Goal: Task Accomplishment & Management: Use online tool/utility

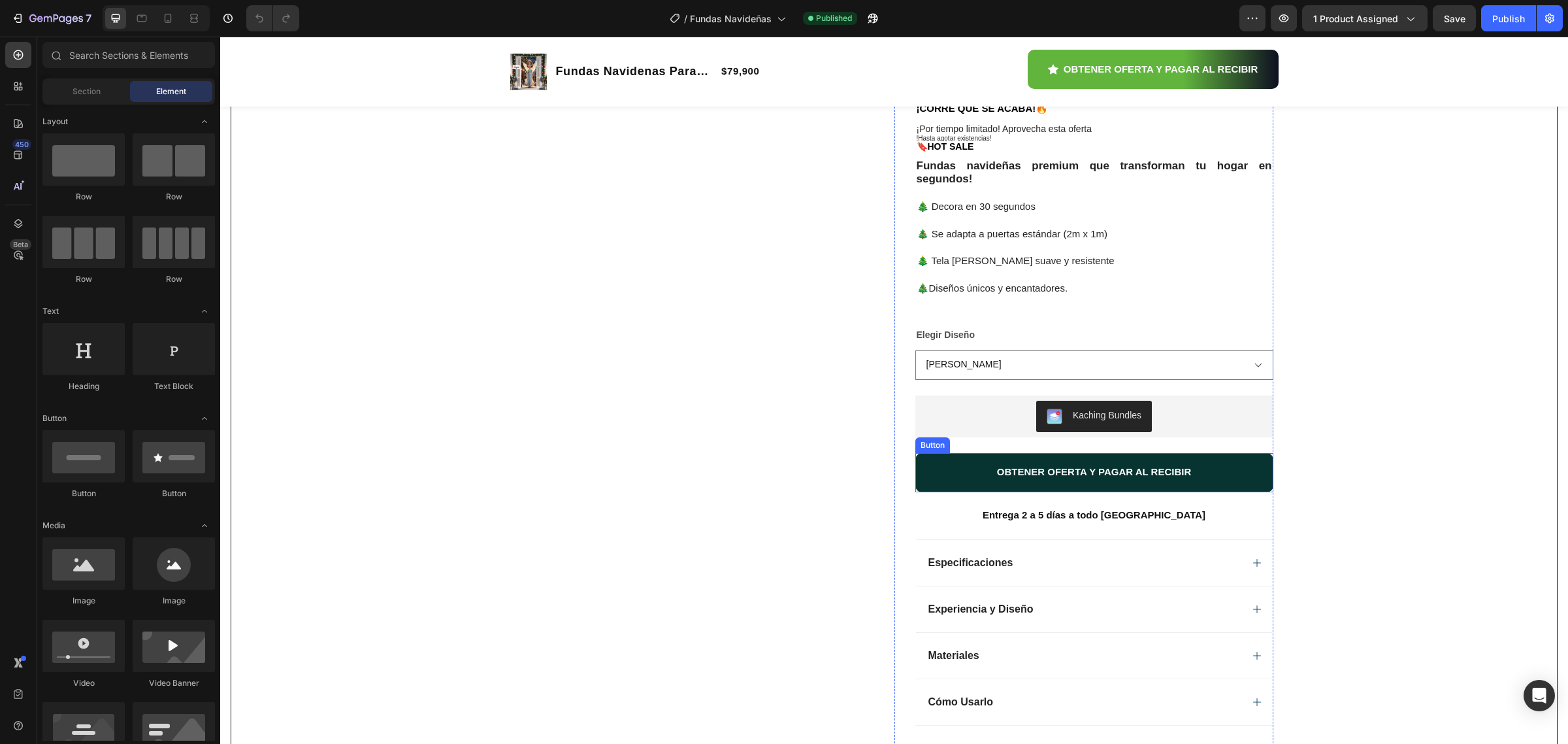
scroll to position [163, 0]
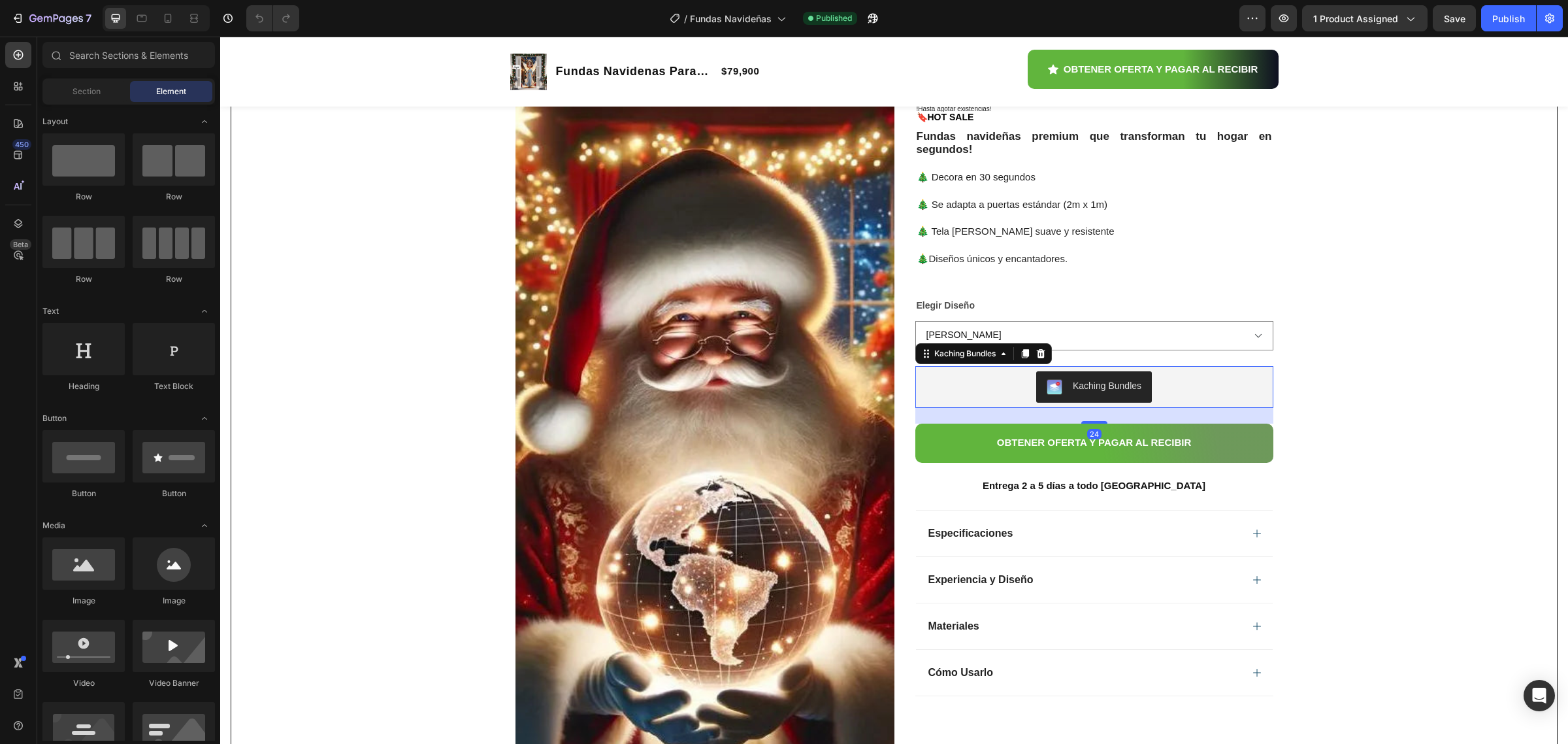
click at [967, 394] on div "Kaching Bundles" at bounding box center [1094, 387] width 348 height 32
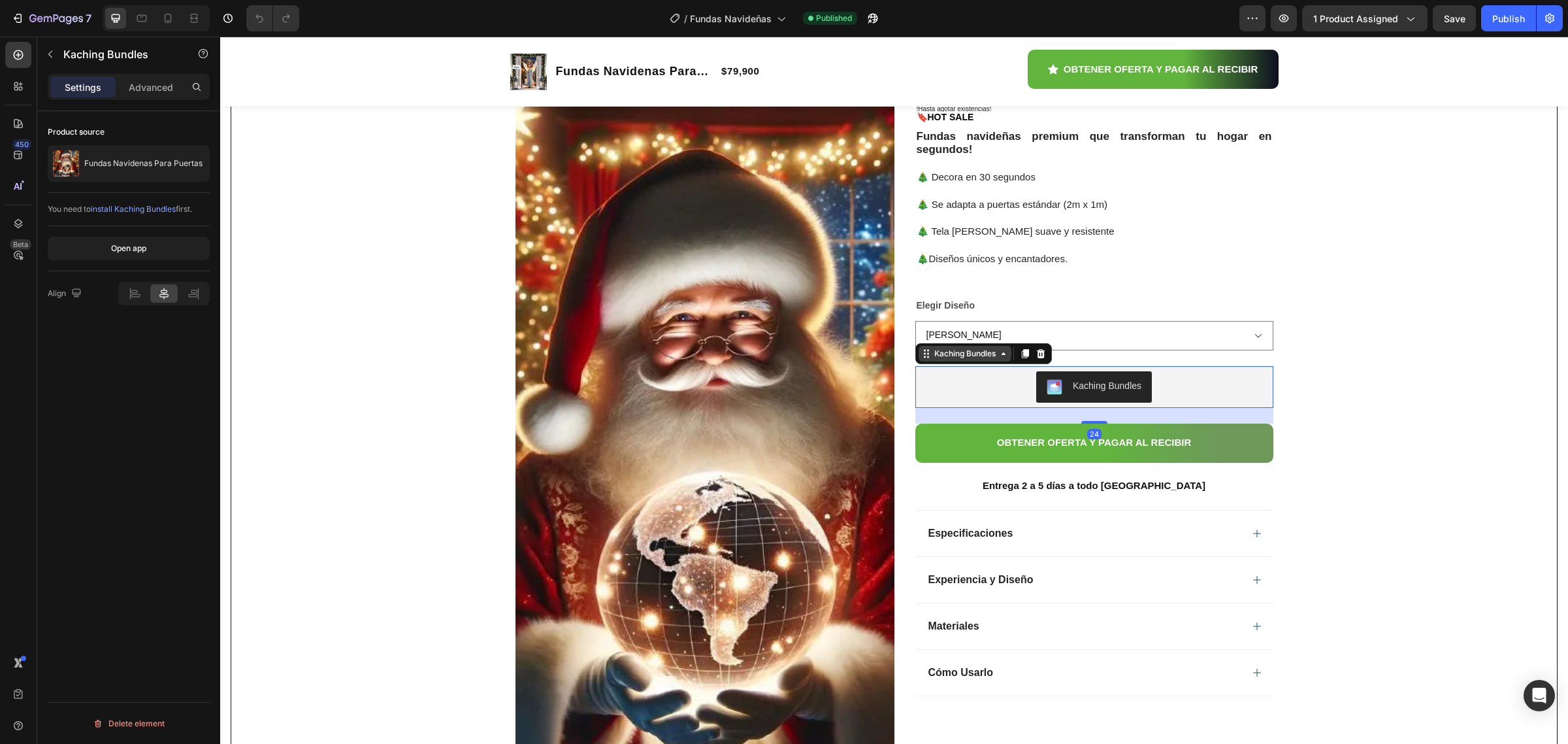
click at [958, 358] on div "Kaching Bundles" at bounding box center [965, 353] width 67 height 12
click at [984, 359] on div "Kaching Bundles" at bounding box center [965, 353] width 67 height 12
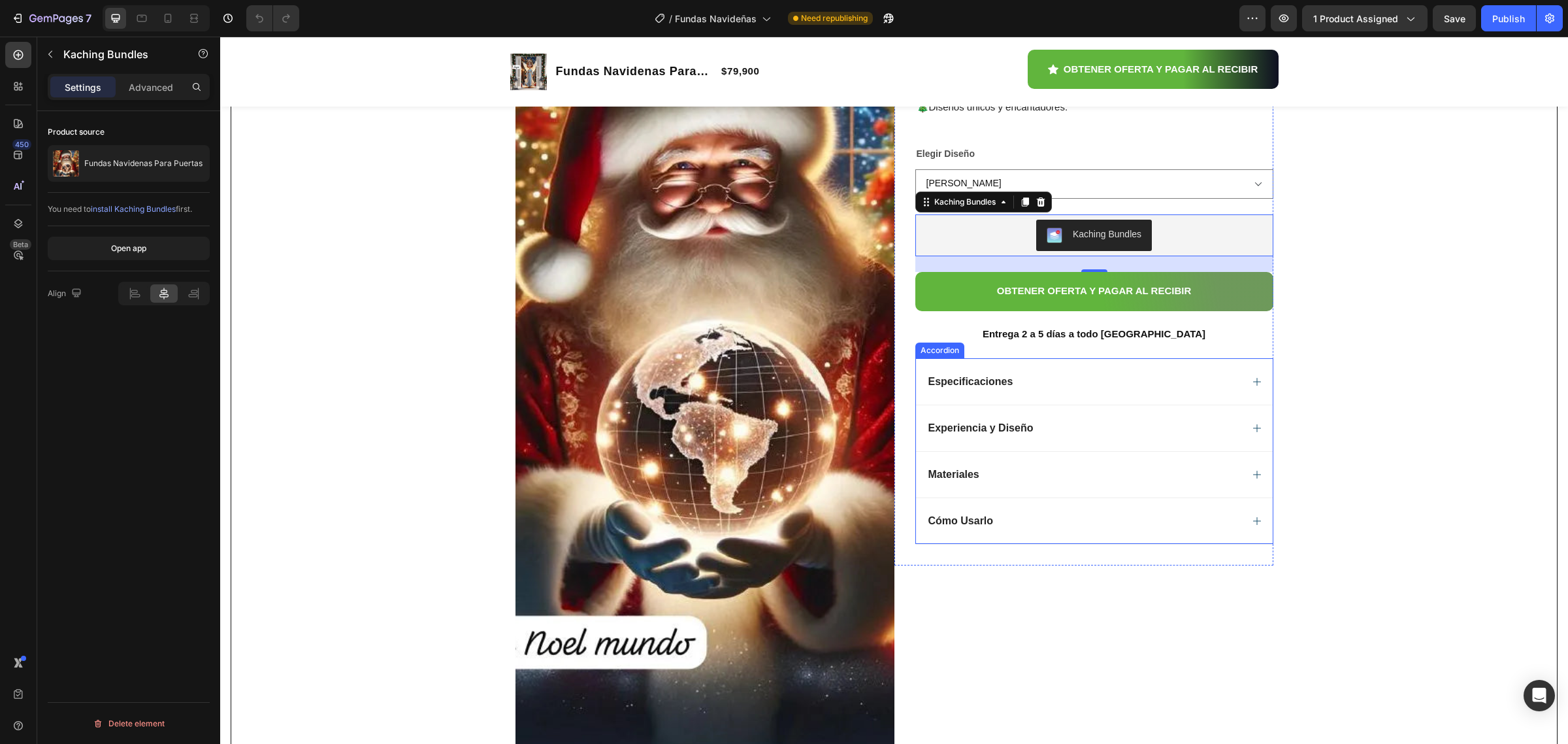
scroll to position [327, 0]
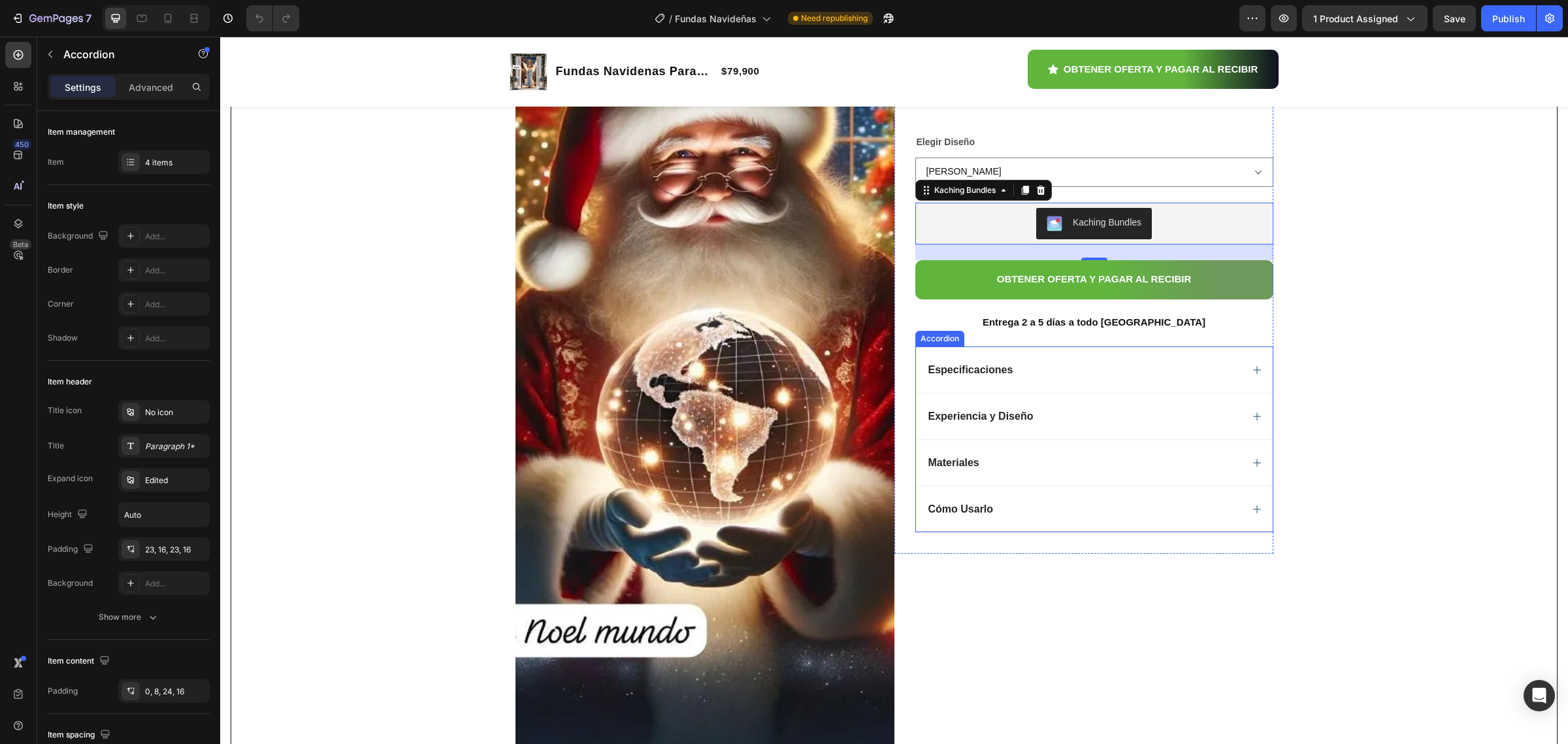
click at [1009, 421] on span "Experiencia y Diseño" at bounding box center [981, 416] width 105 height 11
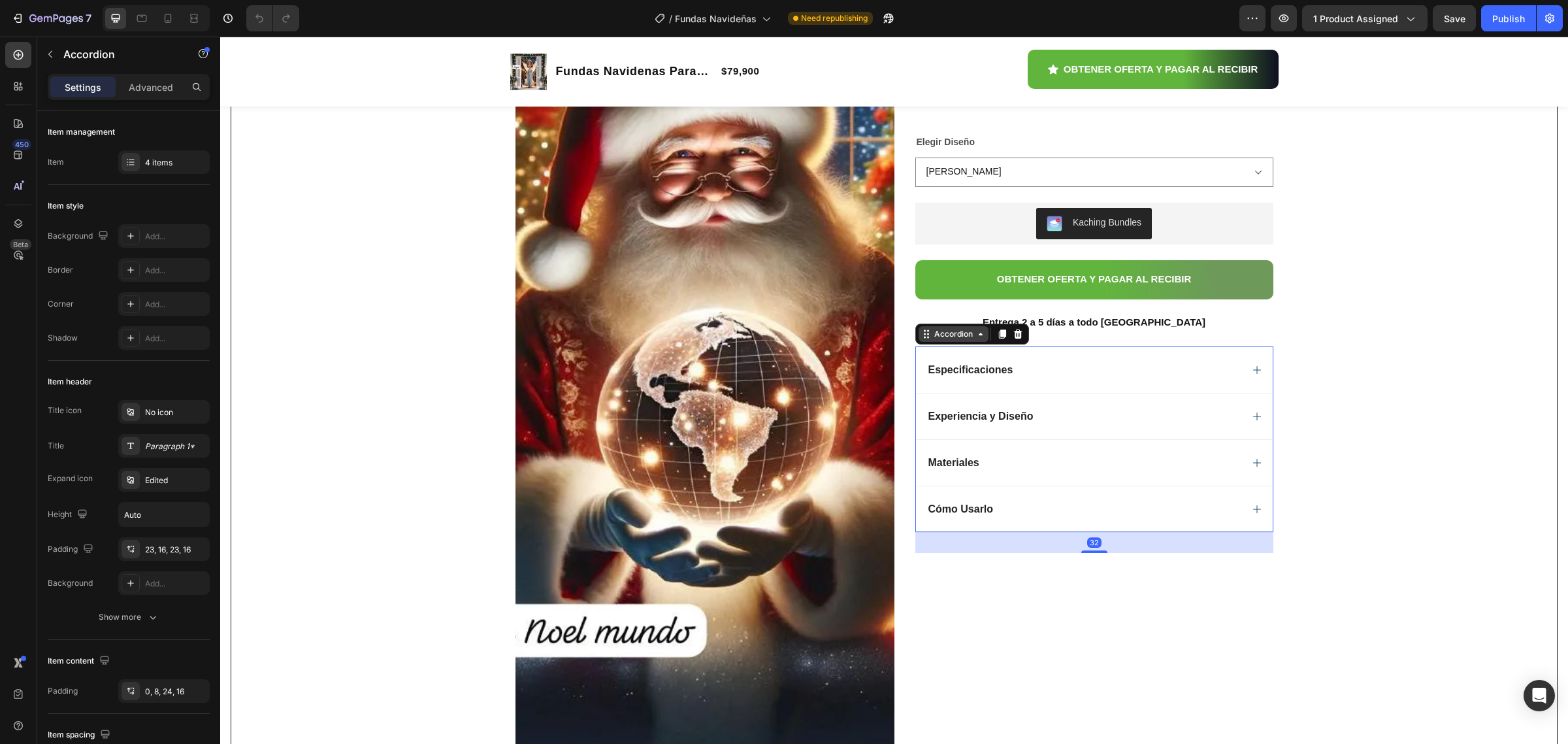
click at [960, 337] on div "Accordion" at bounding box center [953, 334] width 44 height 12
click at [24, 19] on div "7" at bounding box center [51, 18] width 81 height 16
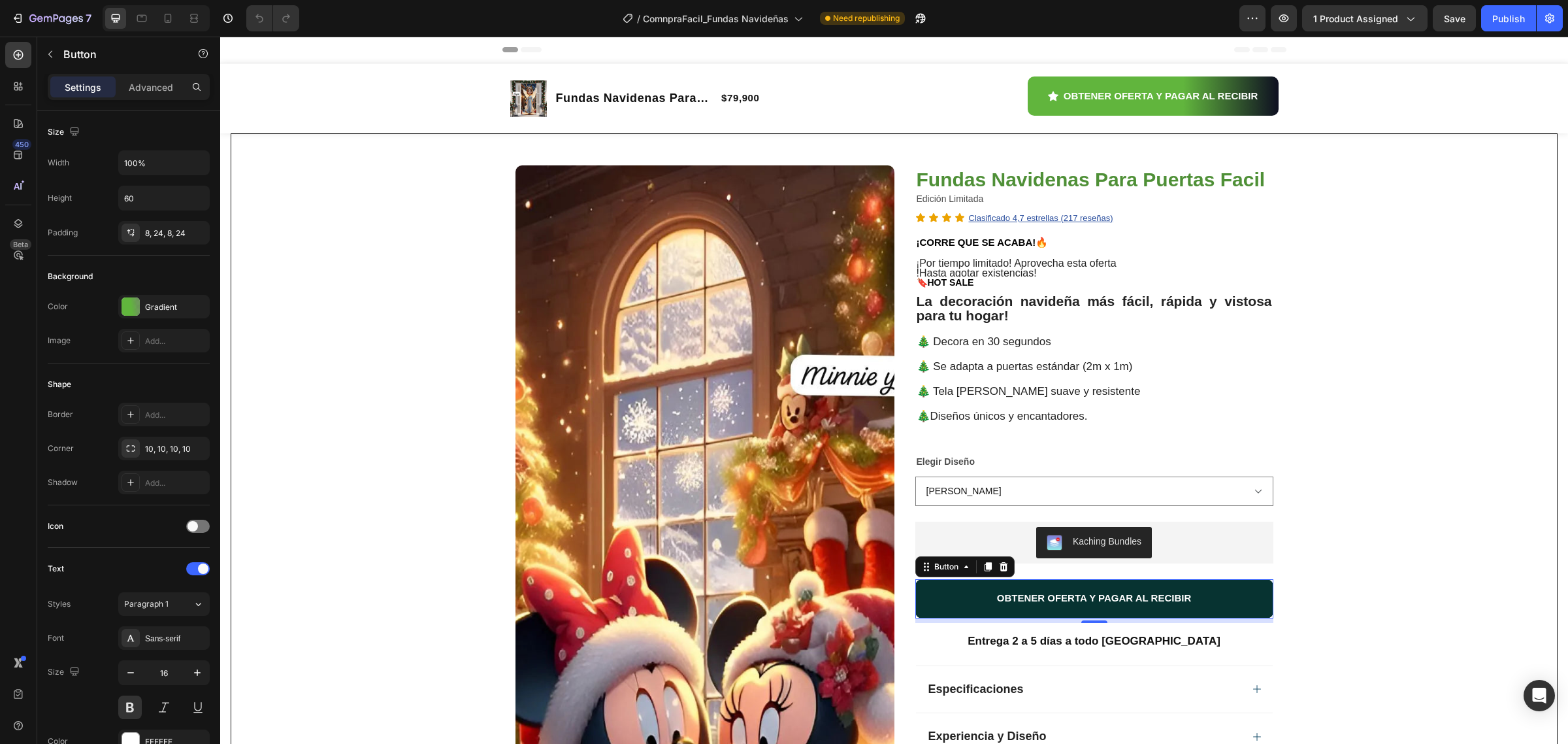
click at [945, 591] on button "OBTENER OFERTA Y PAGAR AL RECIBIR" at bounding box center [1095, 598] width 358 height 39
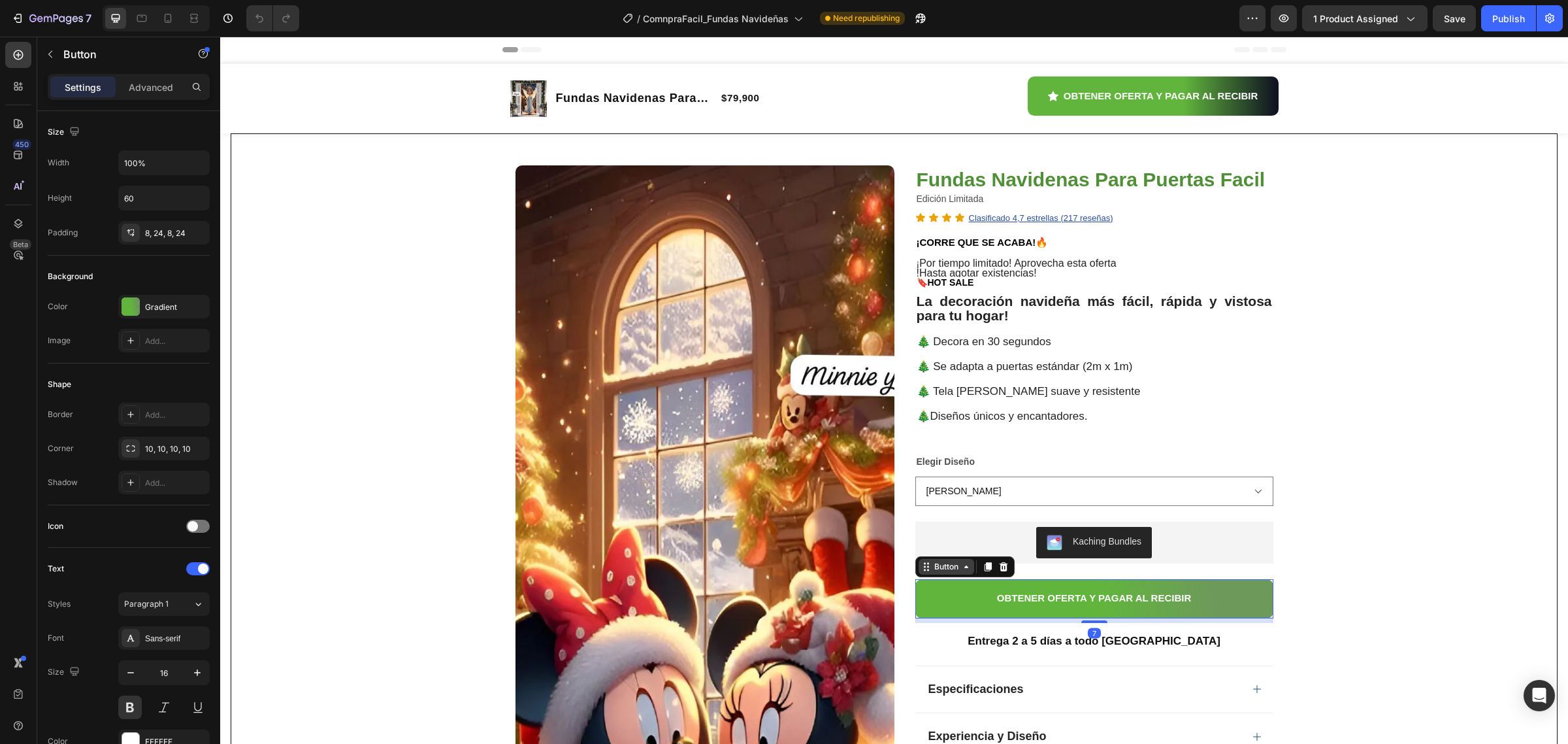
click at [940, 572] on div "Button" at bounding box center [946, 566] width 30 height 12
click at [920, 19] on icon "button" at bounding box center [920, 19] width 13 height 13
click at [24, 15] on div "7" at bounding box center [51, 18] width 81 height 16
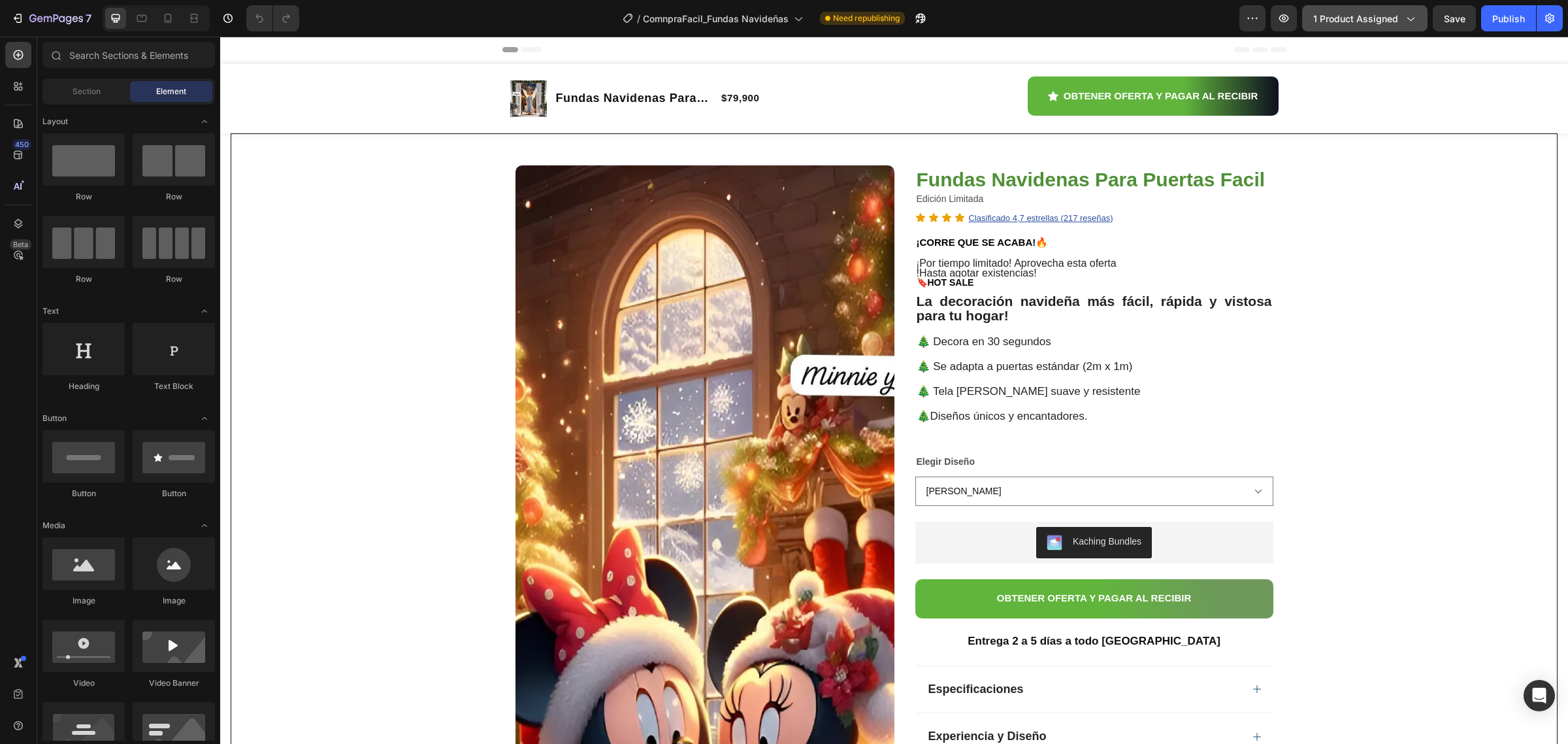
click at [1411, 21] on icon "button" at bounding box center [1410, 19] width 13 height 13
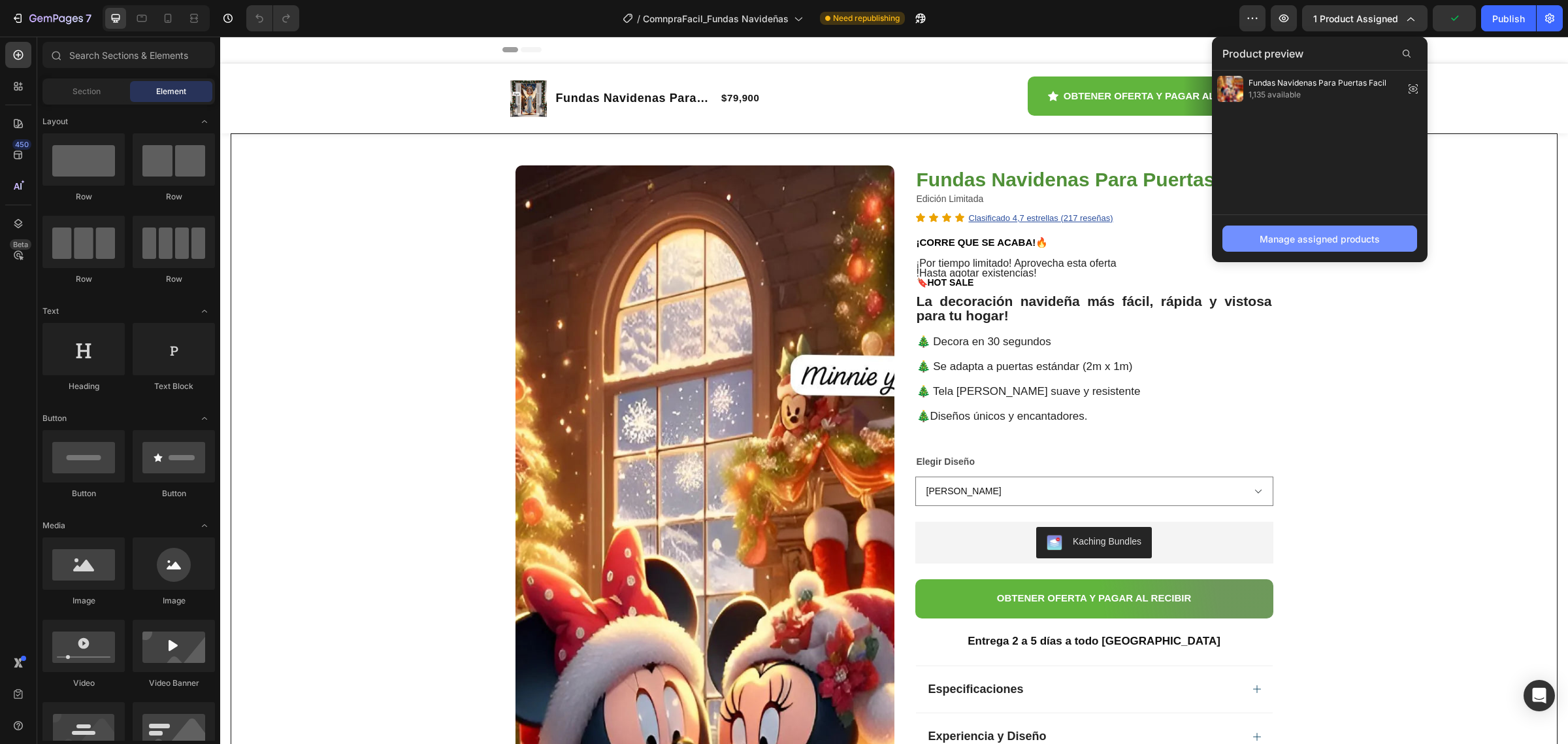
click at [1316, 242] on div "Manage assigned products" at bounding box center [1320, 238] width 121 height 14
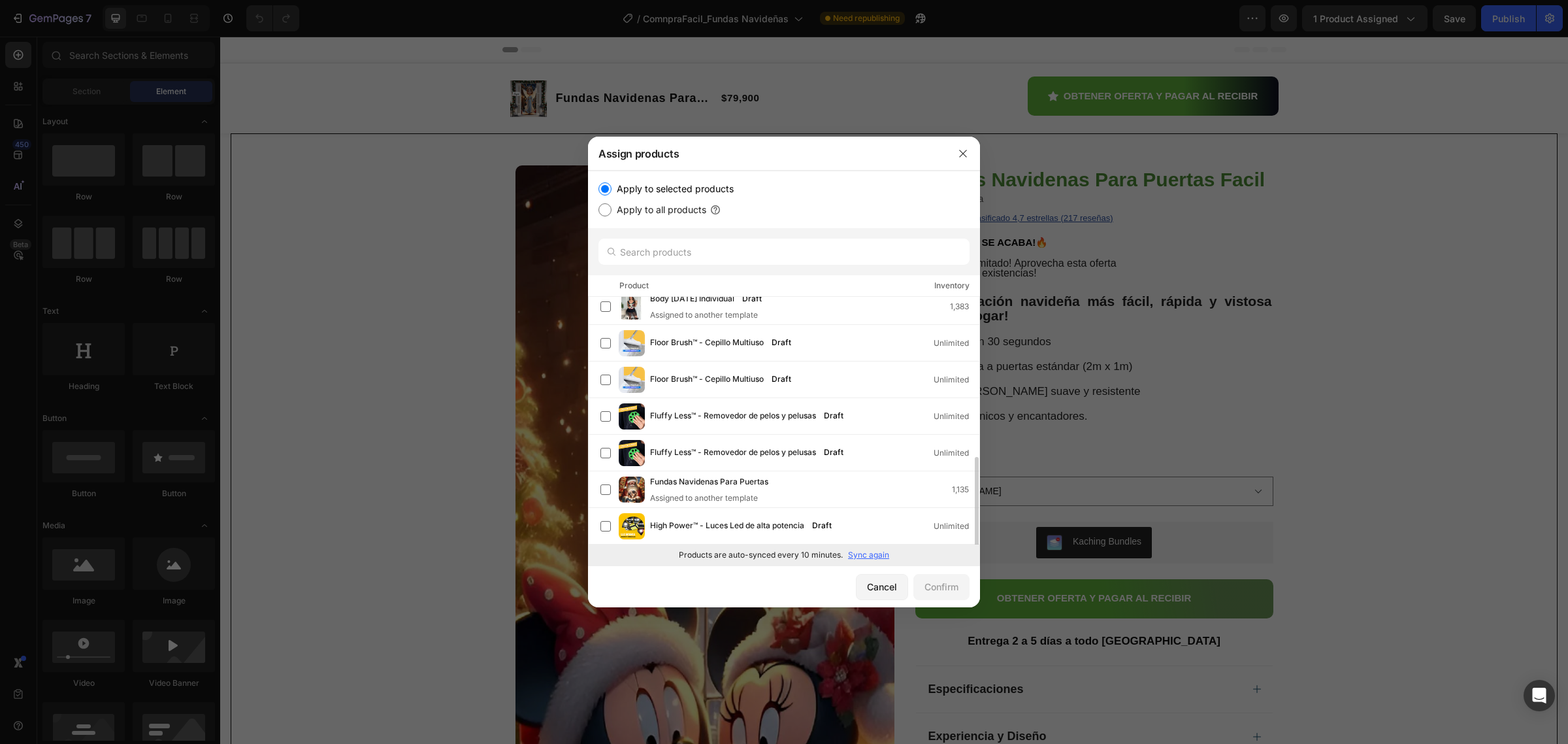
scroll to position [163, 0]
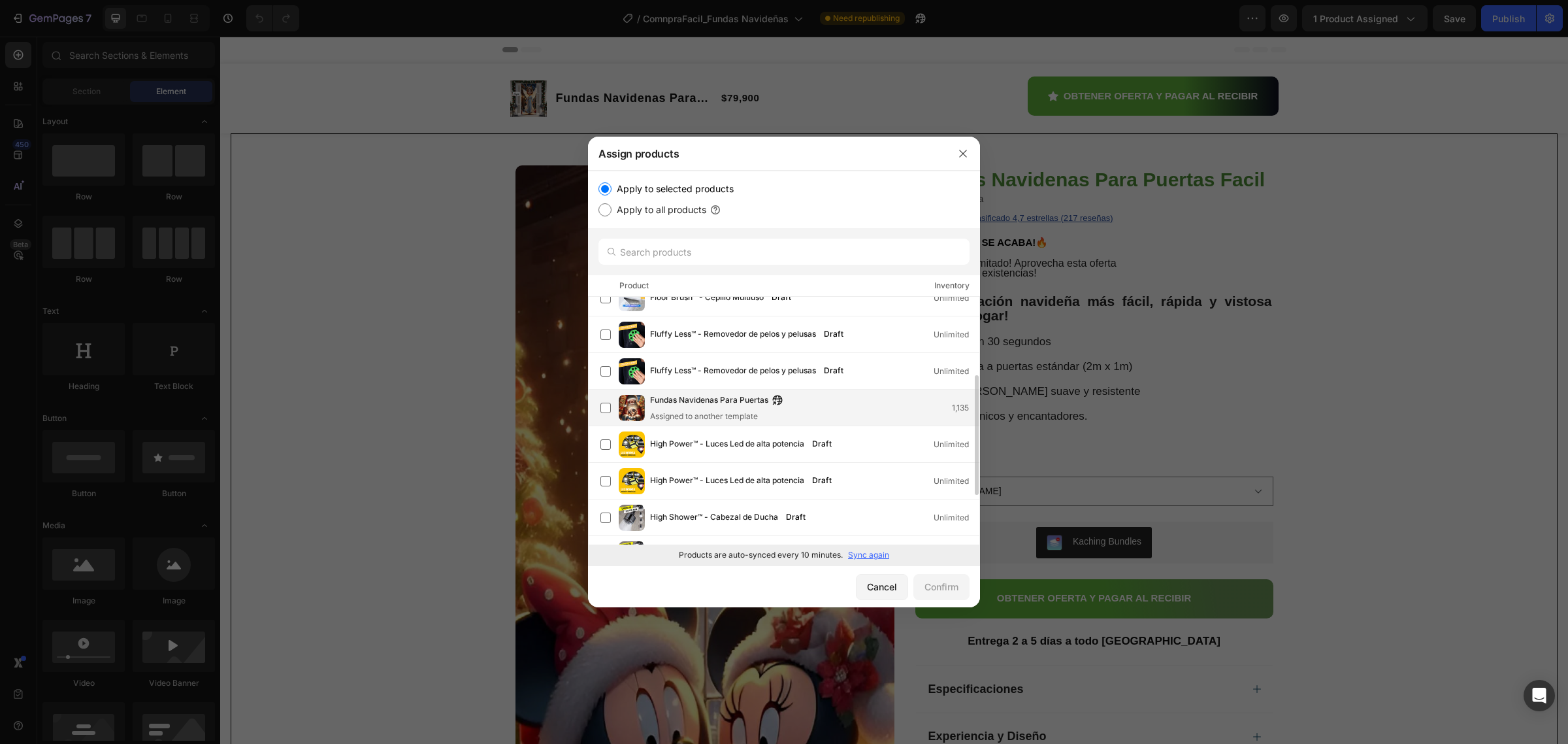
click at [724, 404] on span "Fundas Navidenas Para Puertas" at bounding box center [709, 400] width 118 height 14
click at [928, 592] on div "Confirm" at bounding box center [942, 586] width 34 height 14
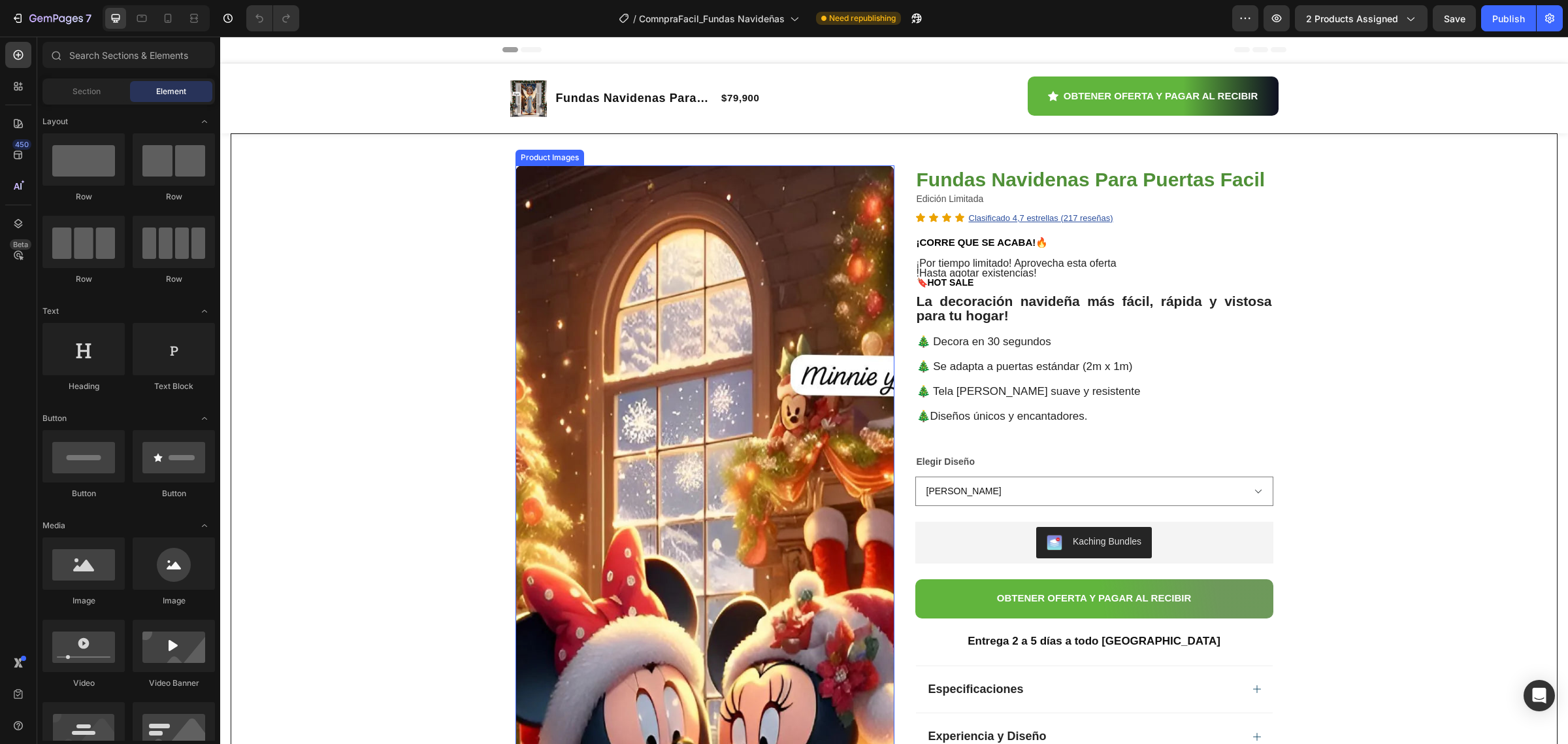
click at [580, 226] on img at bounding box center [705, 639] width 379 height 949
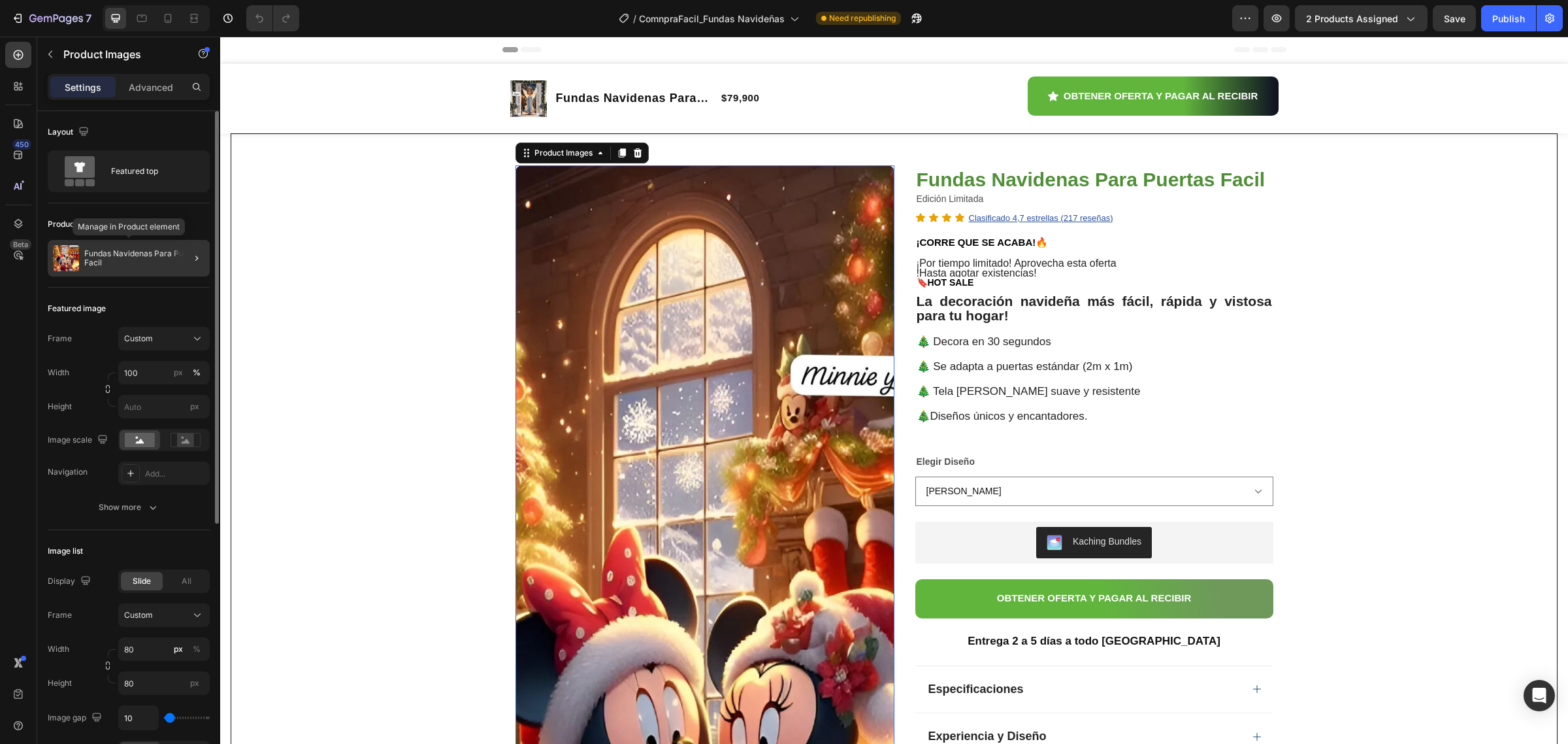
click at [139, 251] on p "Fundas Navidenas Para Puertas Facil" at bounding box center [145, 258] width 121 height 19
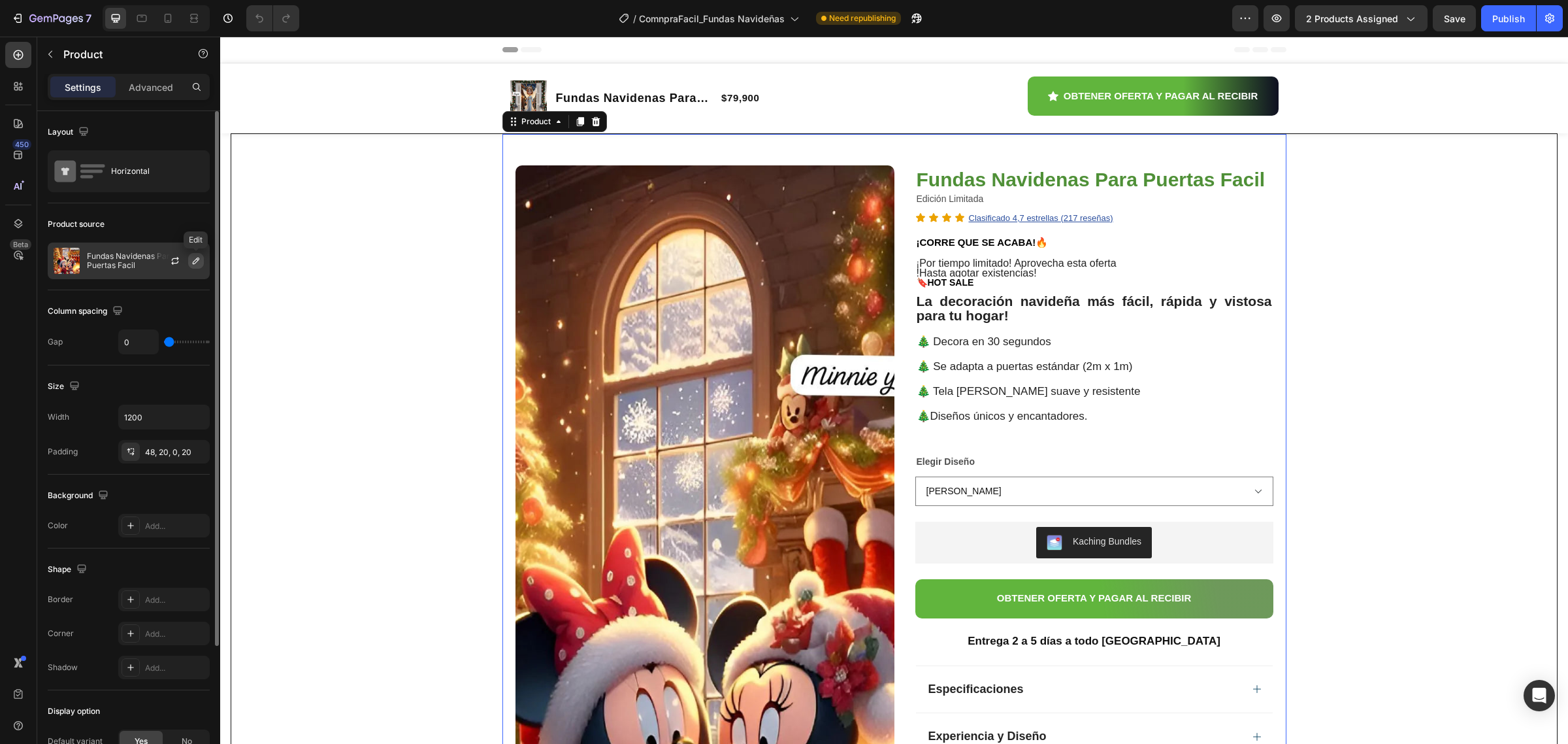
click at [189, 257] on button "button" at bounding box center [196, 261] width 16 height 16
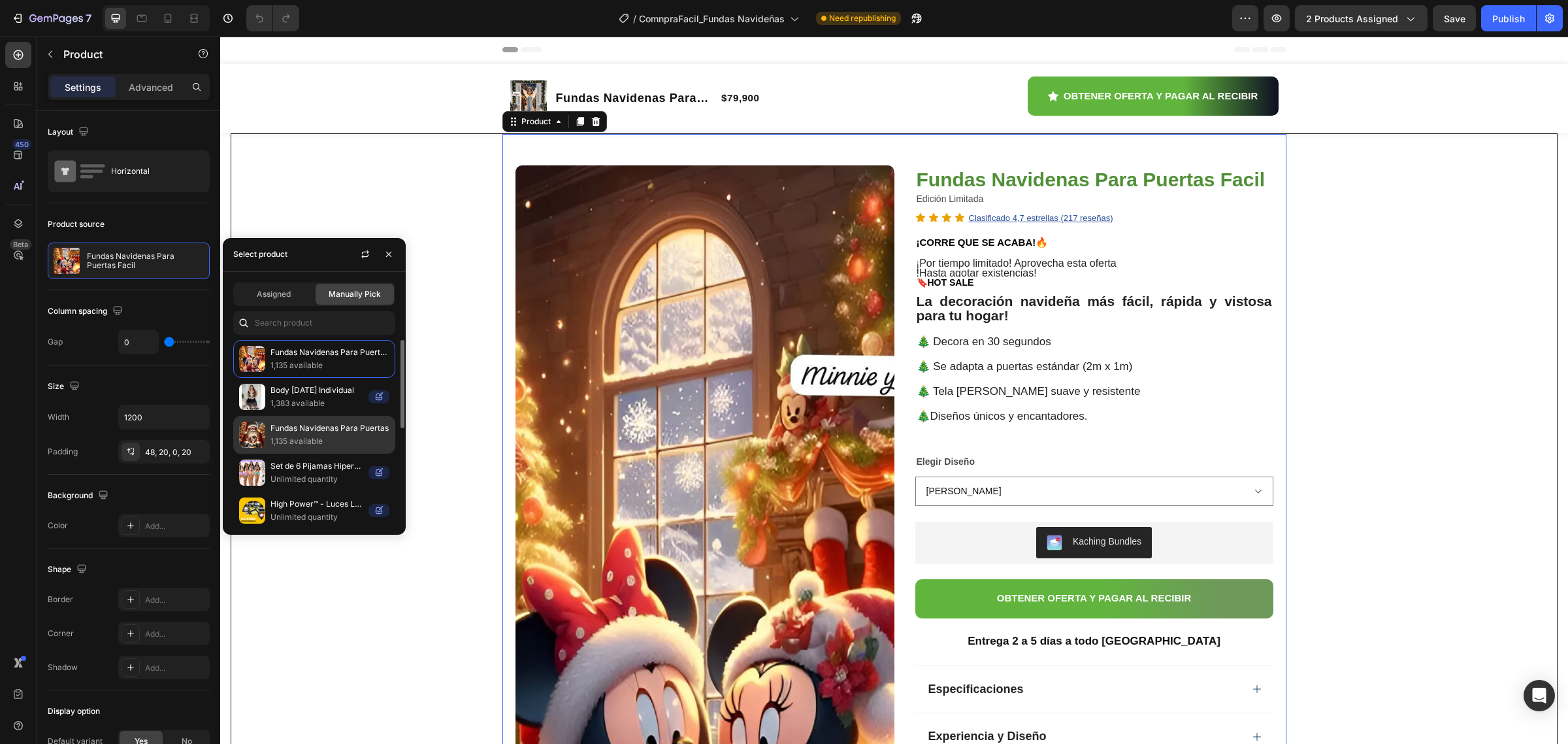
click at [332, 431] on p "Fundas Navidenas Para Puertas" at bounding box center [330, 428] width 119 height 13
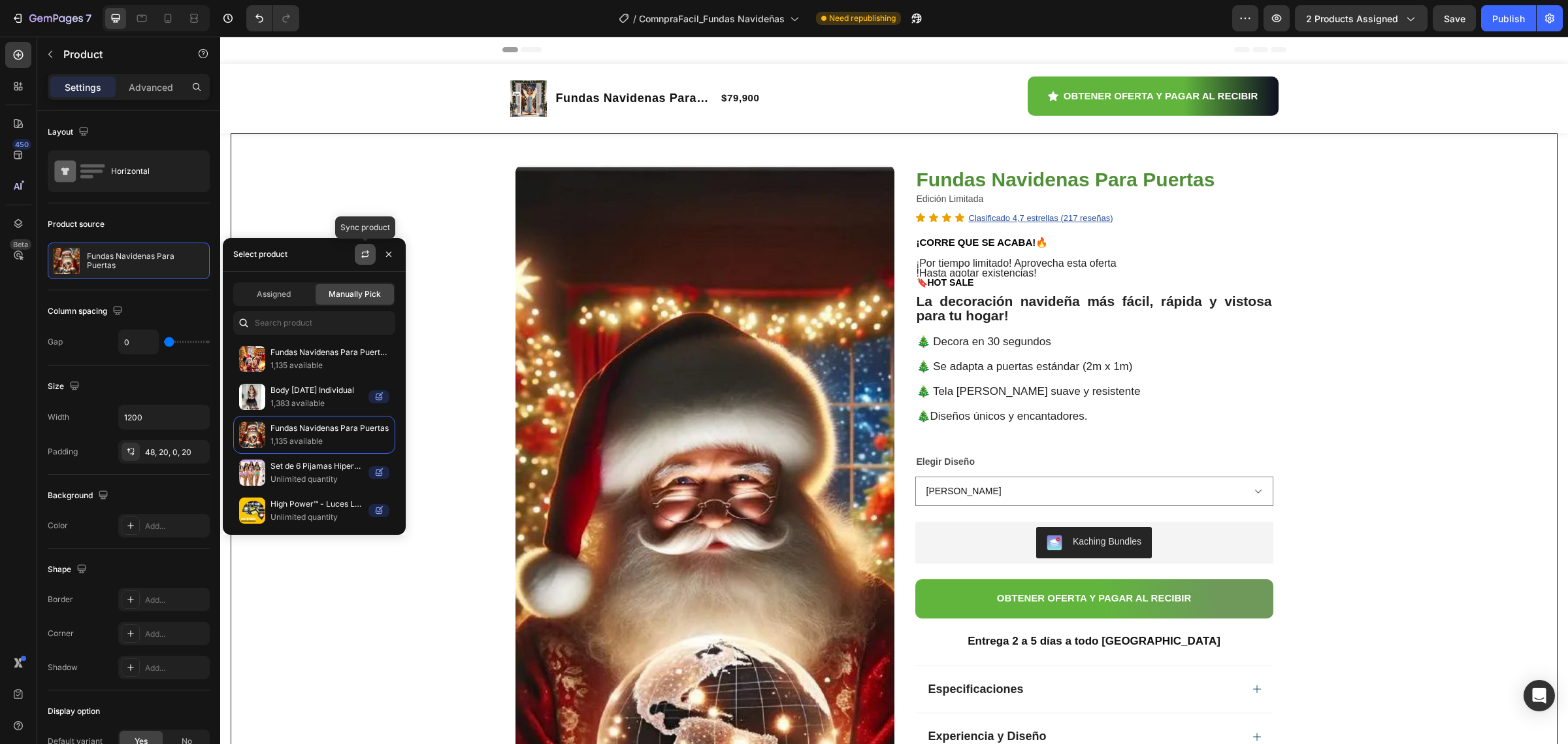
click at [363, 247] on button "button" at bounding box center [365, 254] width 21 height 21
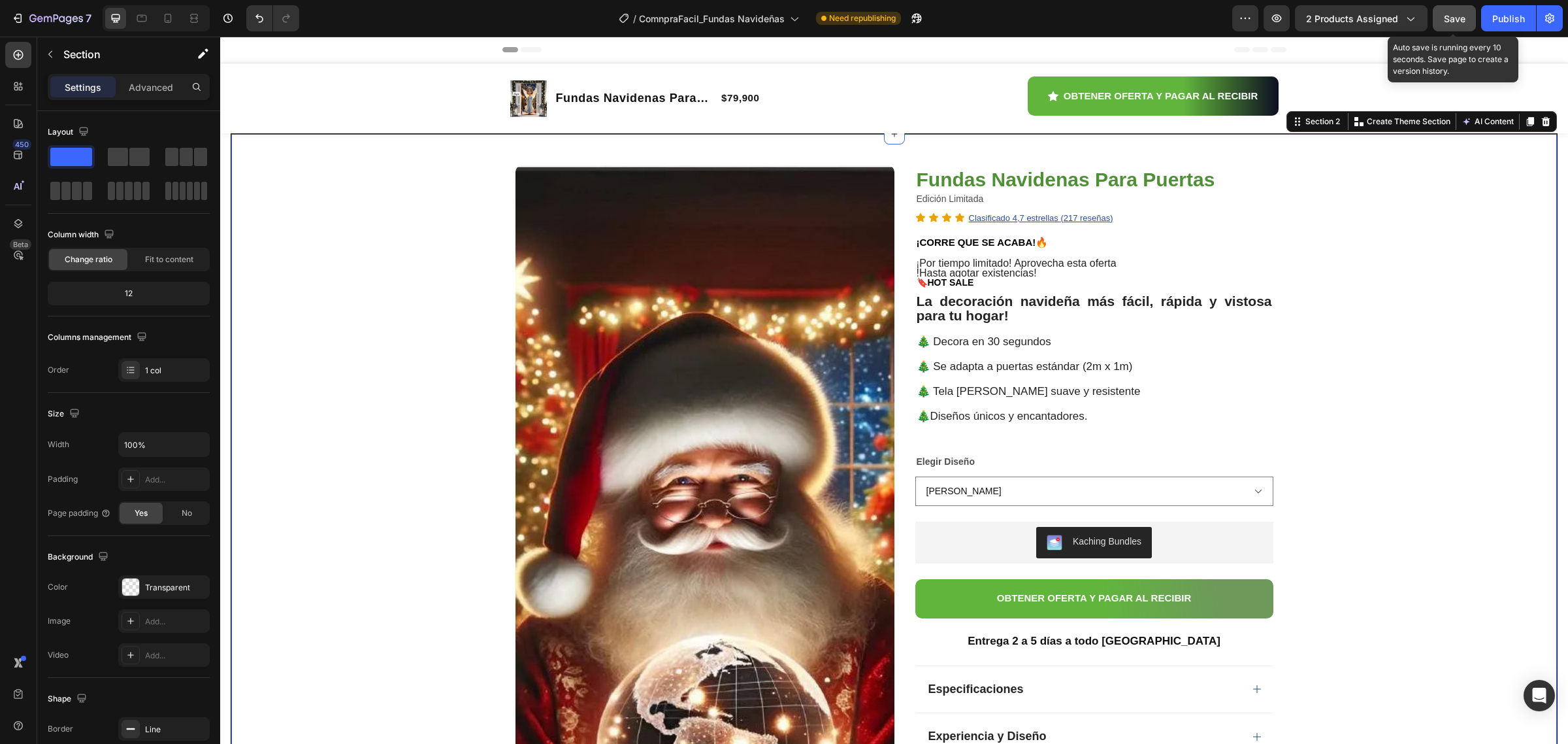
click at [1449, 17] on span "Save" at bounding box center [1455, 19] width 21 height 11
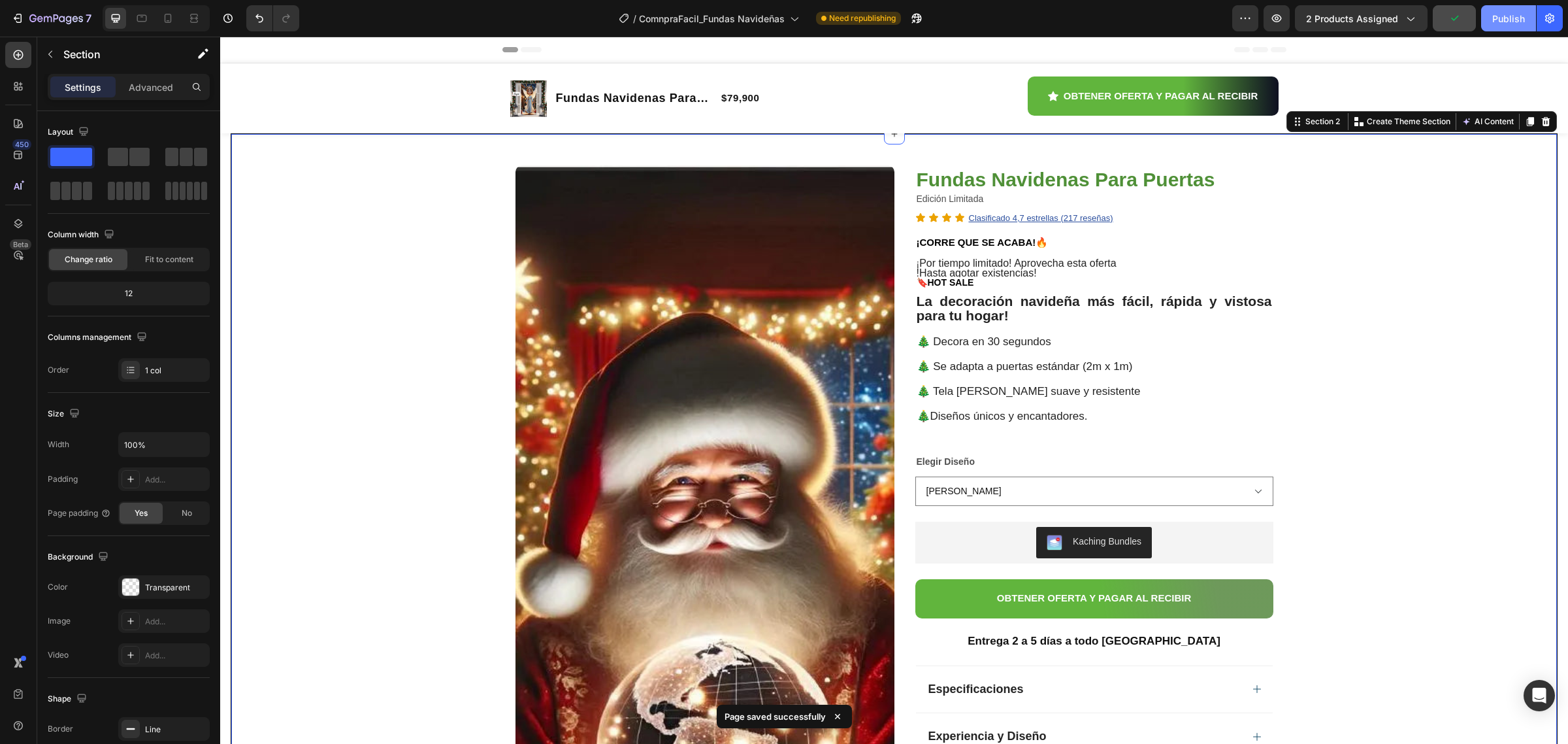
click at [1497, 17] on div "Publish" at bounding box center [1509, 19] width 32 height 14
click at [903, 20] on icon "button" at bounding box center [902, 19] width 13 height 13
click at [904, 18] on icon "button" at bounding box center [901, 19] width 10 height 10
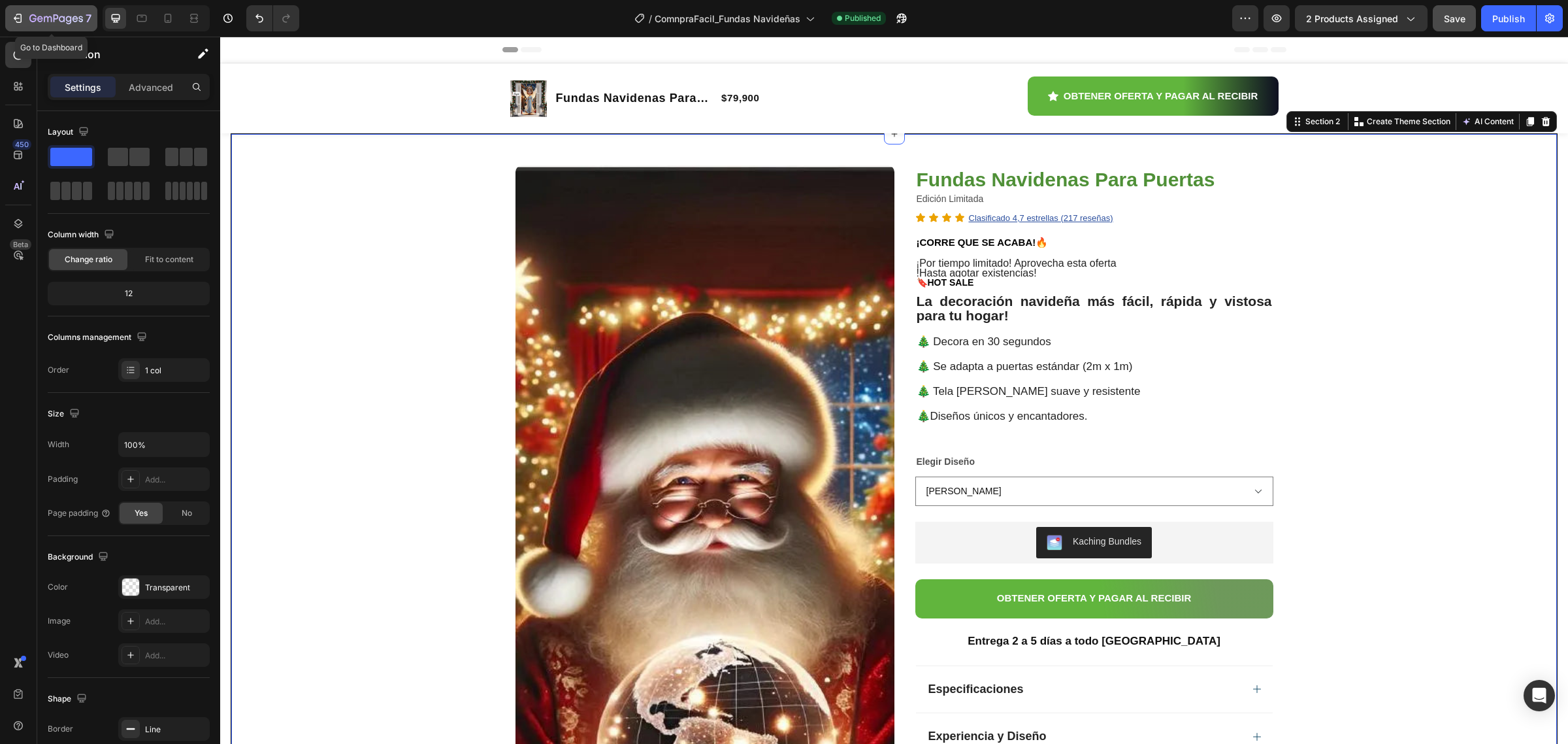
click at [18, 14] on icon "button" at bounding box center [18, 19] width 13 height 13
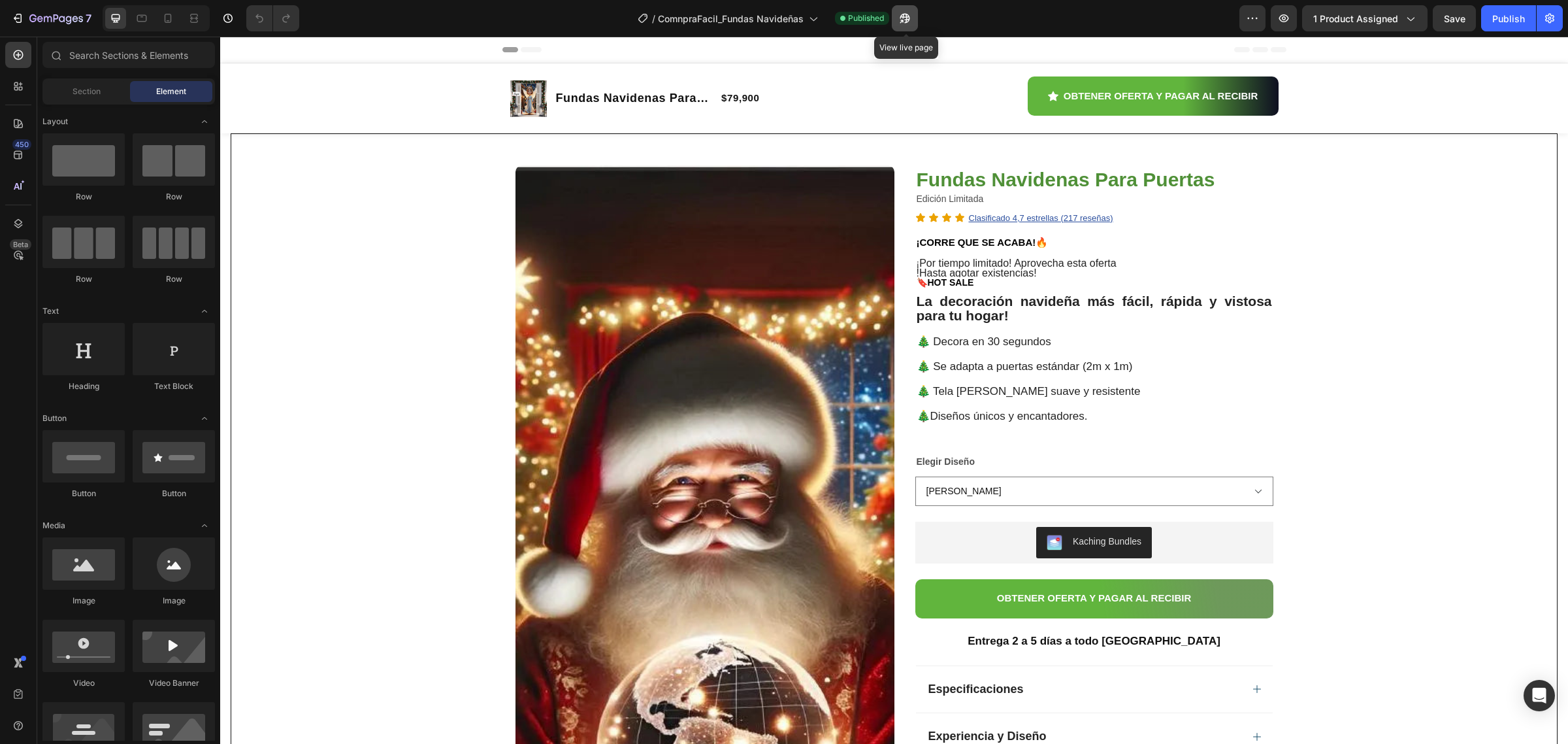
click at [909, 17] on icon "button" at bounding box center [906, 19] width 10 height 10
click at [17, 19] on icon "button" at bounding box center [18, 19] width 13 height 13
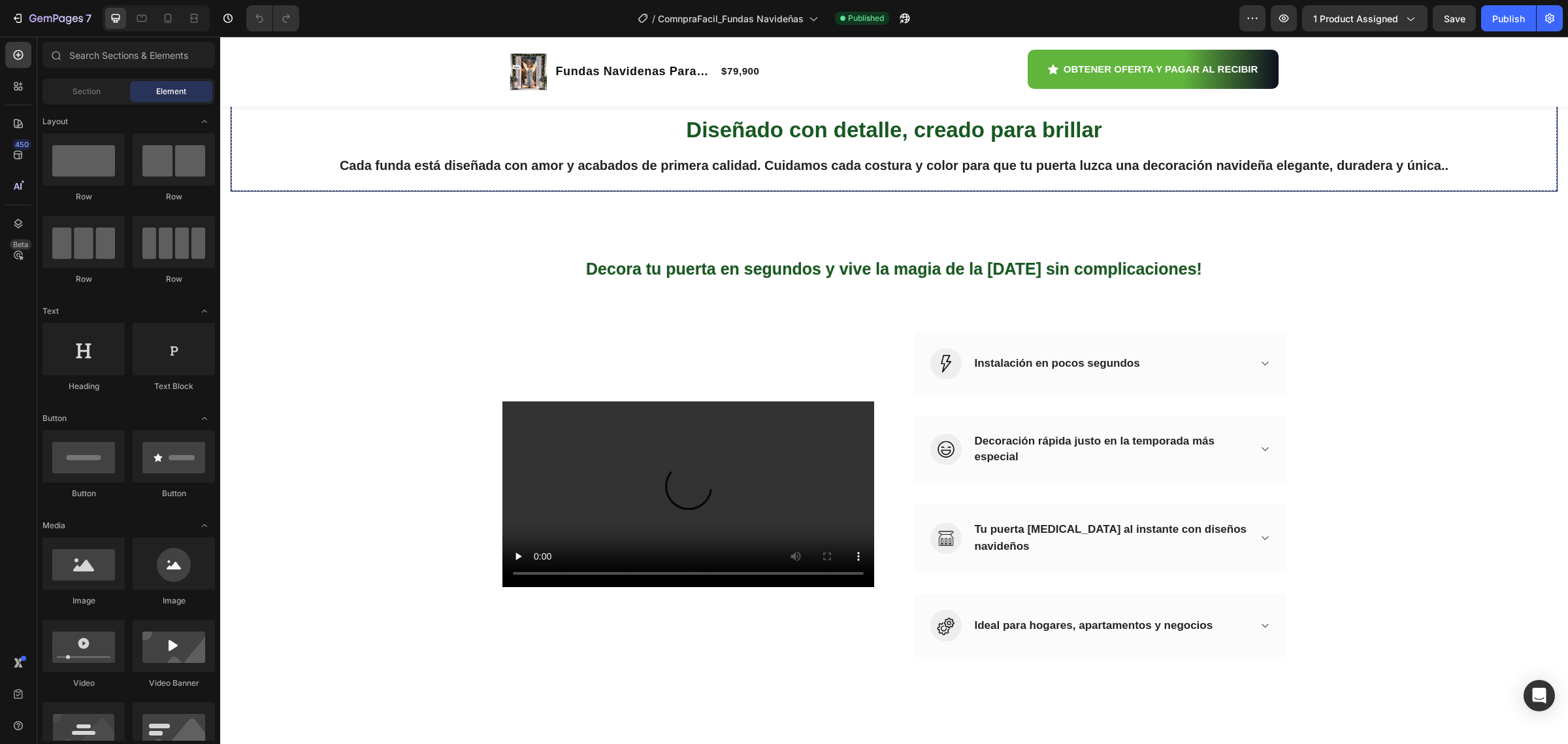
scroll to position [1225, 0]
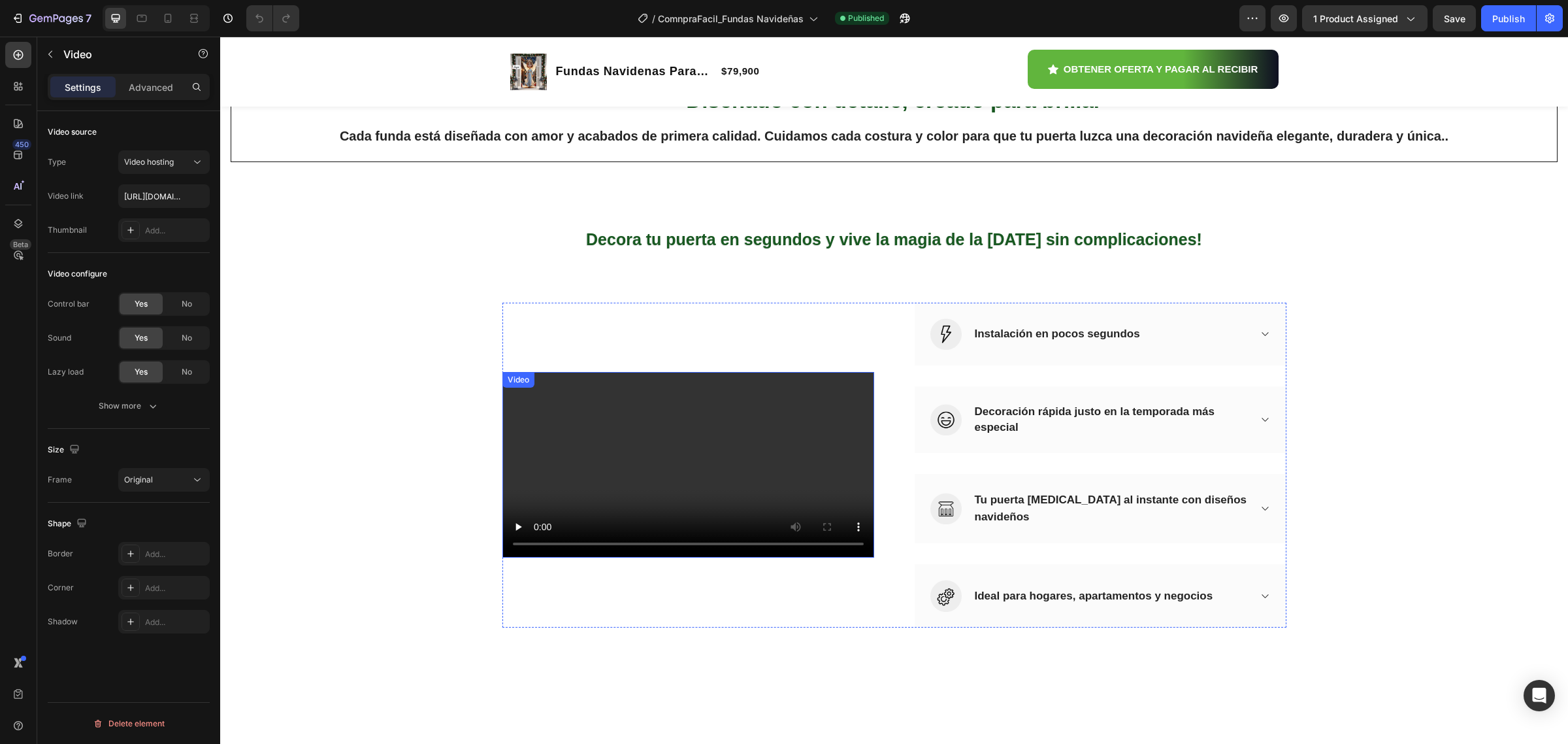
click at [762, 372] on video at bounding box center [688, 465] width 372 height 186
click at [536, 379] on div "Video" at bounding box center [532, 385] width 27 height 12
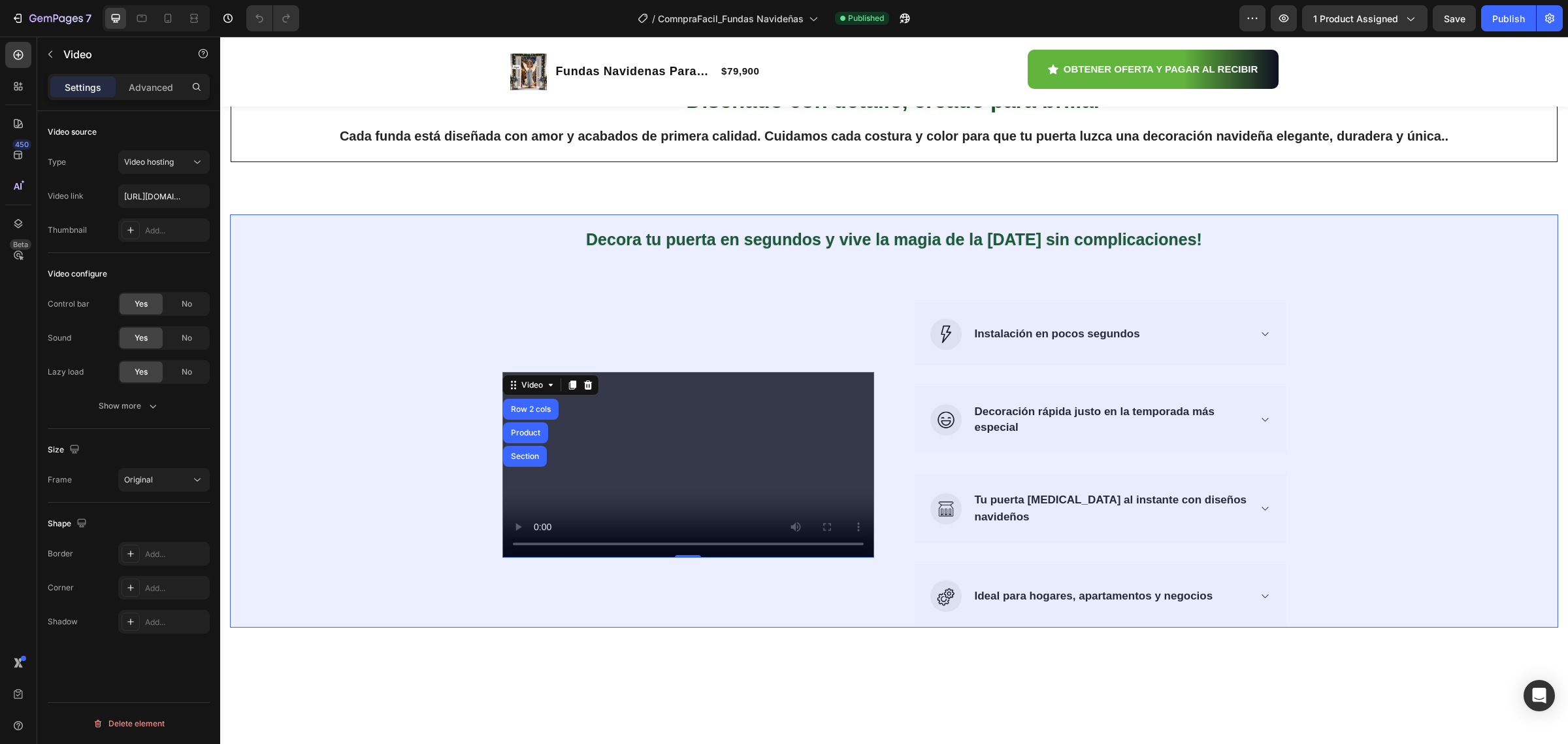
click at [527, 429] on div "Product" at bounding box center [525, 432] width 34 height 7
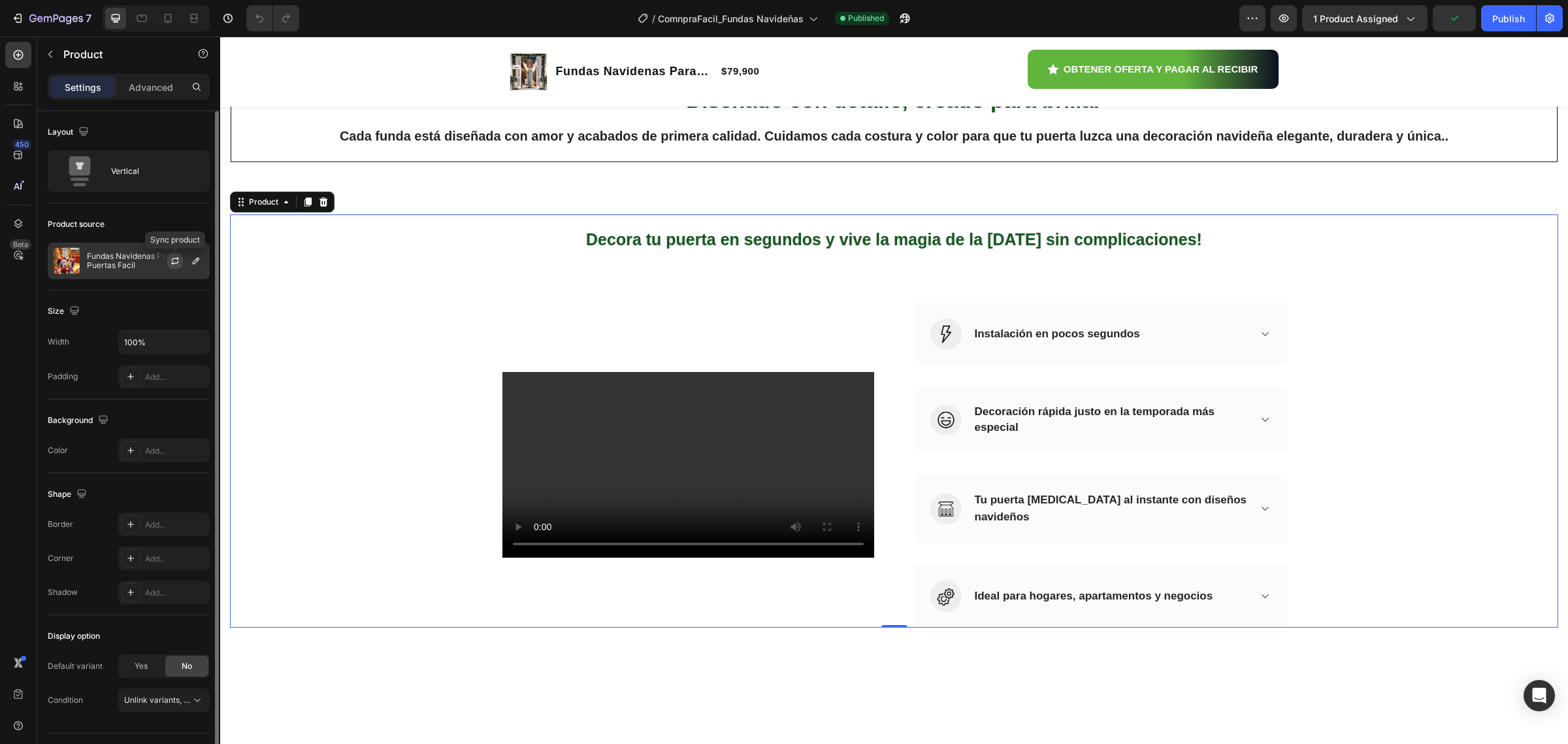
click at [177, 262] on icon "button" at bounding box center [174, 260] width 10 height 10
click at [188, 260] on button "button" at bounding box center [196, 261] width 16 height 16
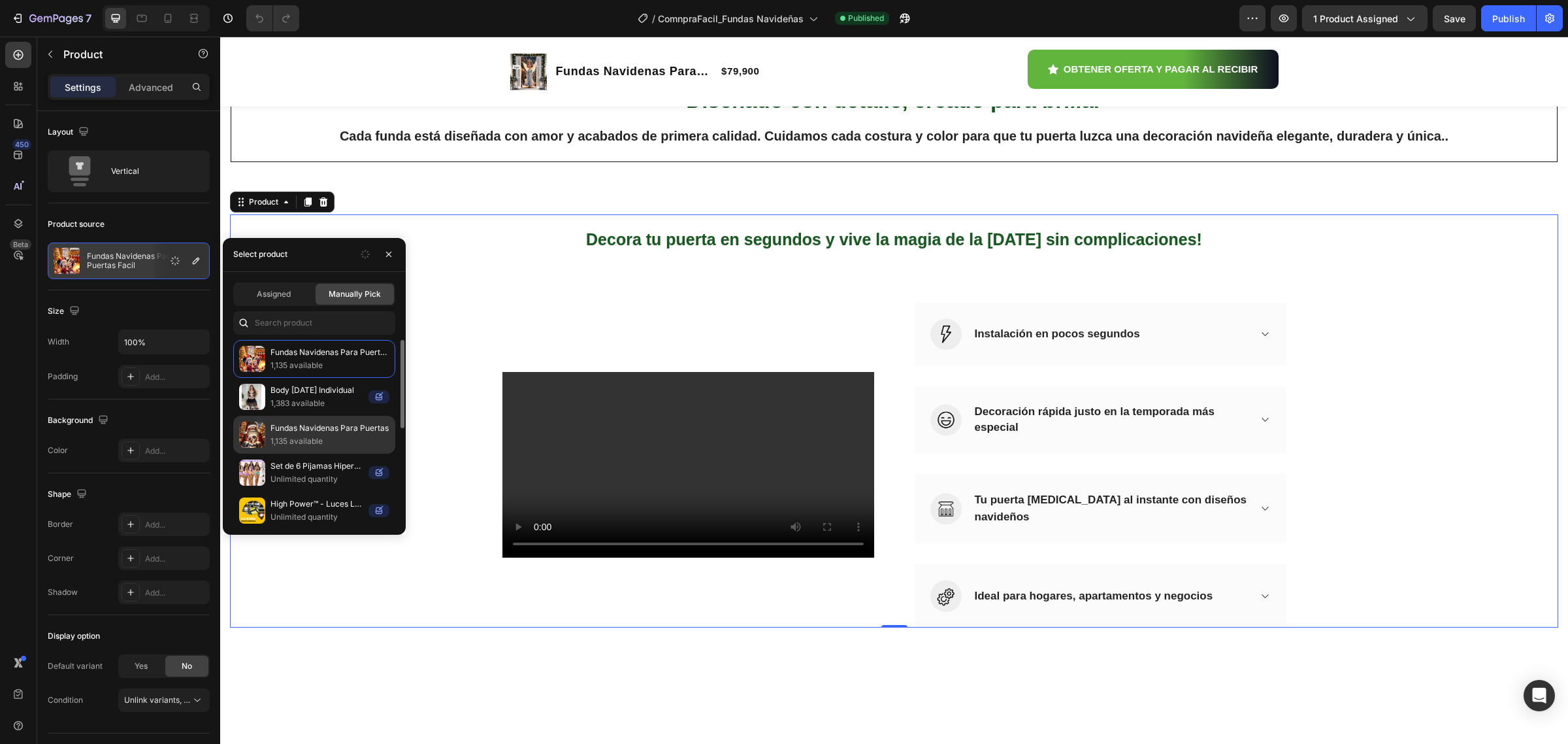
click at [320, 432] on p "Fundas Navidenas Para Puertas" at bounding box center [330, 428] width 119 height 13
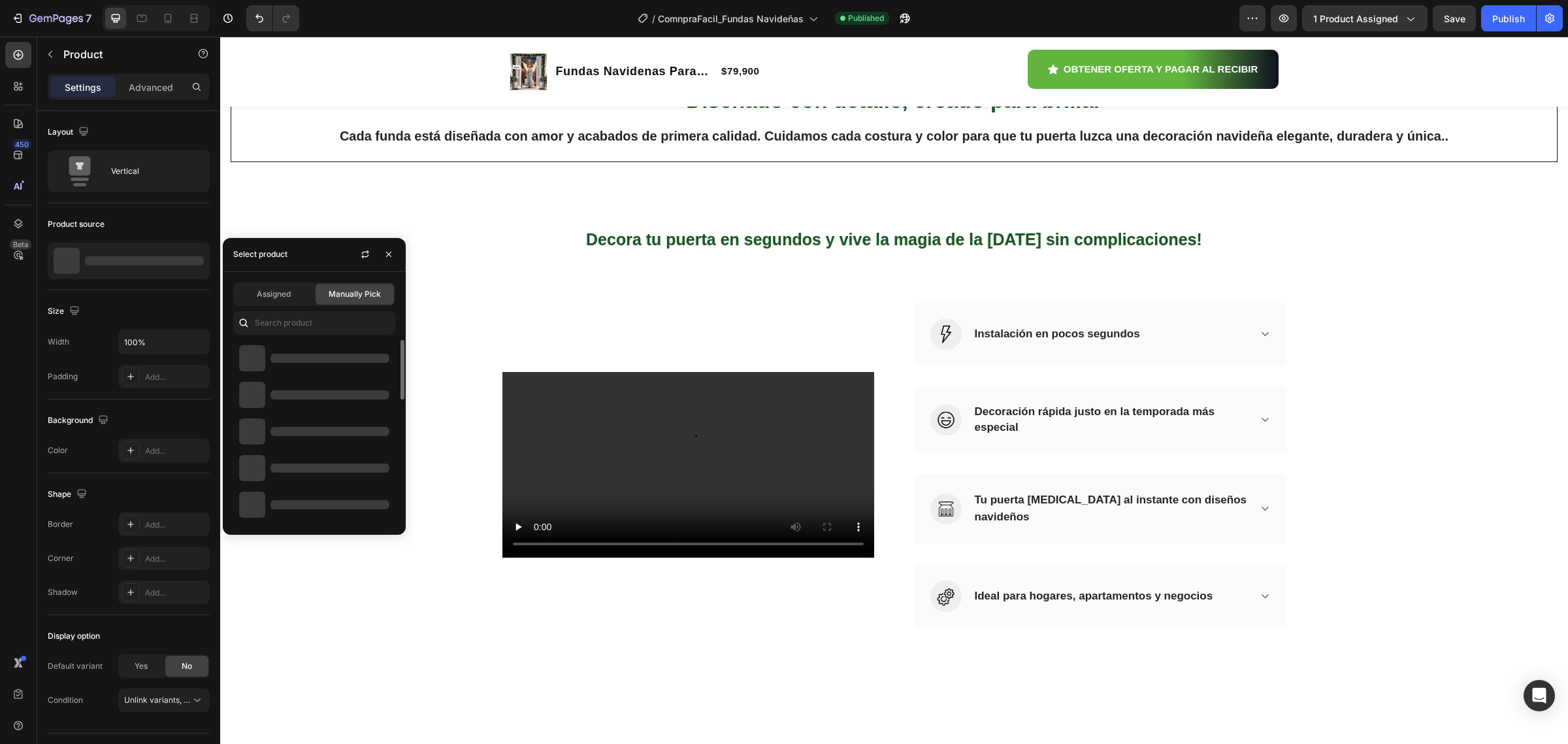
scroll to position [1248, 0]
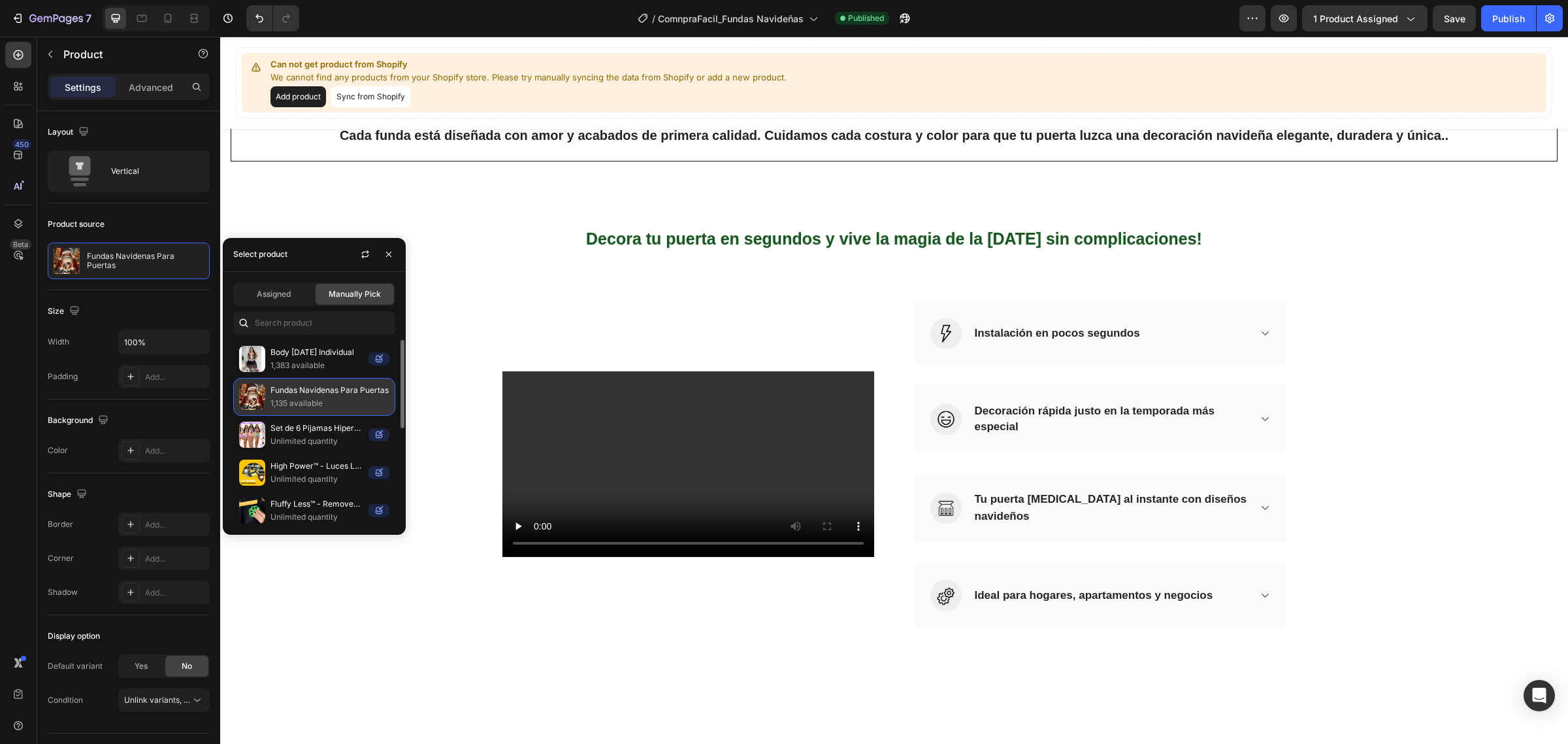
click at [330, 399] on p "1,135 available" at bounding box center [330, 404] width 119 height 13
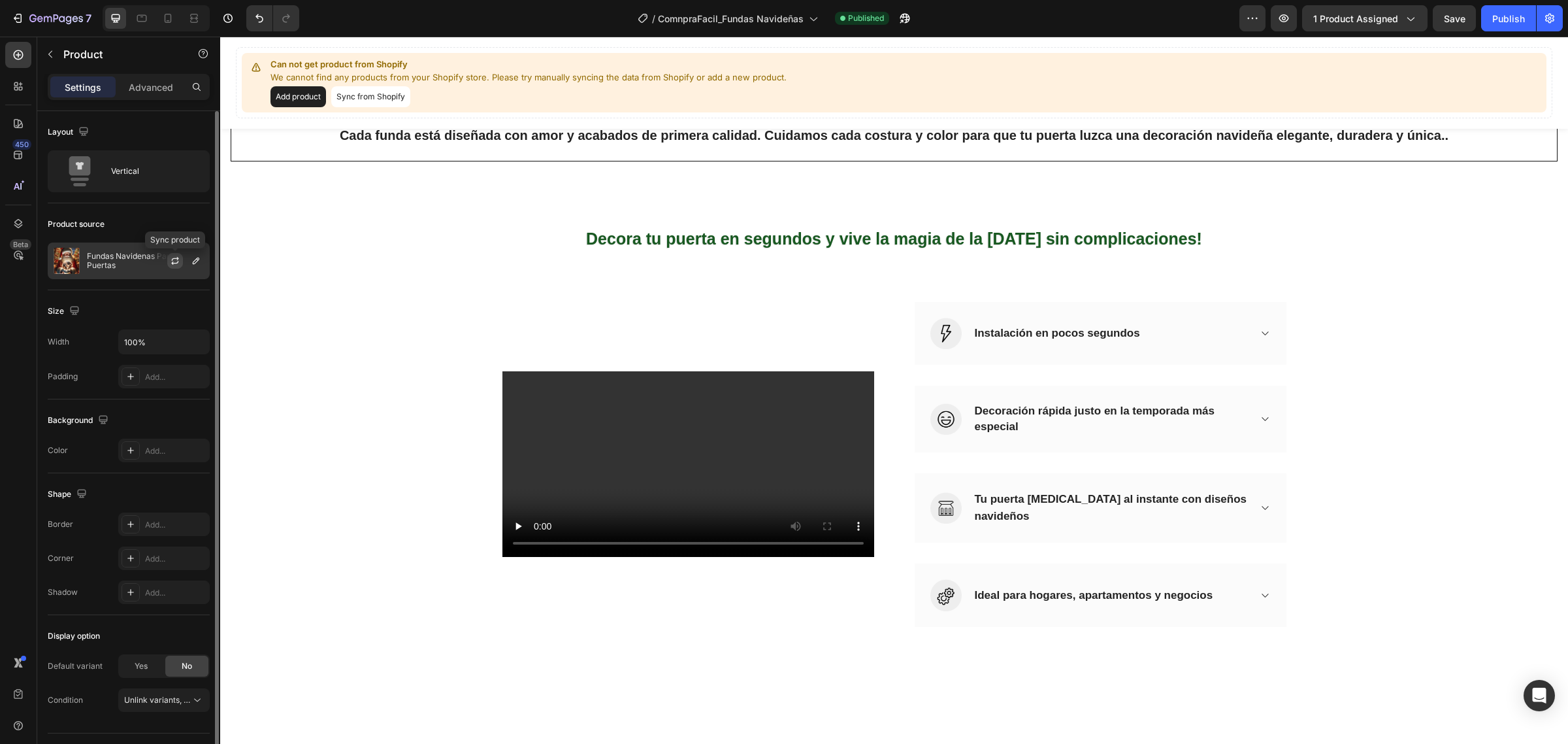
click at [182, 260] on button "button" at bounding box center [174, 261] width 16 height 16
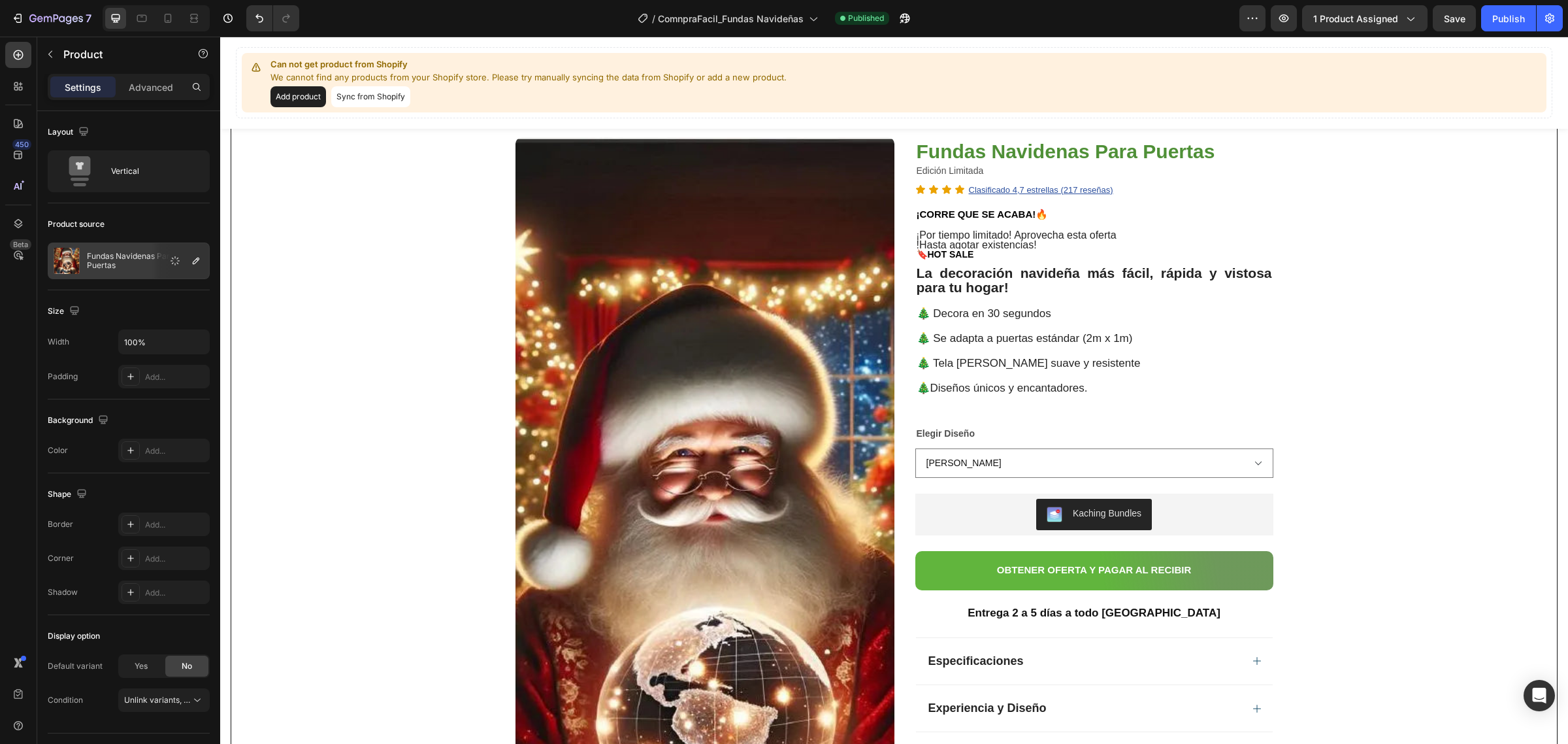
scroll to position [0, 0]
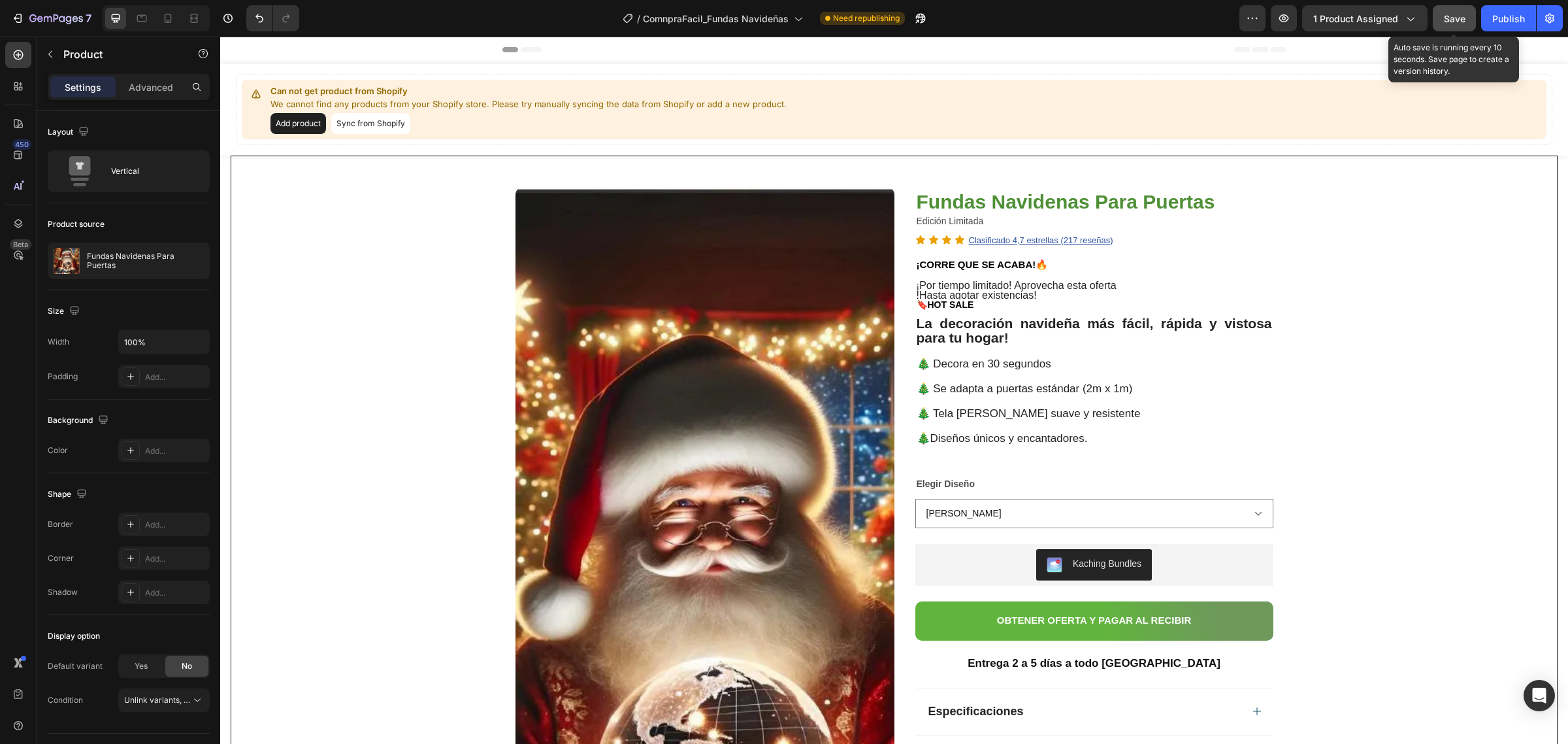
click at [1462, 21] on span "Save" at bounding box center [1455, 19] width 21 height 11
click at [1449, 13] on span "Save" at bounding box center [1455, 19] width 21 height 11
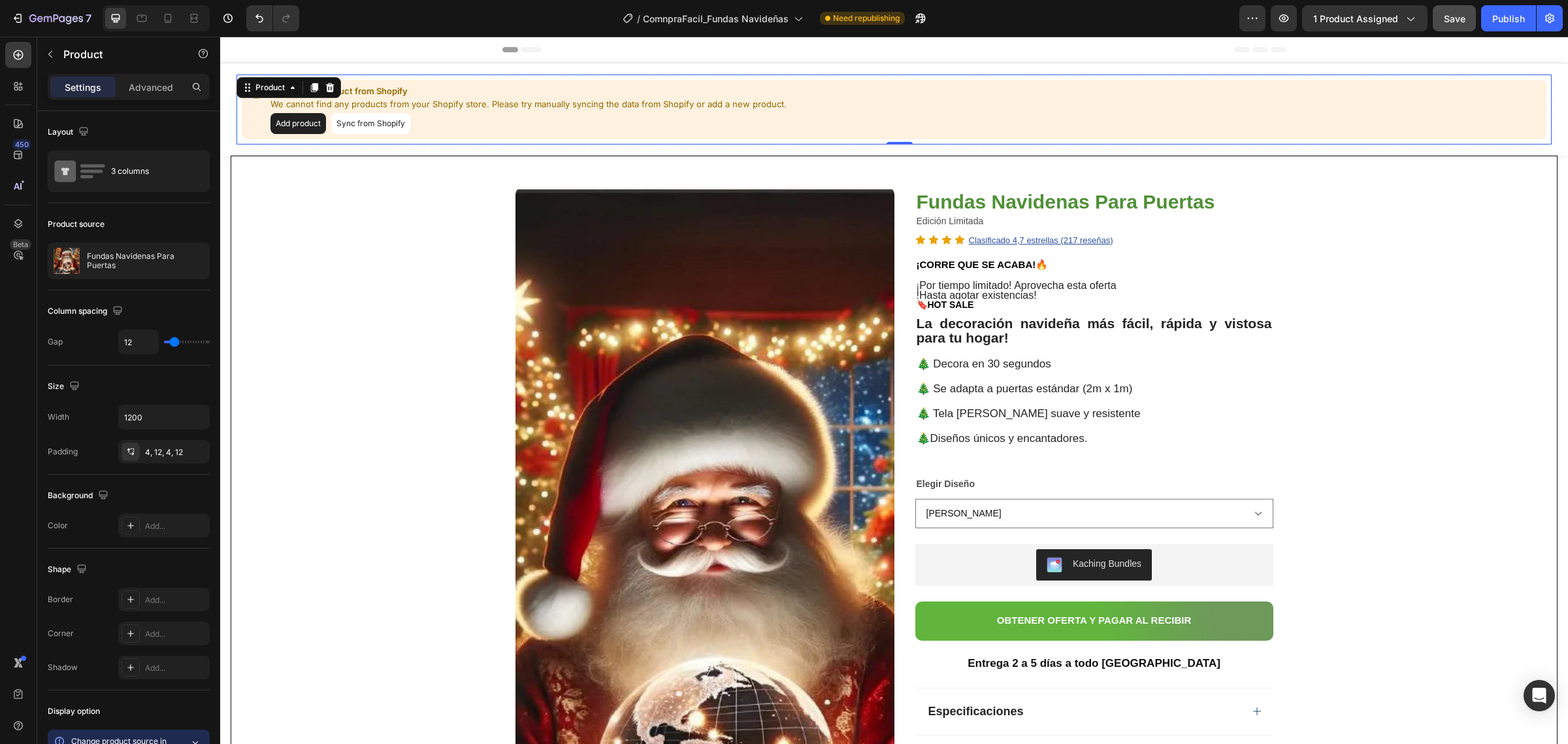
click at [423, 96] on p "Can not get product from Shopify" at bounding box center [529, 92] width 516 height 13
click at [270, 90] on div "Product" at bounding box center [270, 87] width 34 height 12
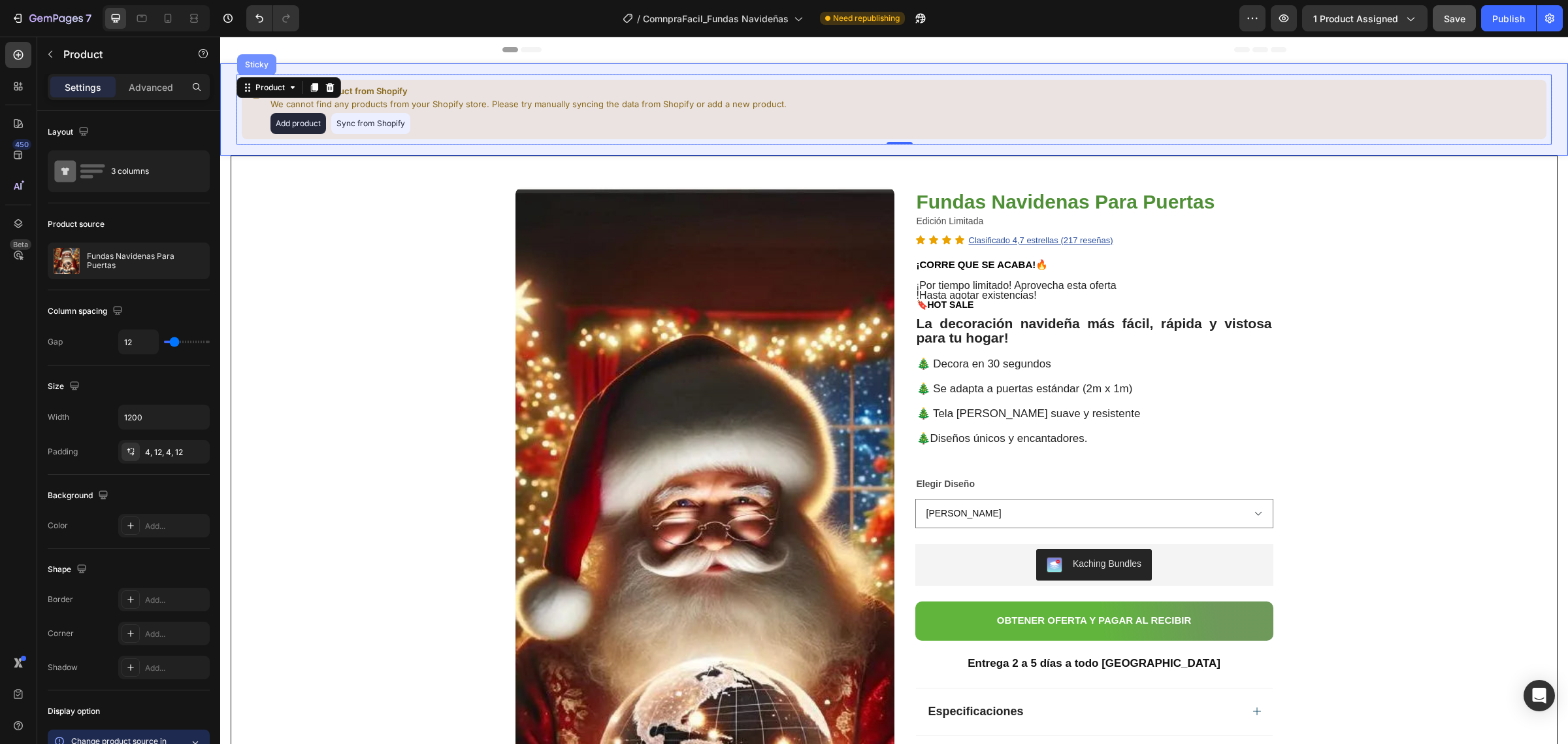
click at [264, 73] on div "Sticky" at bounding box center [257, 64] width 39 height 21
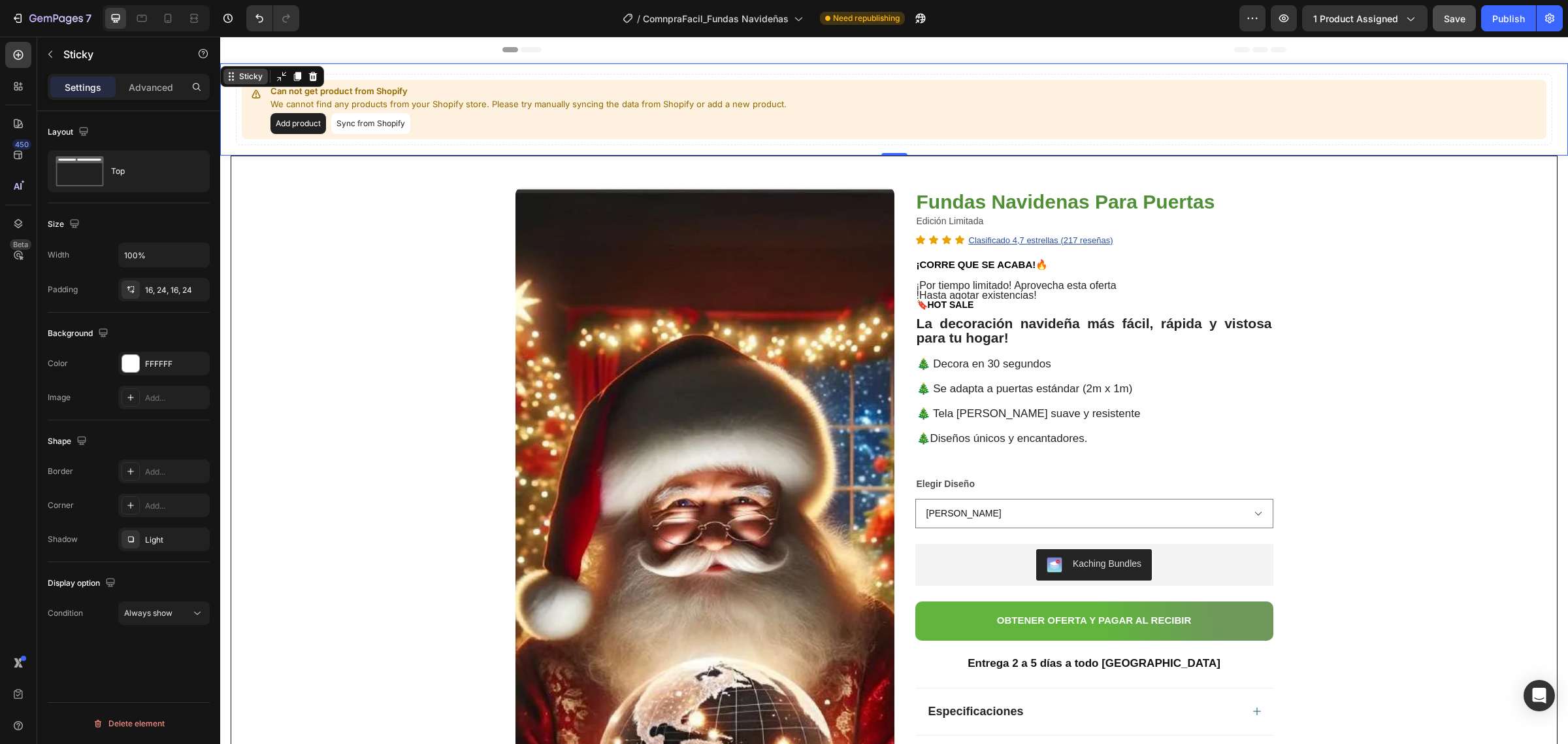
click at [253, 82] on div "Sticky" at bounding box center [251, 76] width 29 height 12
click at [247, 87] on div "Can not get product from Shopify We cannot find any products from your Shopify …" at bounding box center [893, 109] width 1348 height 92
click at [251, 83] on div "Sticky" at bounding box center [246, 76] width 45 height 16
click at [137, 98] on div "Settings Advanced" at bounding box center [128, 87] width 162 height 26
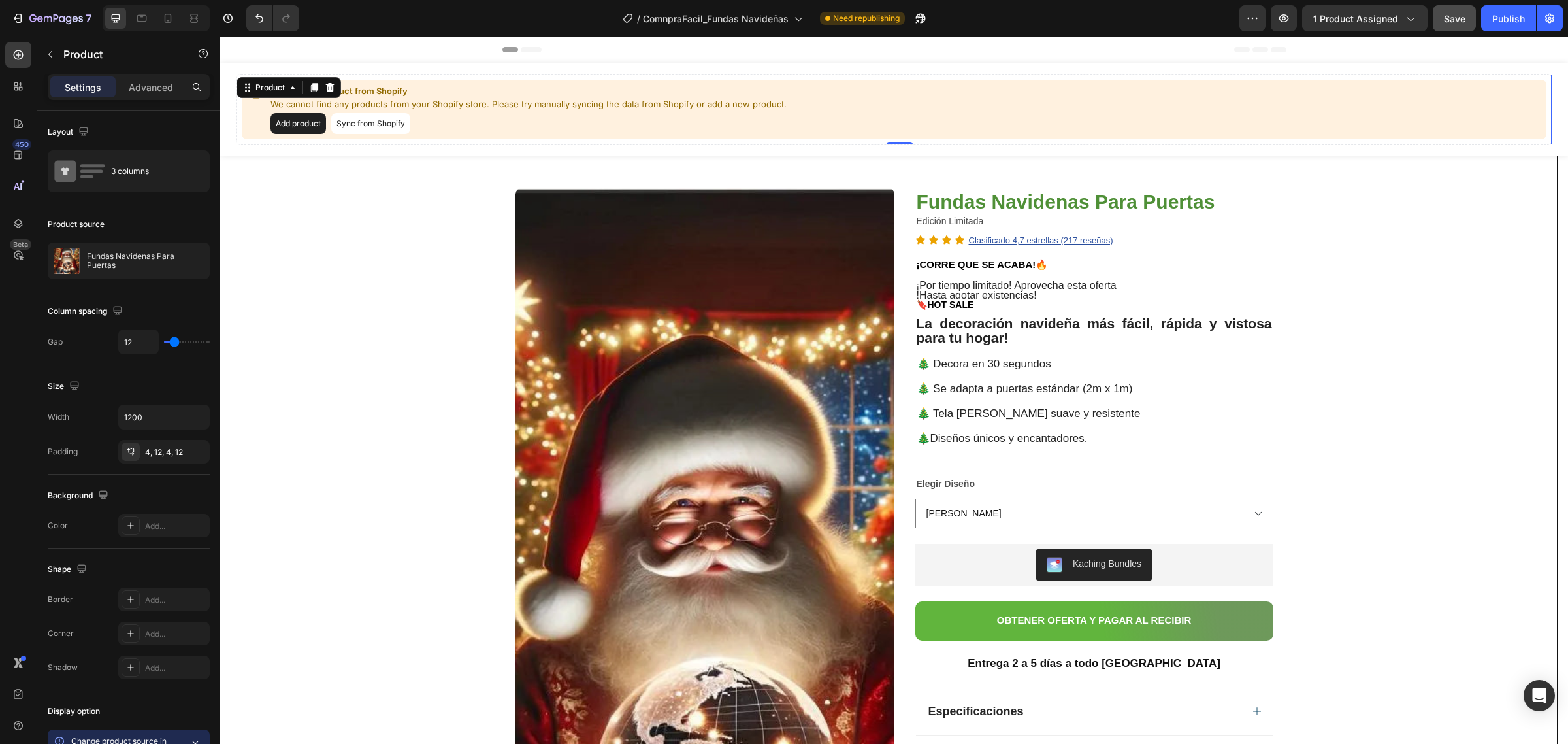
click at [351, 122] on button "Sync from Shopify" at bounding box center [370, 123] width 79 height 21
click at [191, 263] on icon "button" at bounding box center [196, 260] width 10 height 10
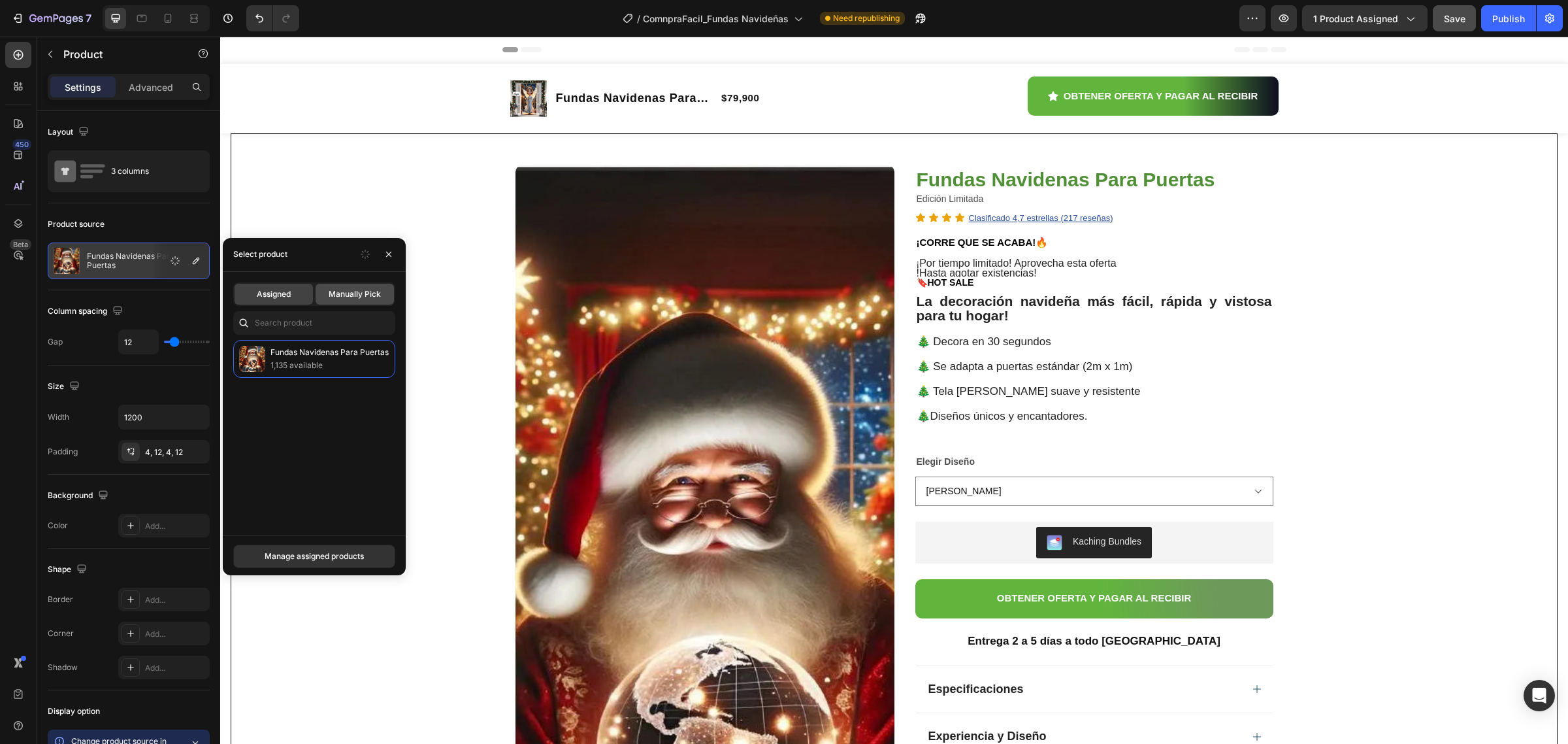
click at [366, 296] on span "Manually Pick" at bounding box center [354, 294] width 52 height 12
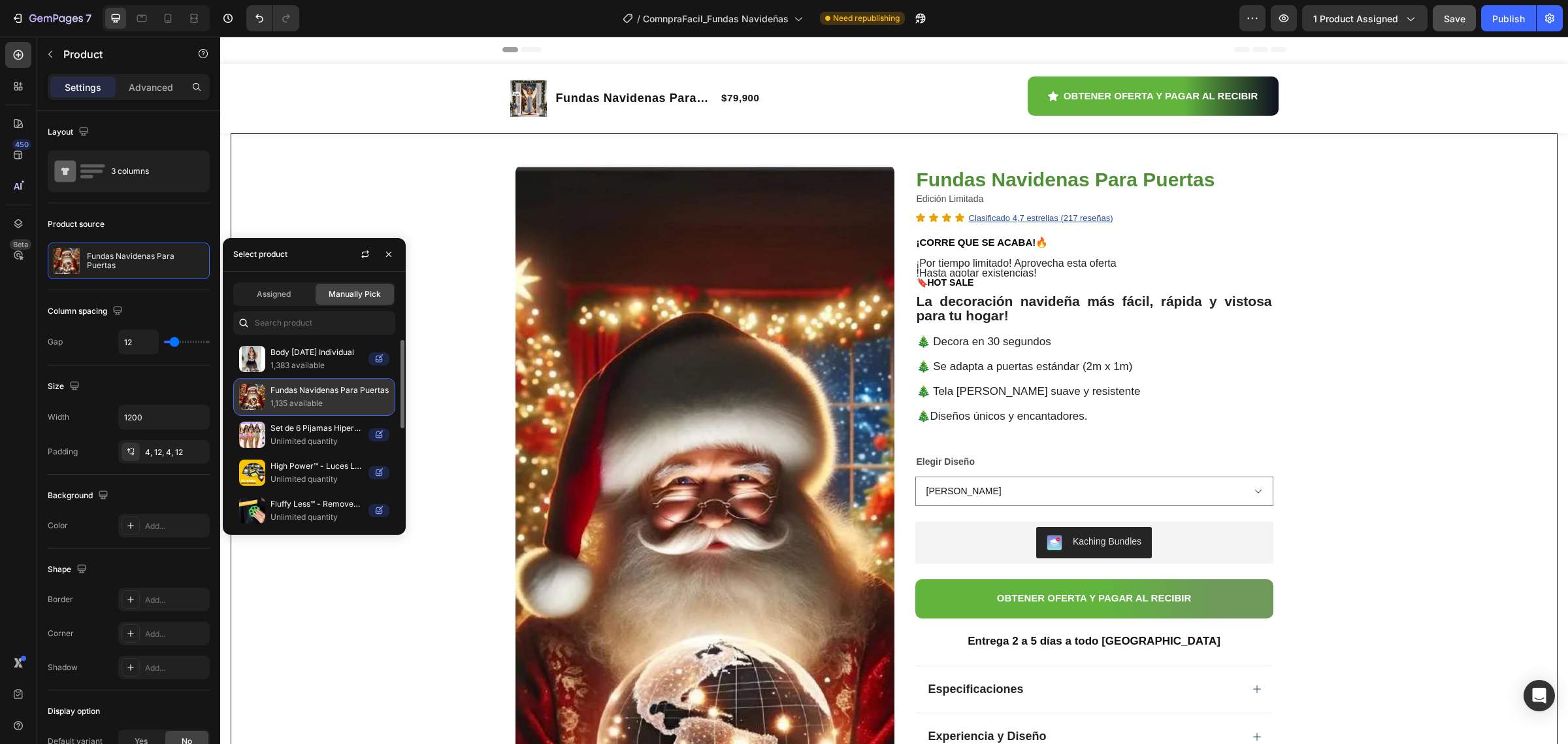
click at [344, 392] on p "Fundas Navidenas Para Puertas" at bounding box center [330, 390] width 119 height 13
click at [337, 401] on p "1,135 available" at bounding box center [330, 404] width 119 height 13
click at [337, 400] on p "1,135 available" at bounding box center [330, 404] width 119 height 13
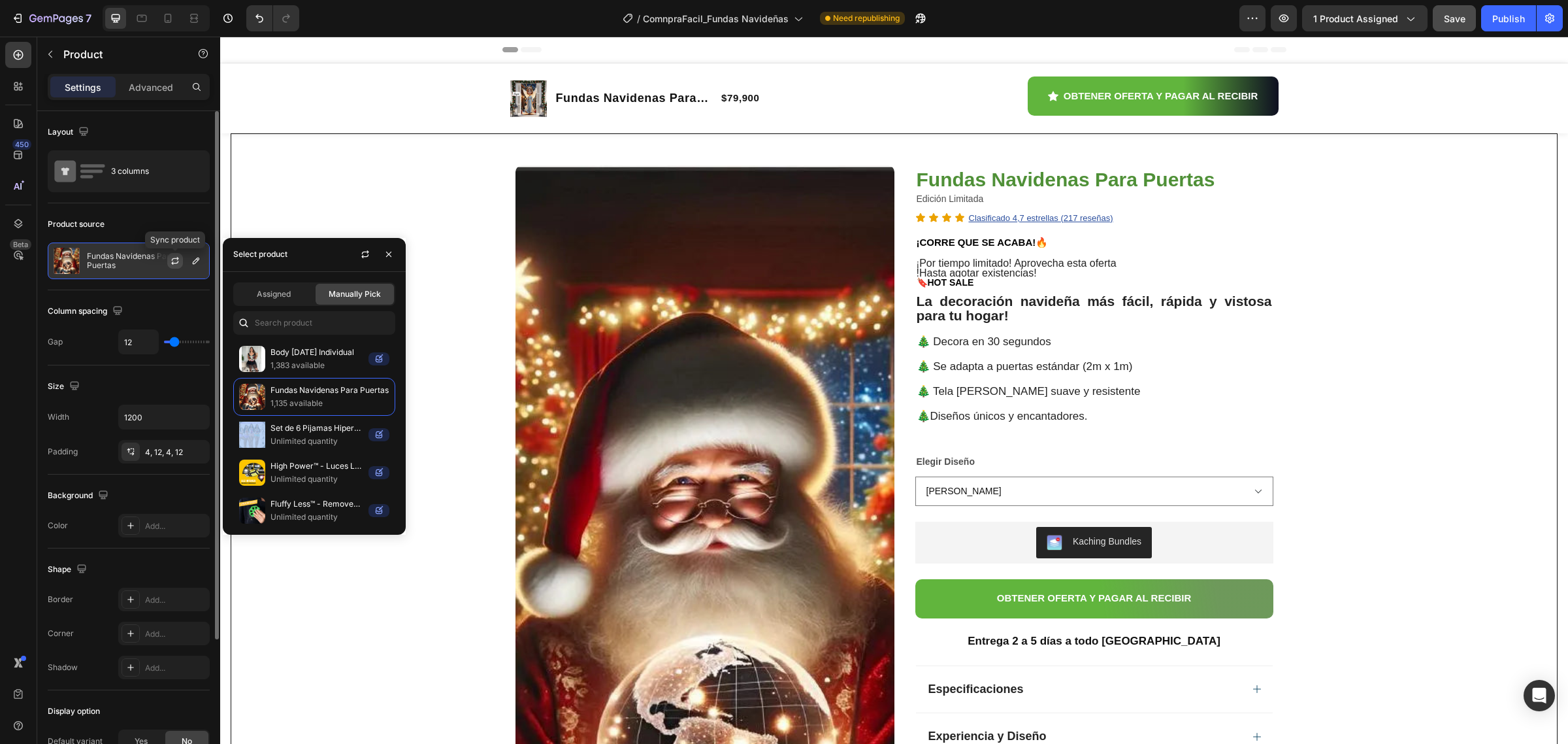
click at [174, 260] on icon "button" at bounding box center [174, 260] width 10 height 10
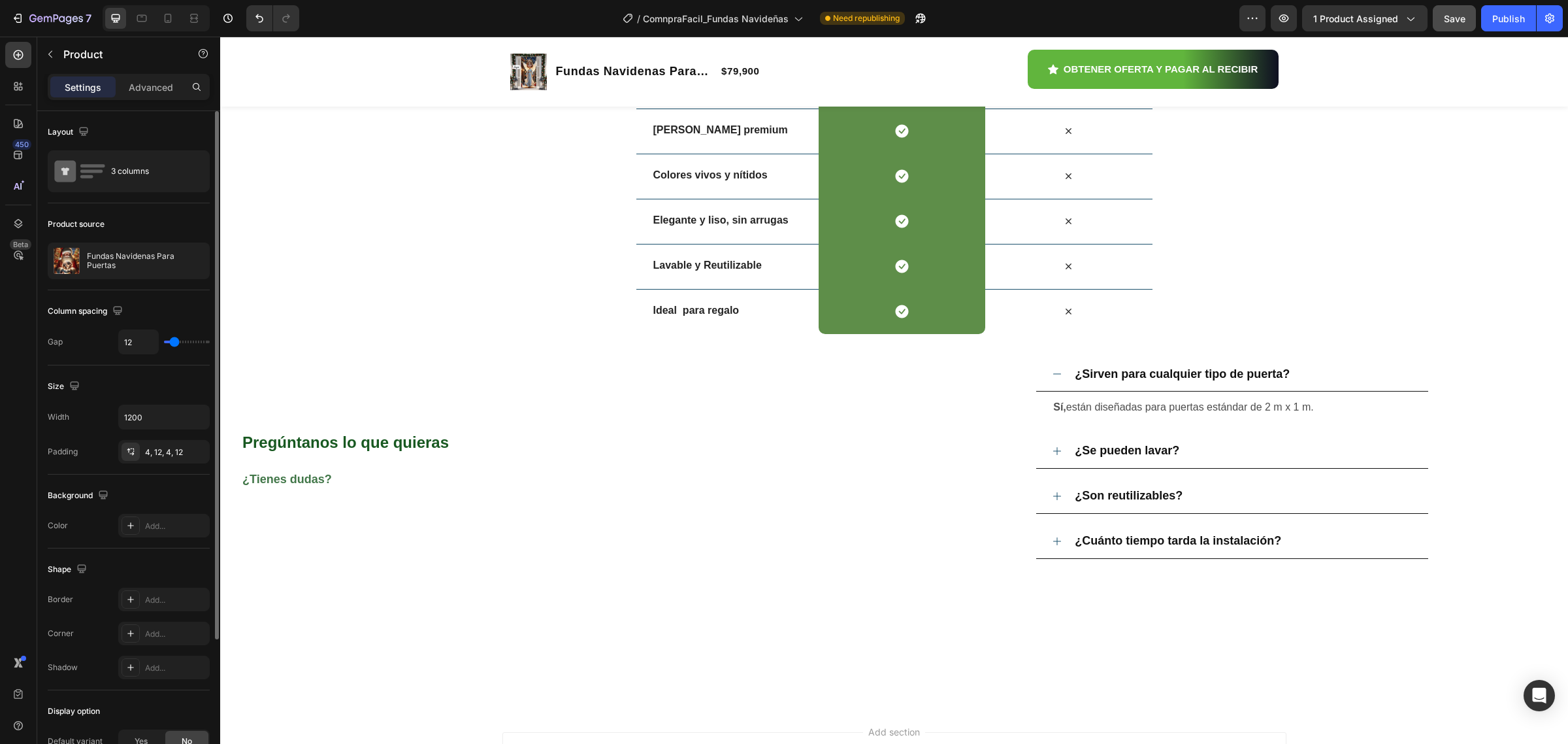
scroll to position [4364, 0]
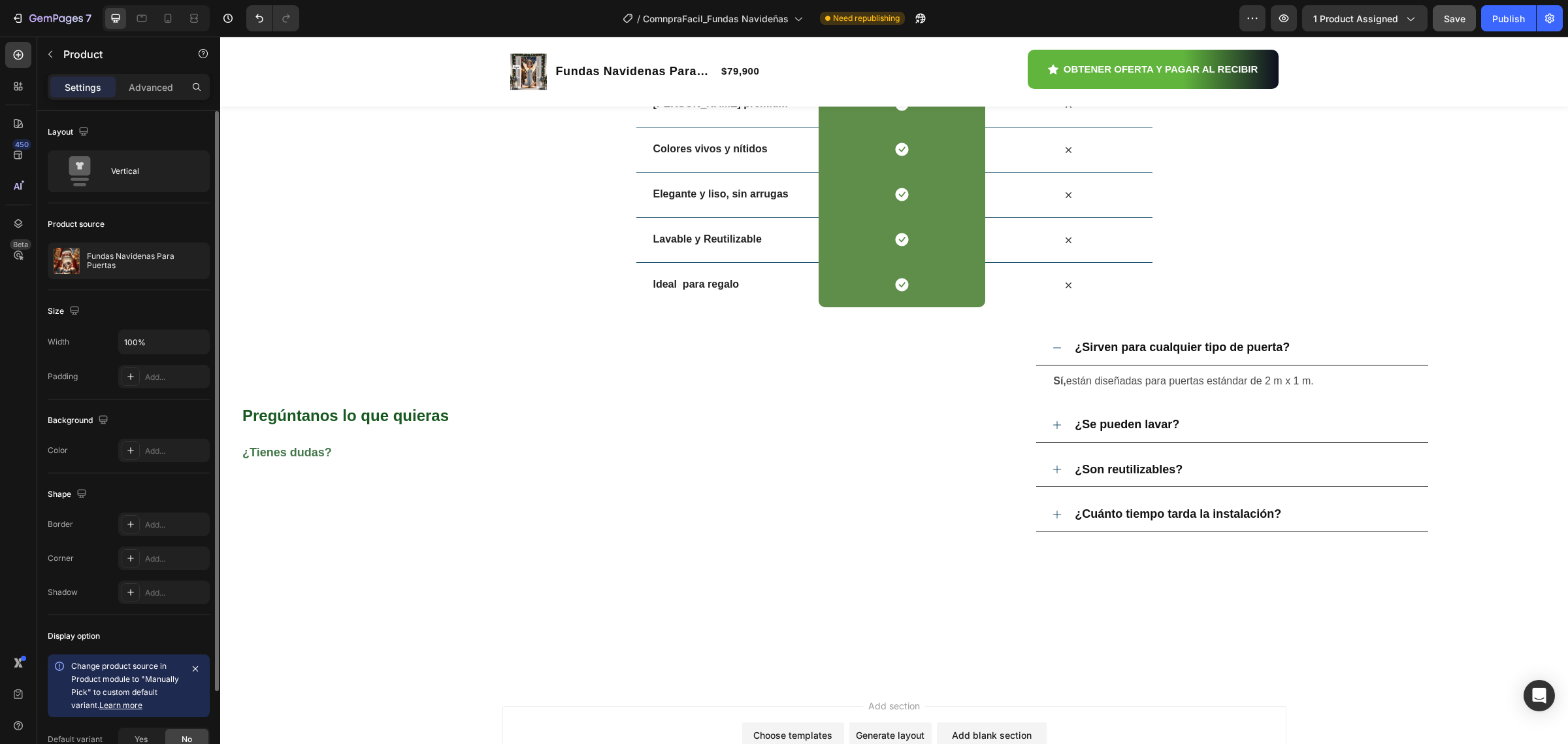
click at [191, 263] on icon "button" at bounding box center [196, 260] width 10 height 10
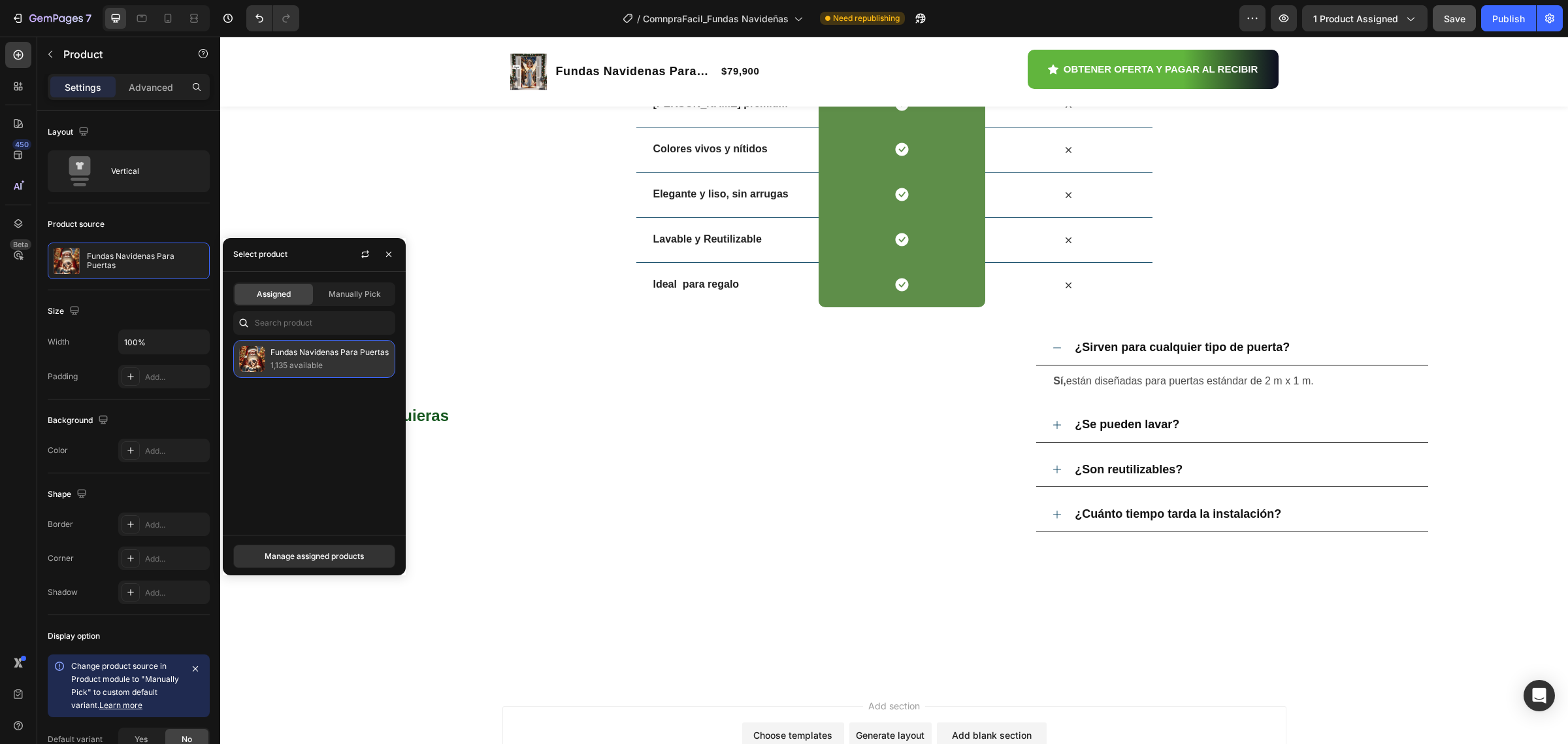
click at [279, 354] on p "Fundas Navidenas Para Puertas" at bounding box center [330, 353] width 119 height 13
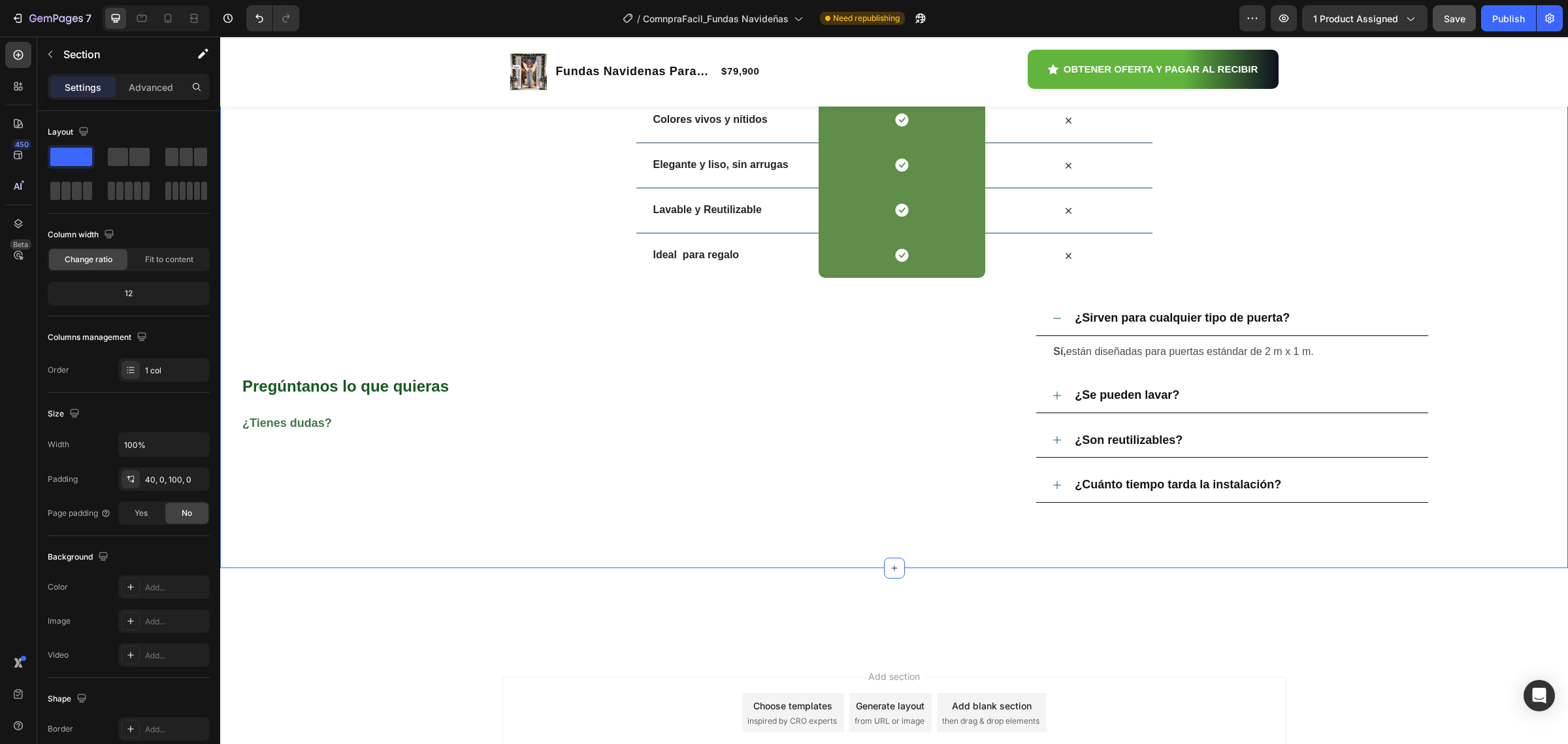
click at [556, 410] on div "Nosotros vs Otros Heading Row Kivorae Shop Text Block funda navideña Heading Ro…" at bounding box center [893, 213] width 1348 height 576
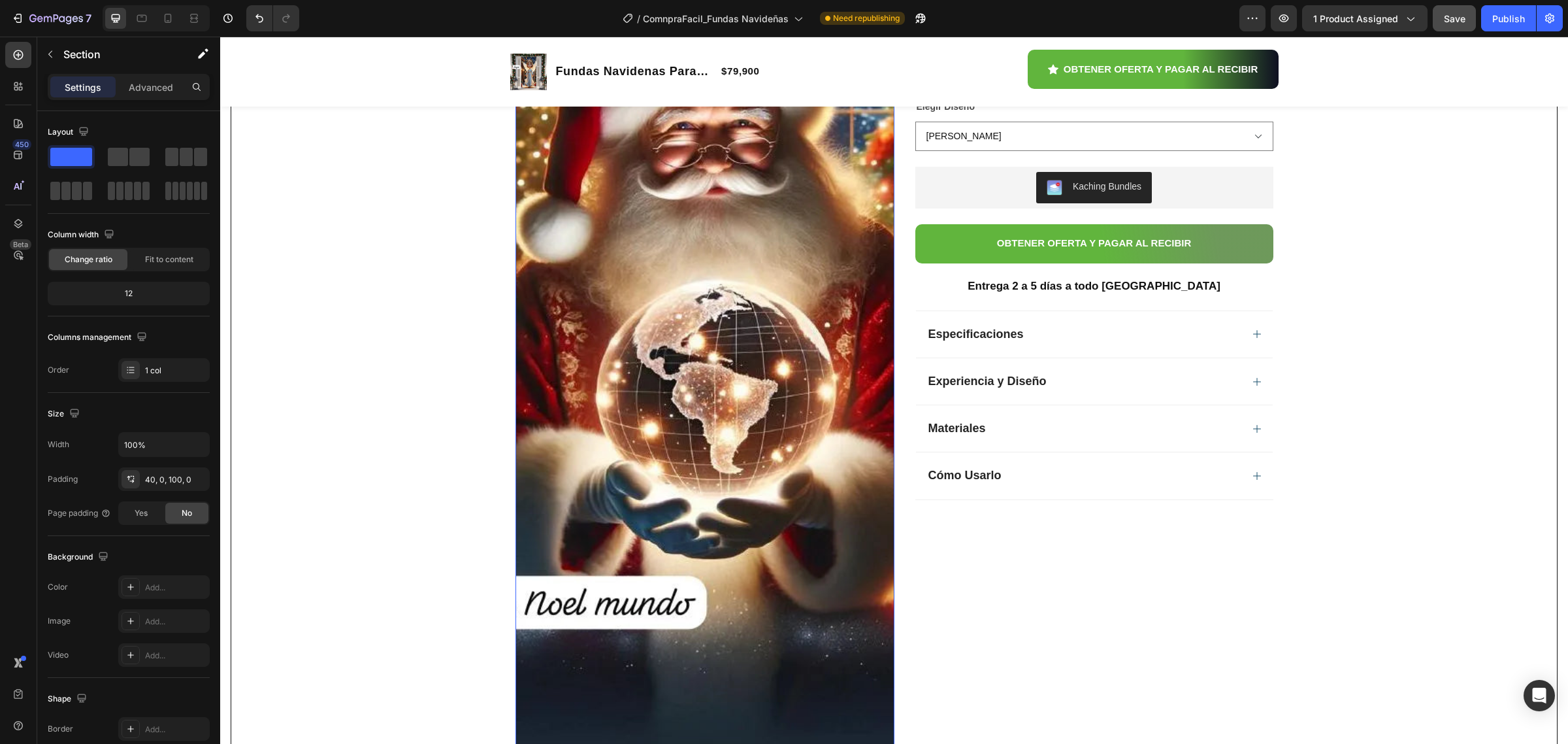
scroll to position [0, 0]
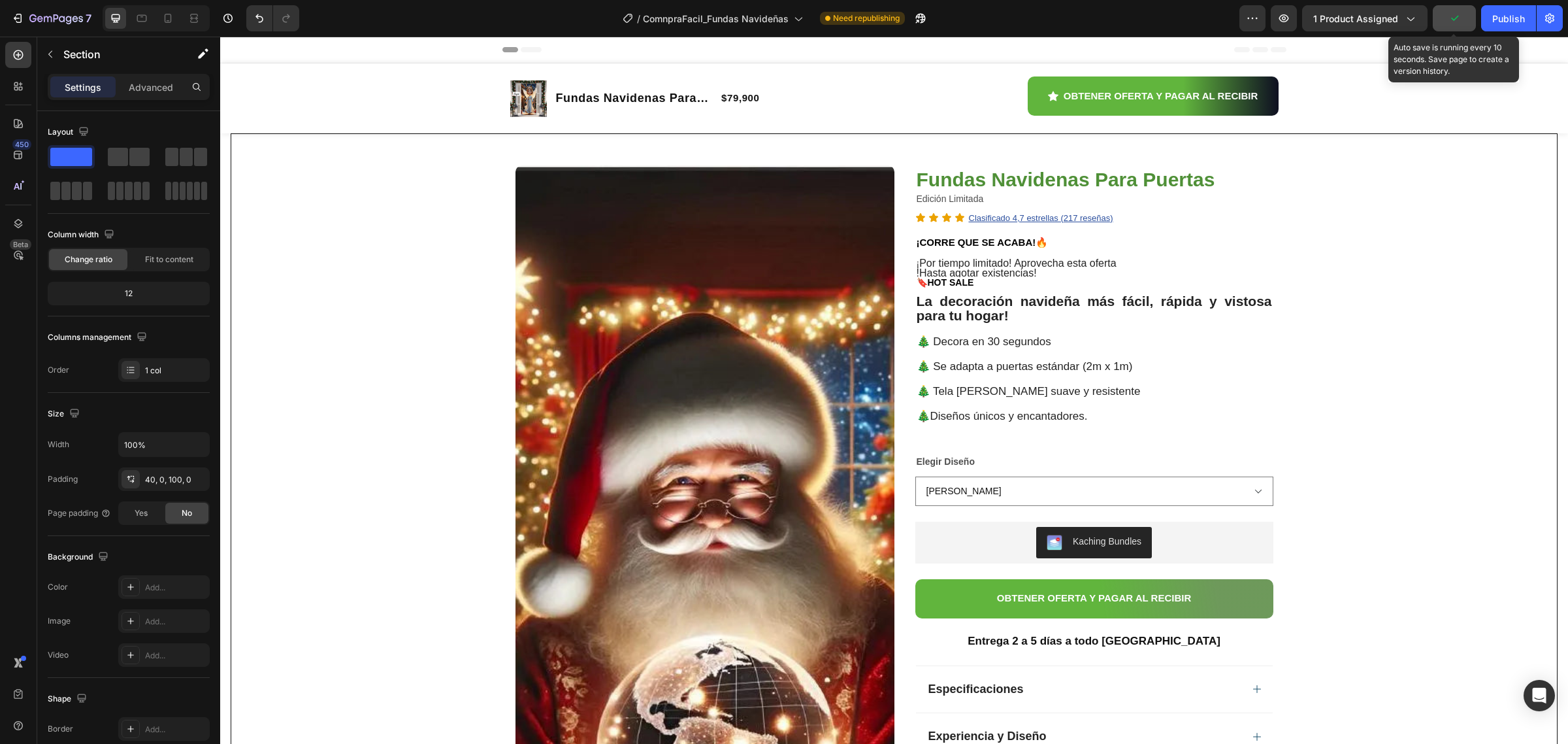
click at [1448, 13] on icon "button" at bounding box center [1455, 19] width 13 height 13
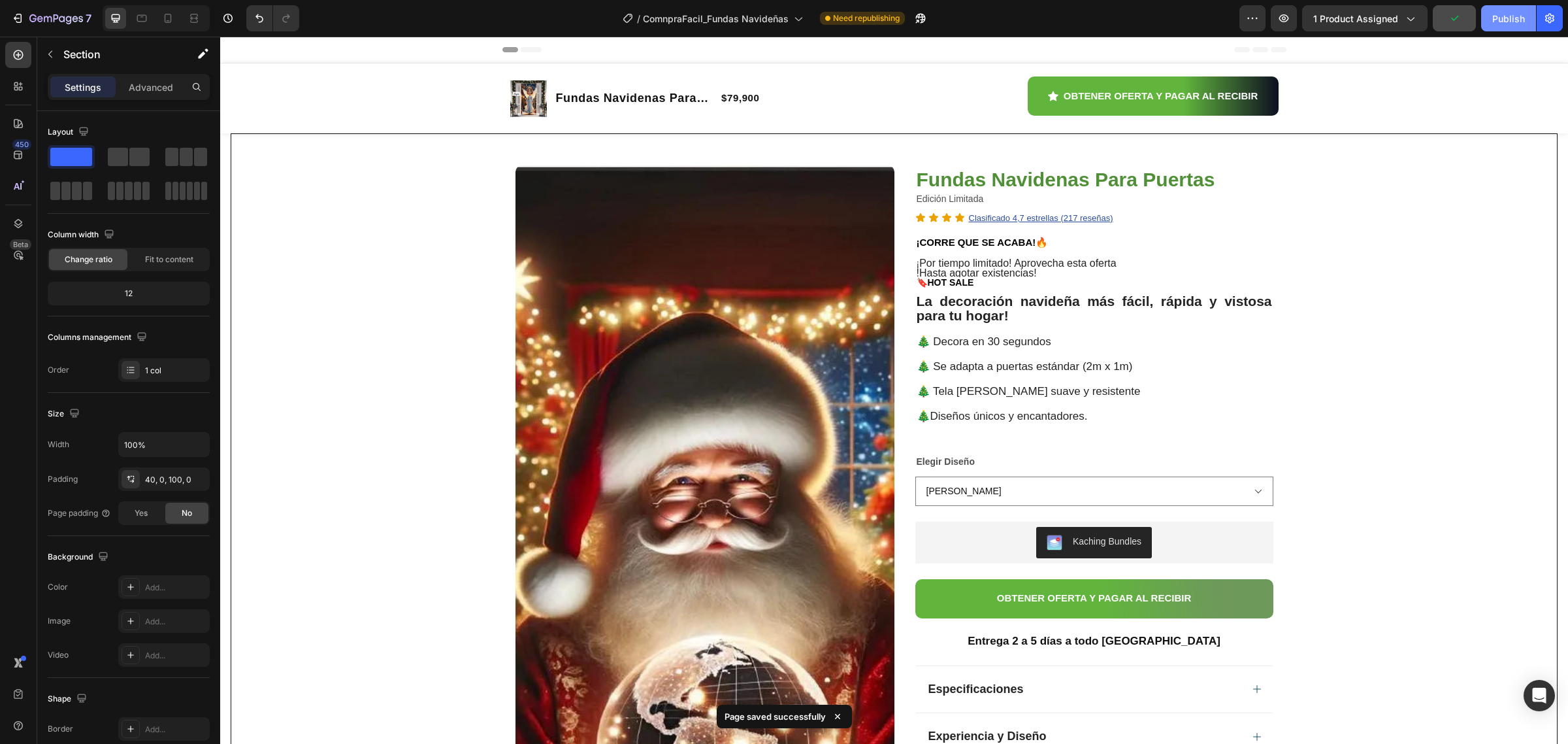
click at [1496, 21] on div "Publish" at bounding box center [1509, 19] width 32 height 14
click at [19, 14] on icon "button" at bounding box center [19, 19] width 6 height 9
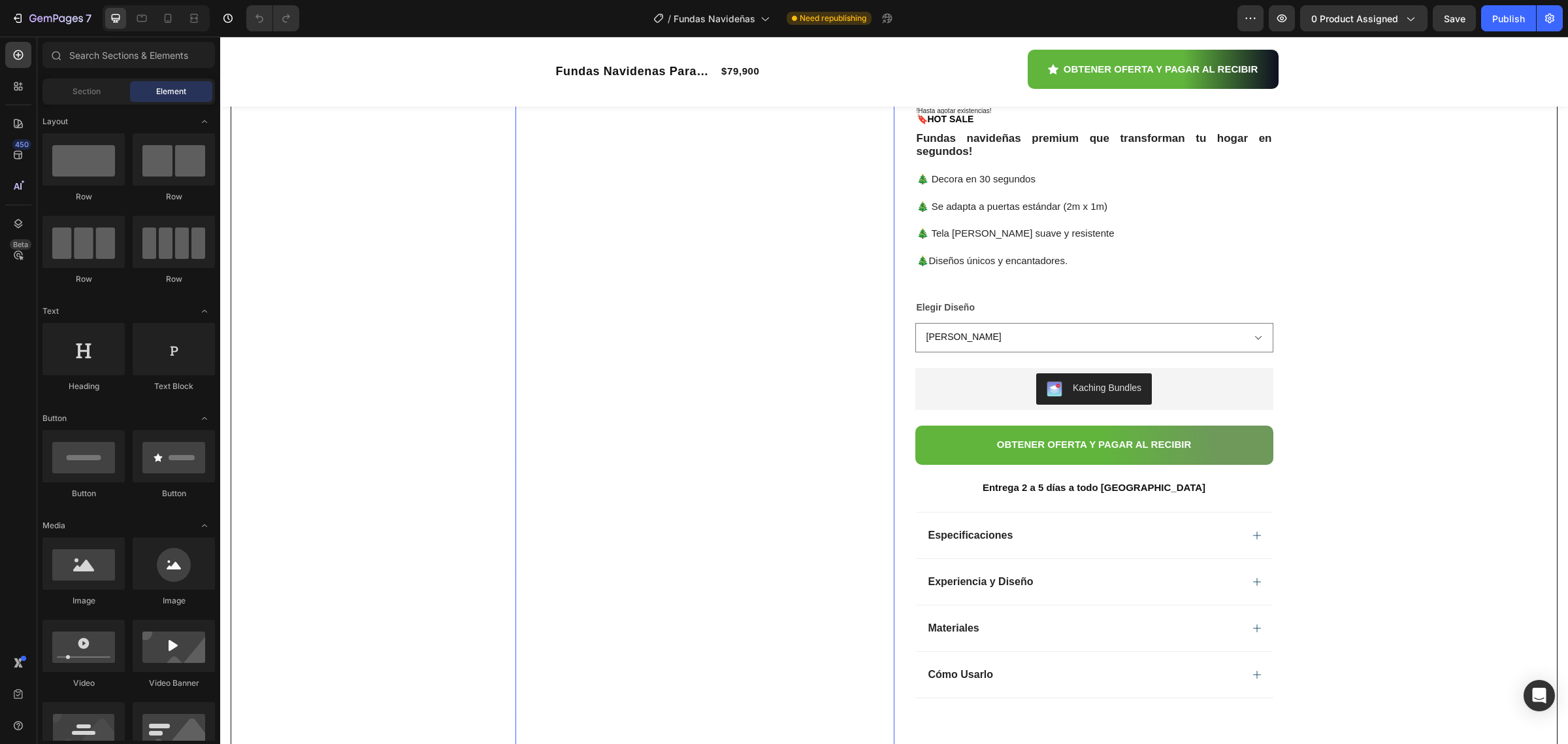
scroll to position [163, 0]
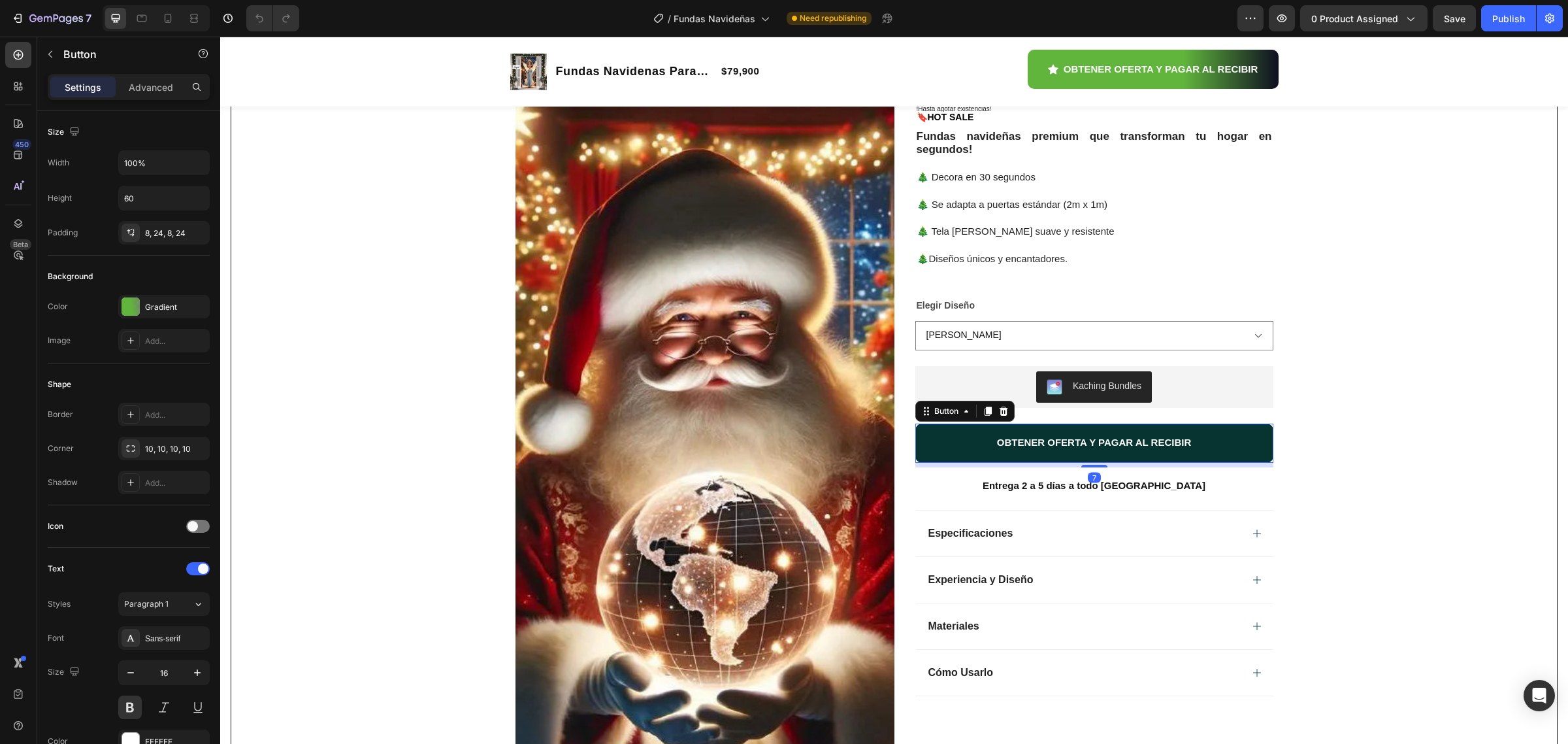
click at [943, 435] on button "OBTENER OFERTA Y PAGAR AL RECIBIR" at bounding box center [1095, 443] width 358 height 39
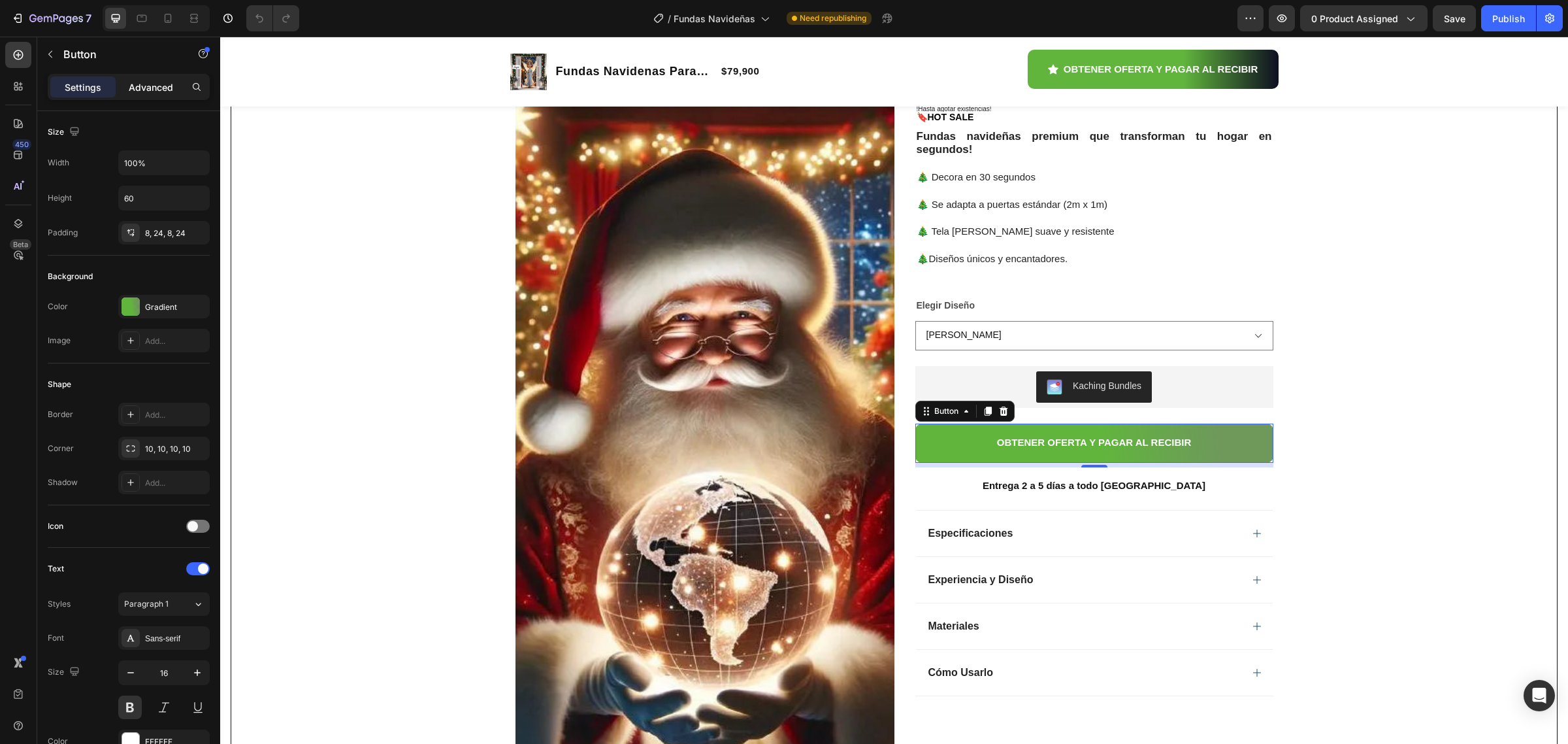
click at [135, 83] on p "Advanced" at bounding box center [151, 87] width 45 height 14
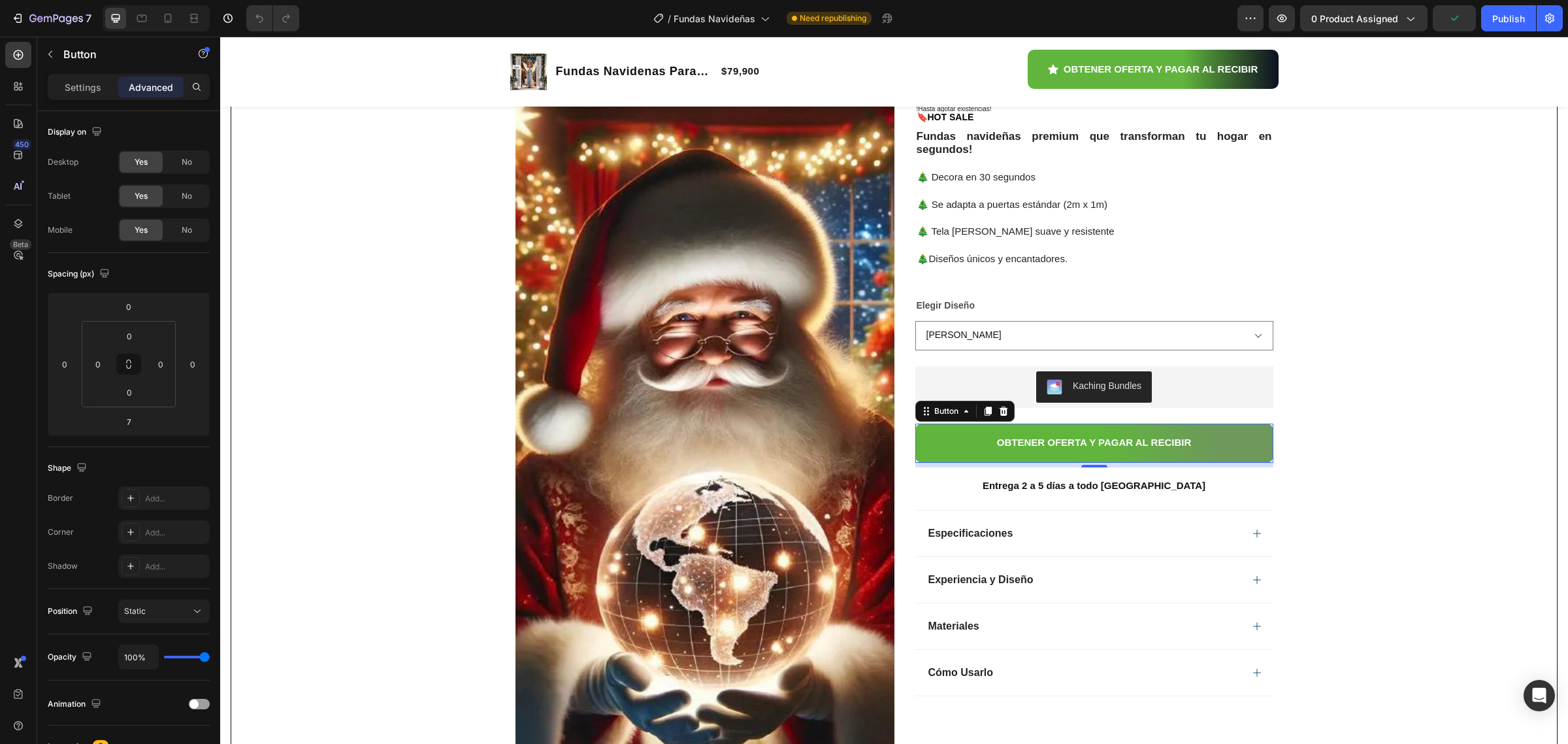
click at [81, 98] on div "Settings Advanced" at bounding box center [128, 87] width 162 height 26
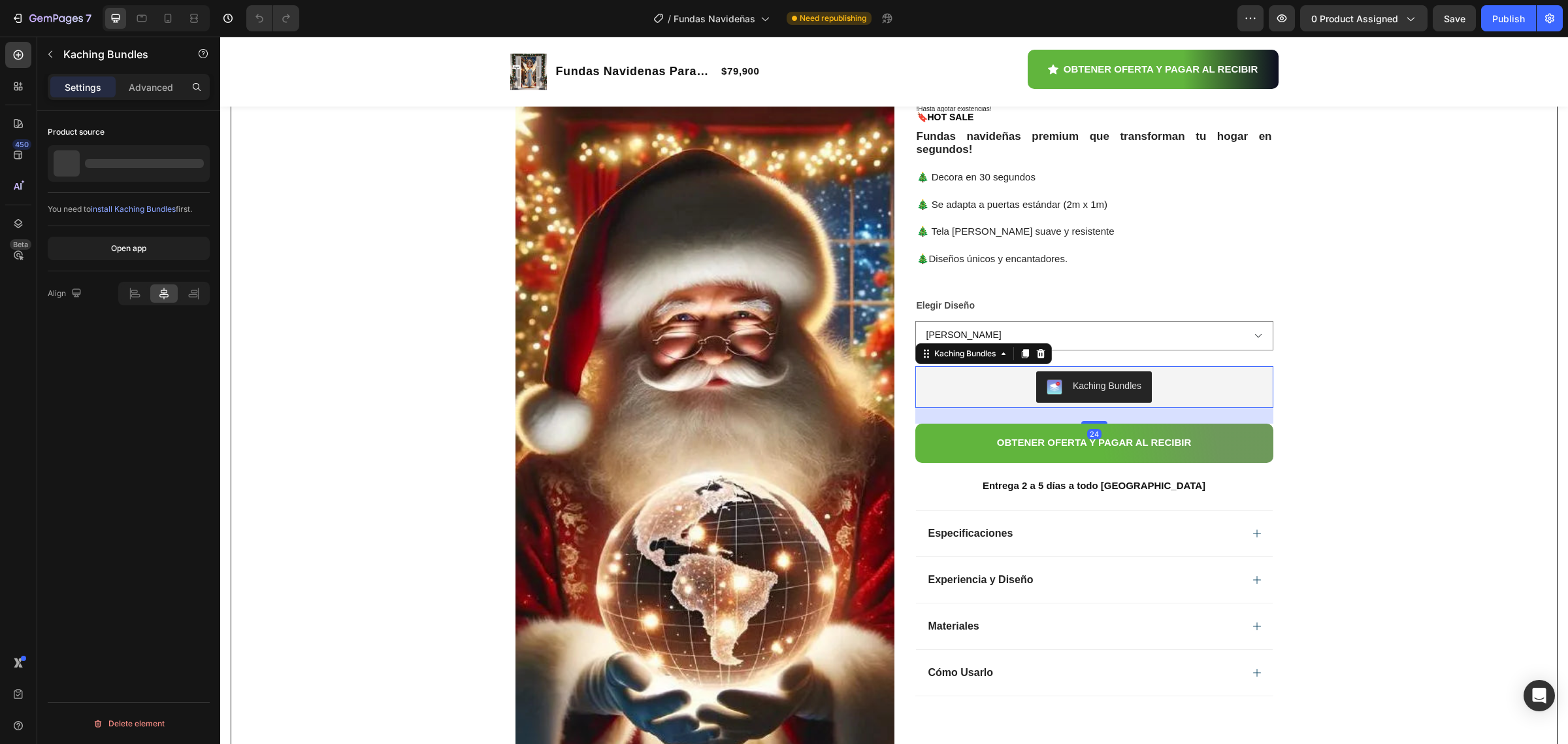
click at [1021, 372] on div "Kaching Bundles" at bounding box center [1095, 386] width 358 height 42
click at [968, 359] on div "Kaching Bundles" at bounding box center [965, 353] width 67 height 12
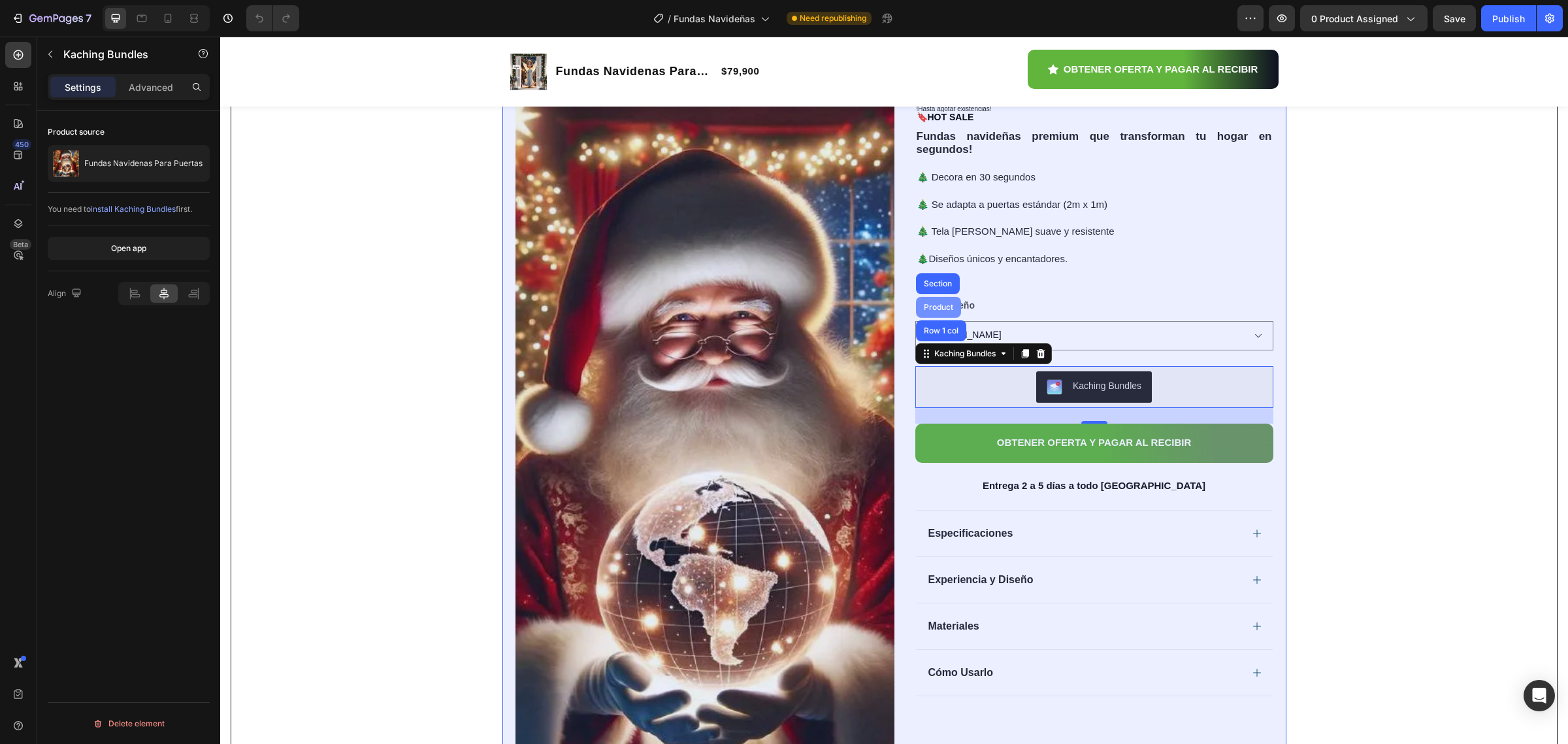
click at [933, 308] on div "Product" at bounding box center [938, 307] width 34 height 7
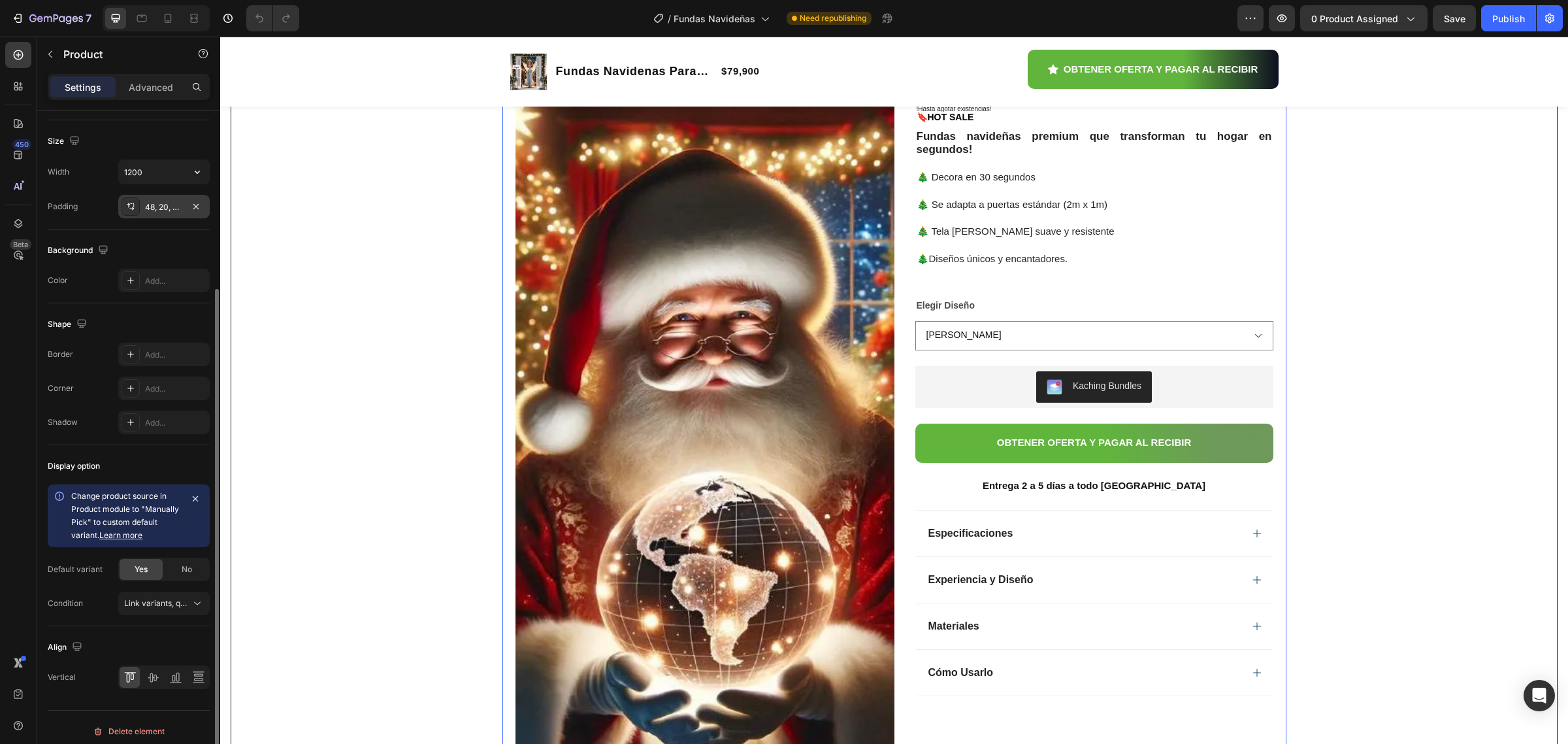
scroll to position [256, 0]
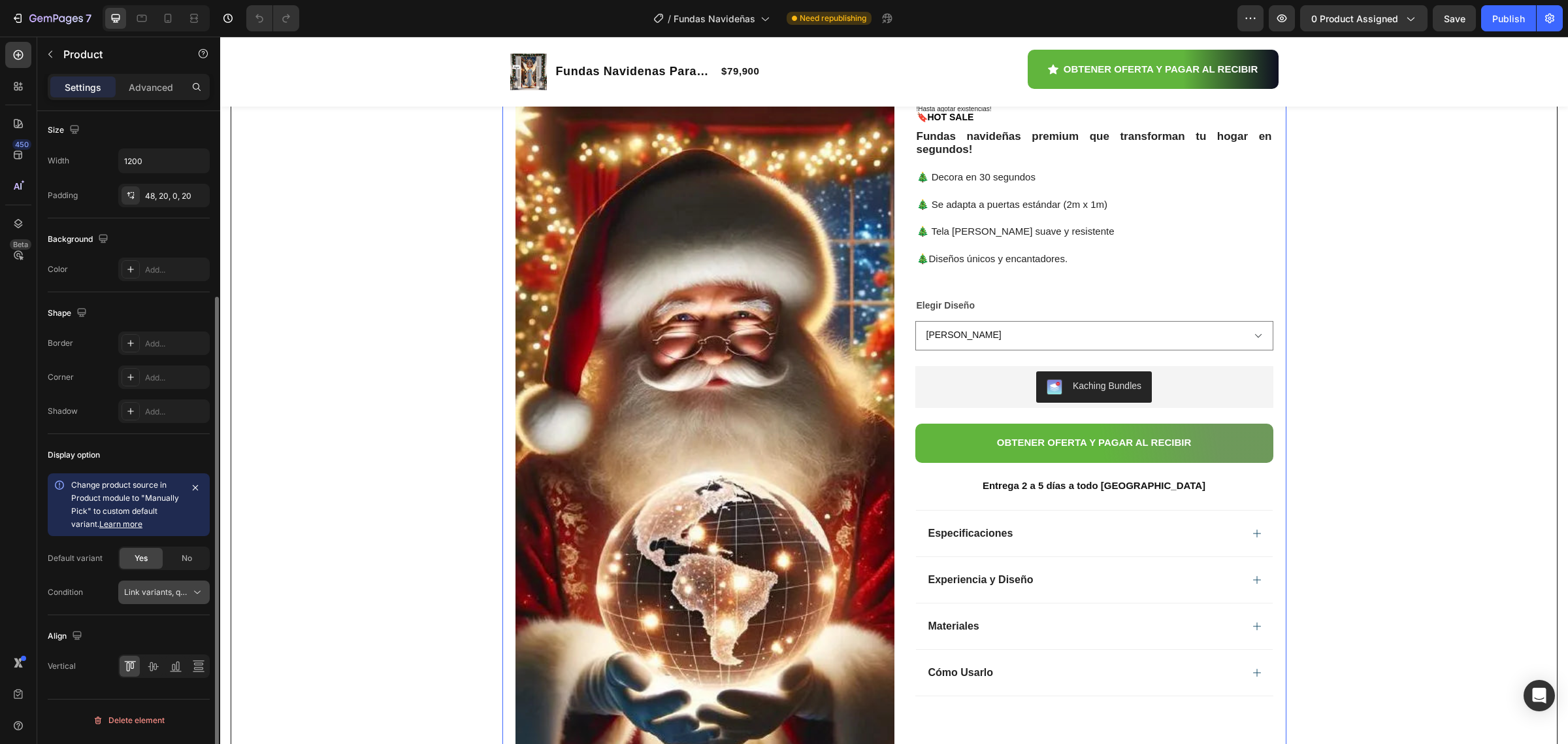
click at [195, 598] on icon at bounding box center [198, 592] width 13 height 13
click at [158, 490] on span "Change product source in Product module to "Manually Pick" to custom default va…" at bounding box center [125, 504] width 108 height 49
click at [1079, 383] on div "Kaching Bundles" at bounding box center [1108, 386] width 69 height 14
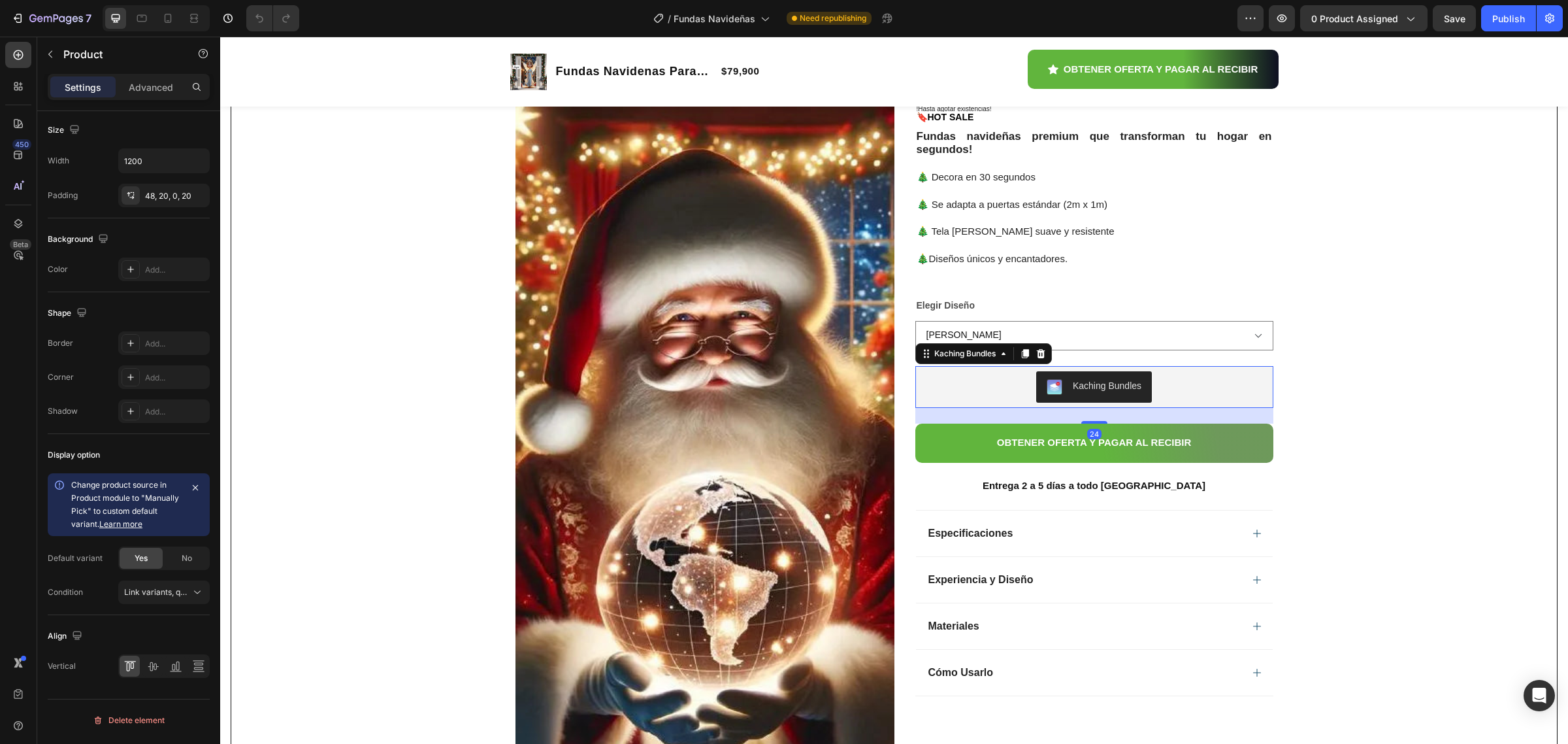
scroll to position [0, 0]
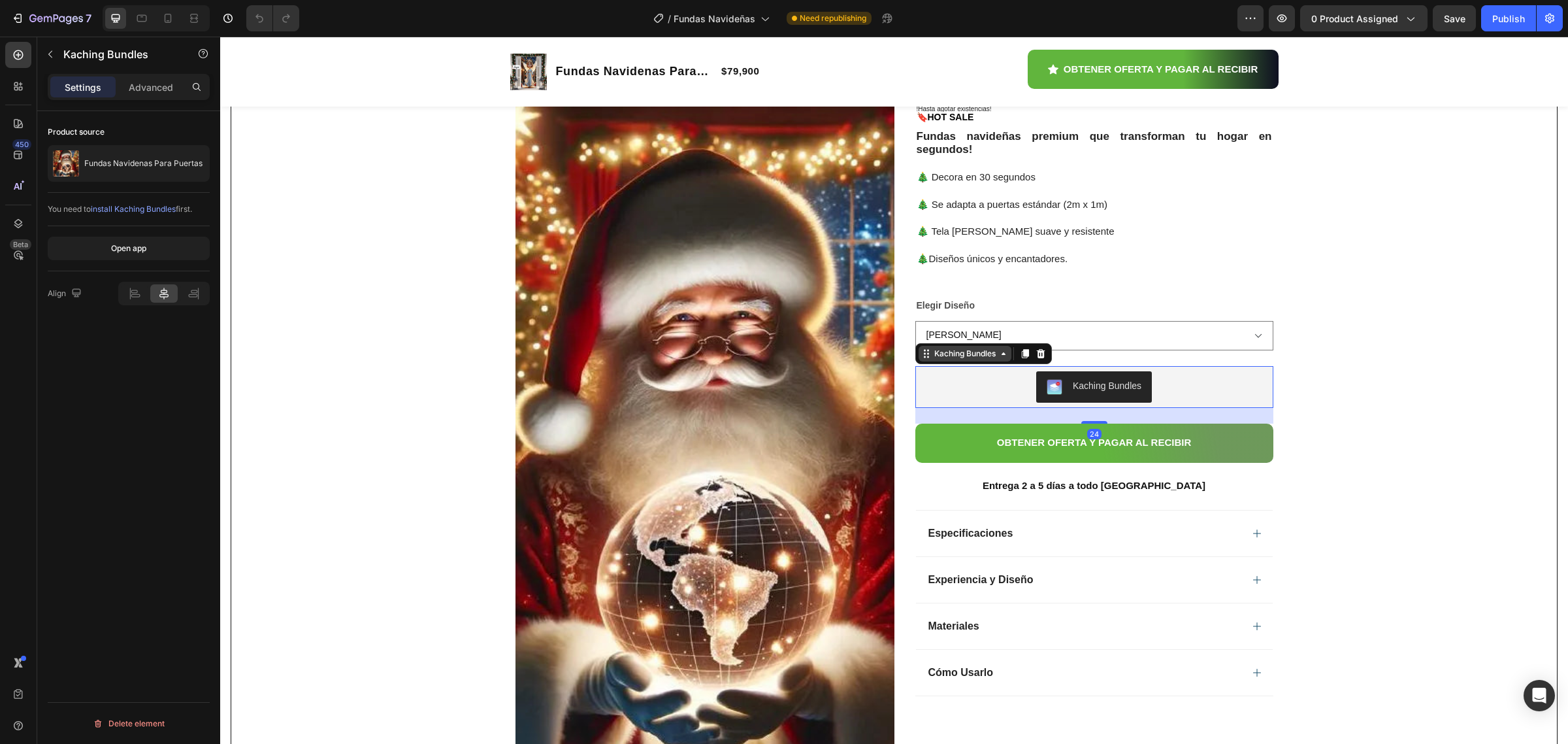
click at [974, 359] on div "Kaching Bundles" at bounding box center [965, 353] width 67 height 12
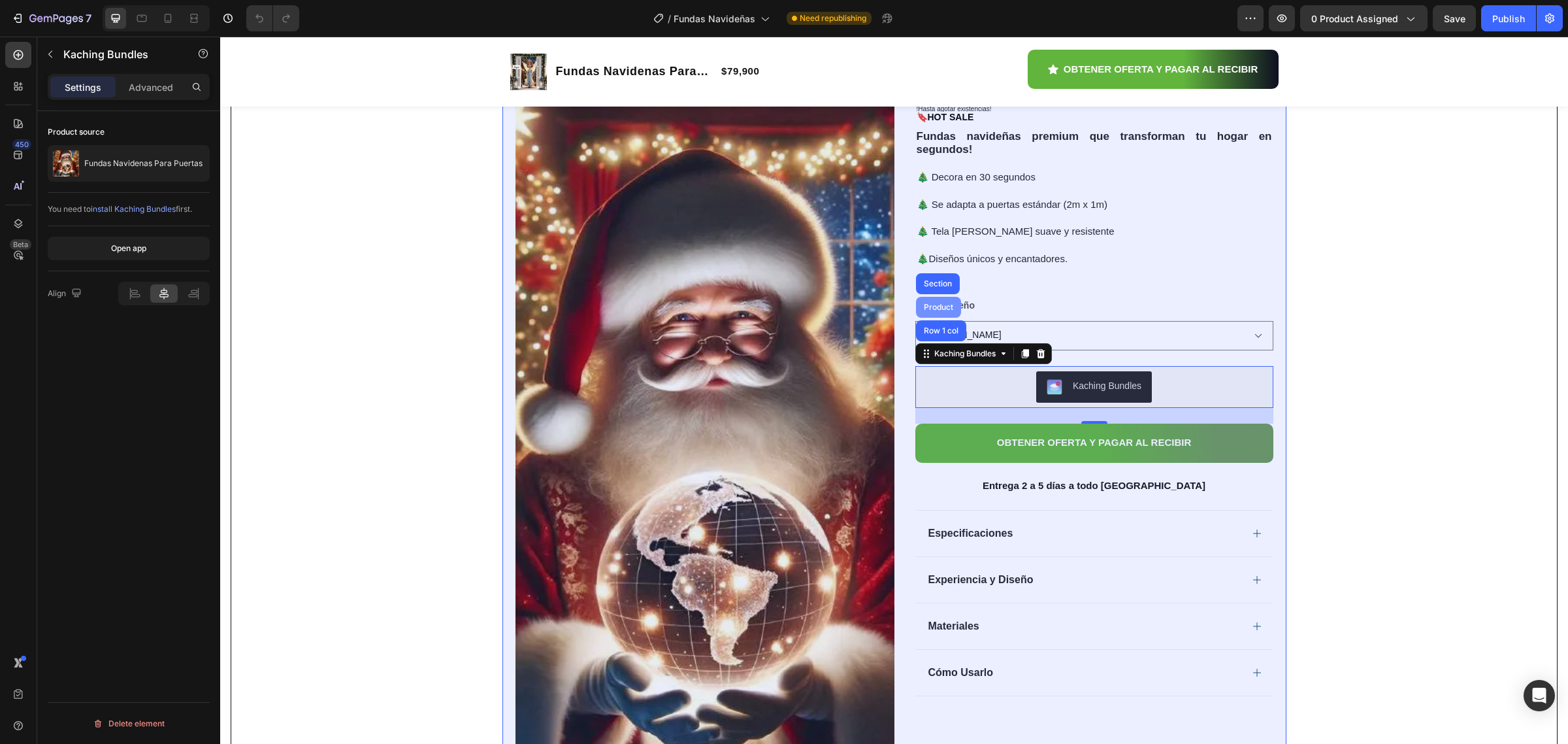
click at [939, 308] on div "Product" at bounding box center [938, 307] width 34 height 7
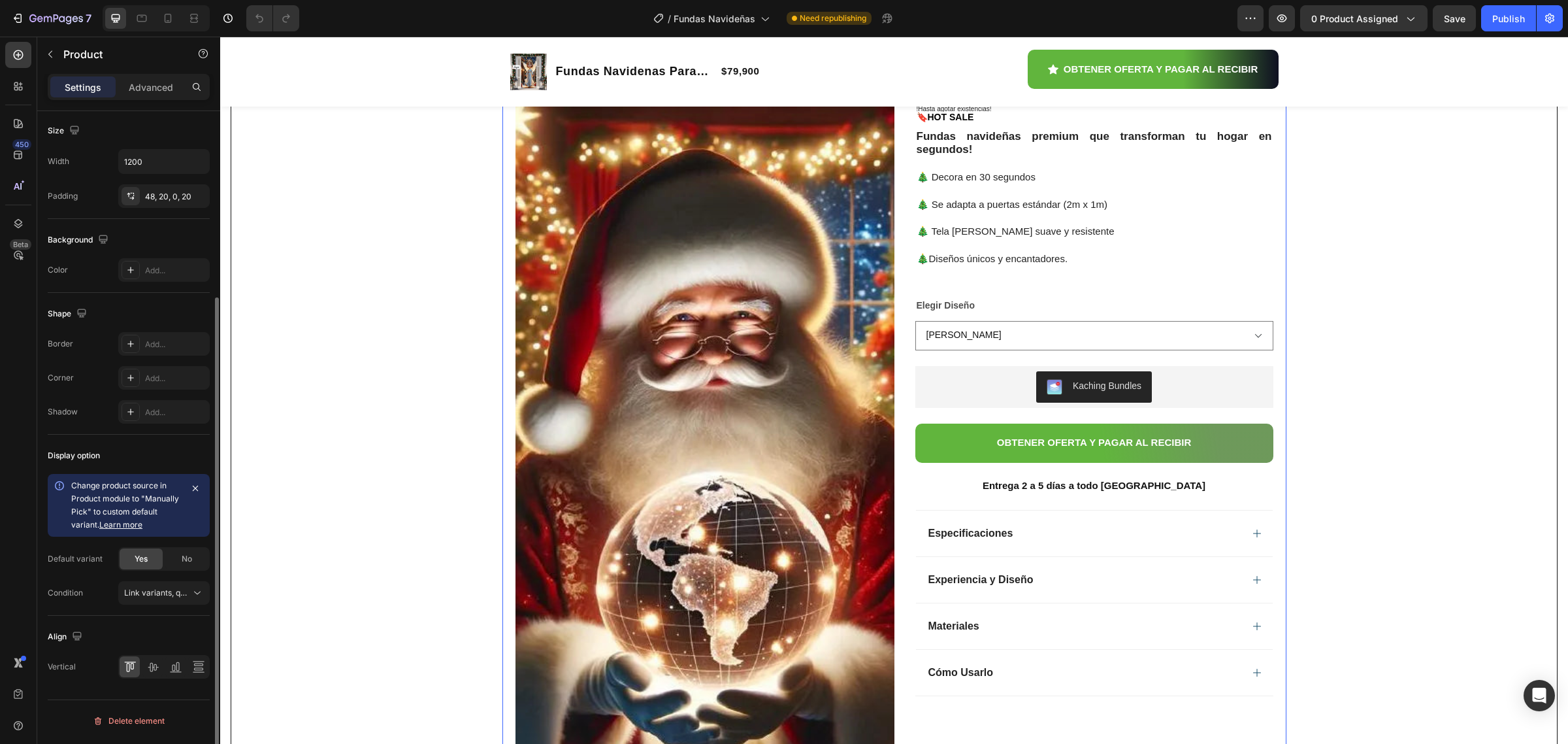
scroll to position [256, 0]
click at [121, 524] on link "Learn more" at bounding box center [121, 523] width 43 height 10
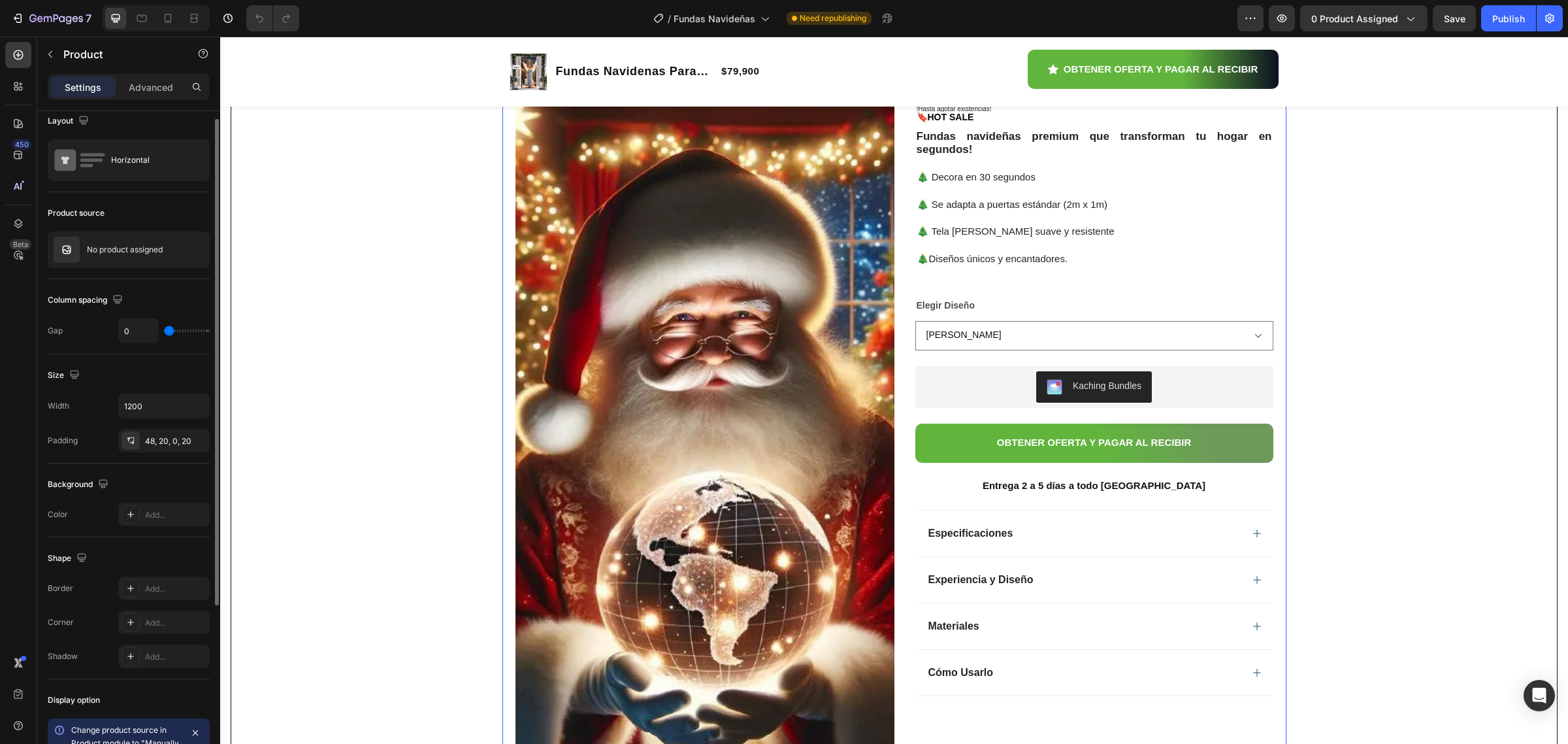
scroll to position [0, 0]
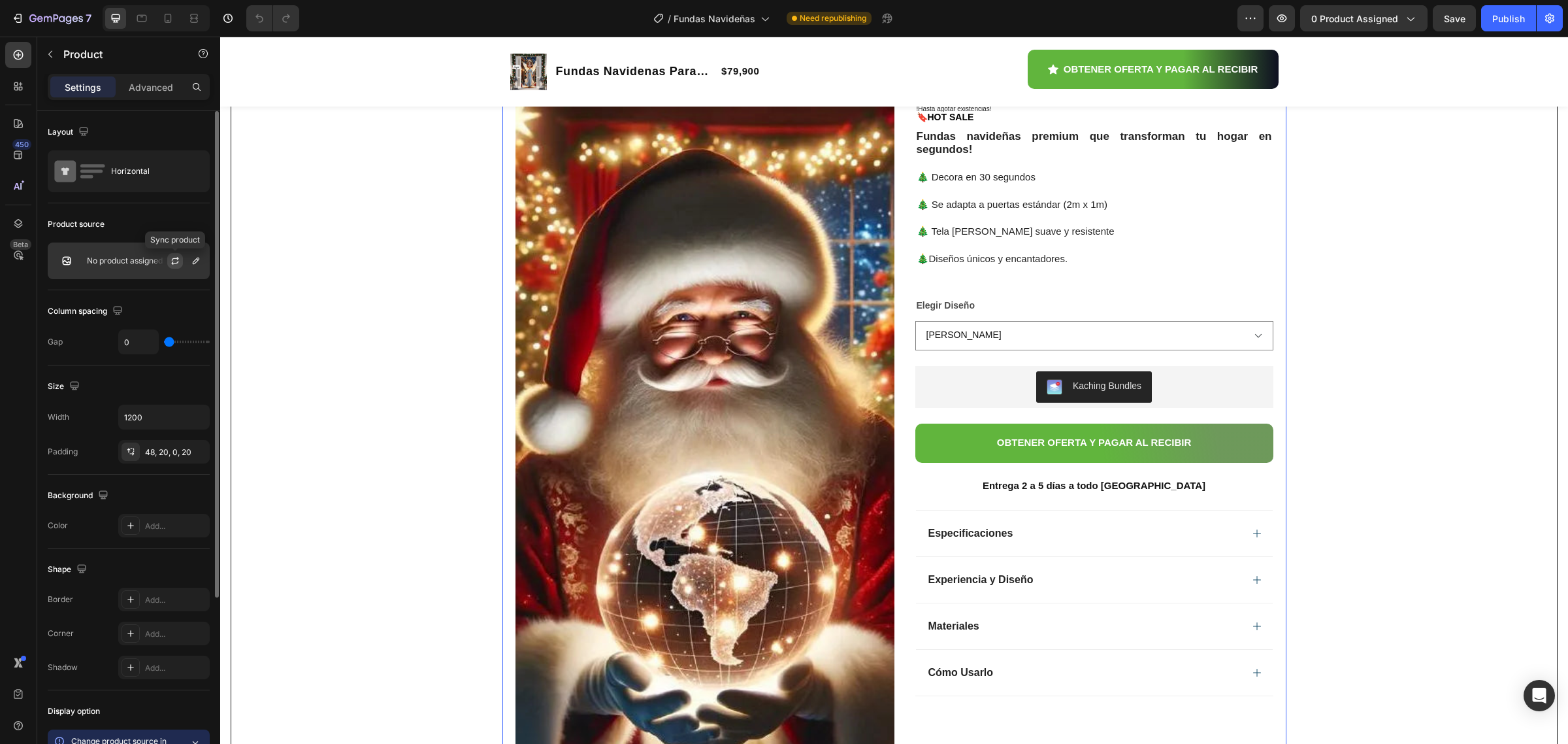
click at [171, 258] on icon "button" at bounding box center [174, 260] width 10 height 10
drag, startPoint x: 190, startPoint y: 259, endPoint x: 188, endPoint y: 266, distance: 7.3
click at [191, 262] on icon "button" at bounding box center [196, 260] width 10 height 10
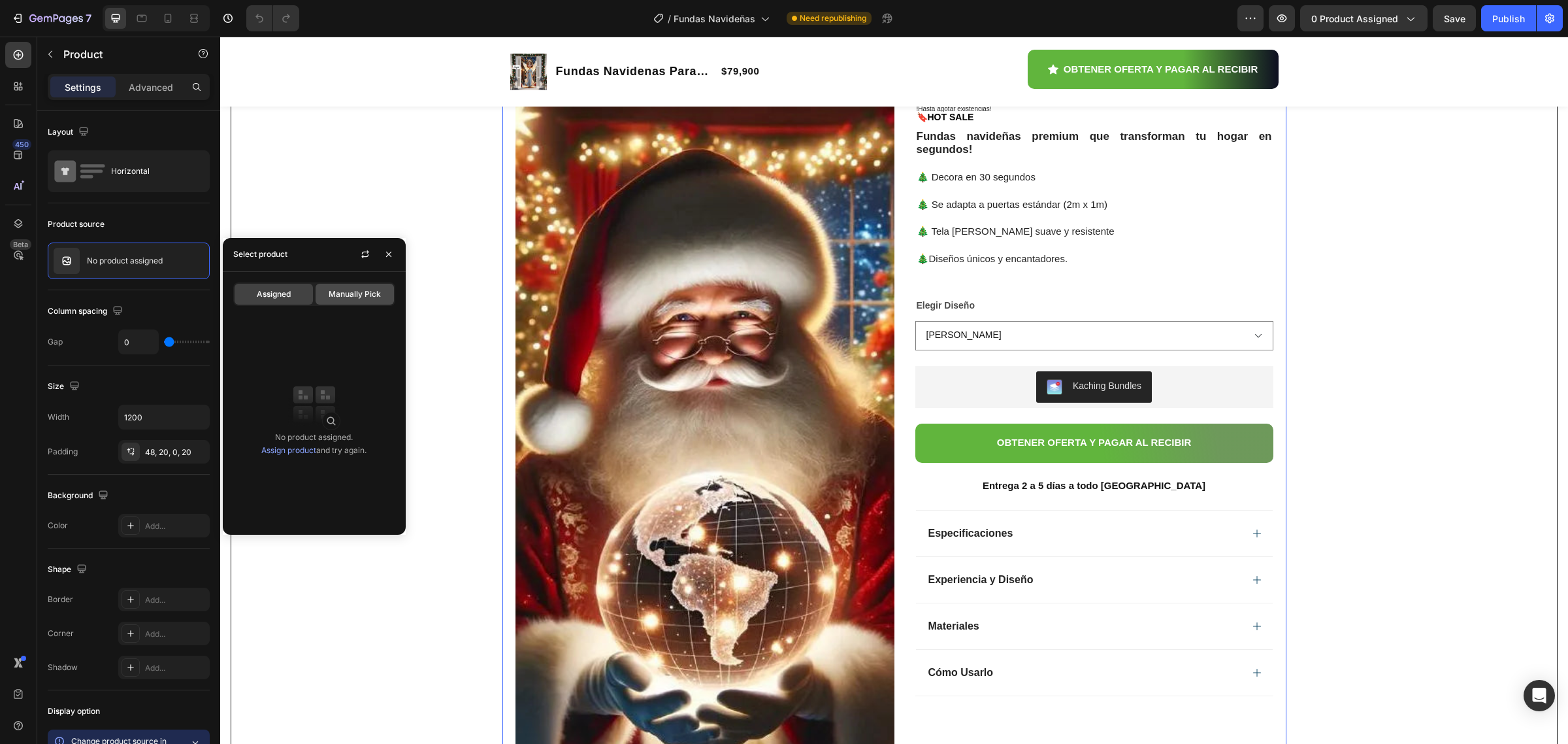
click at [335, 296] on span "Manually Pick" at bounding box center [354, 294] width 52 height 12
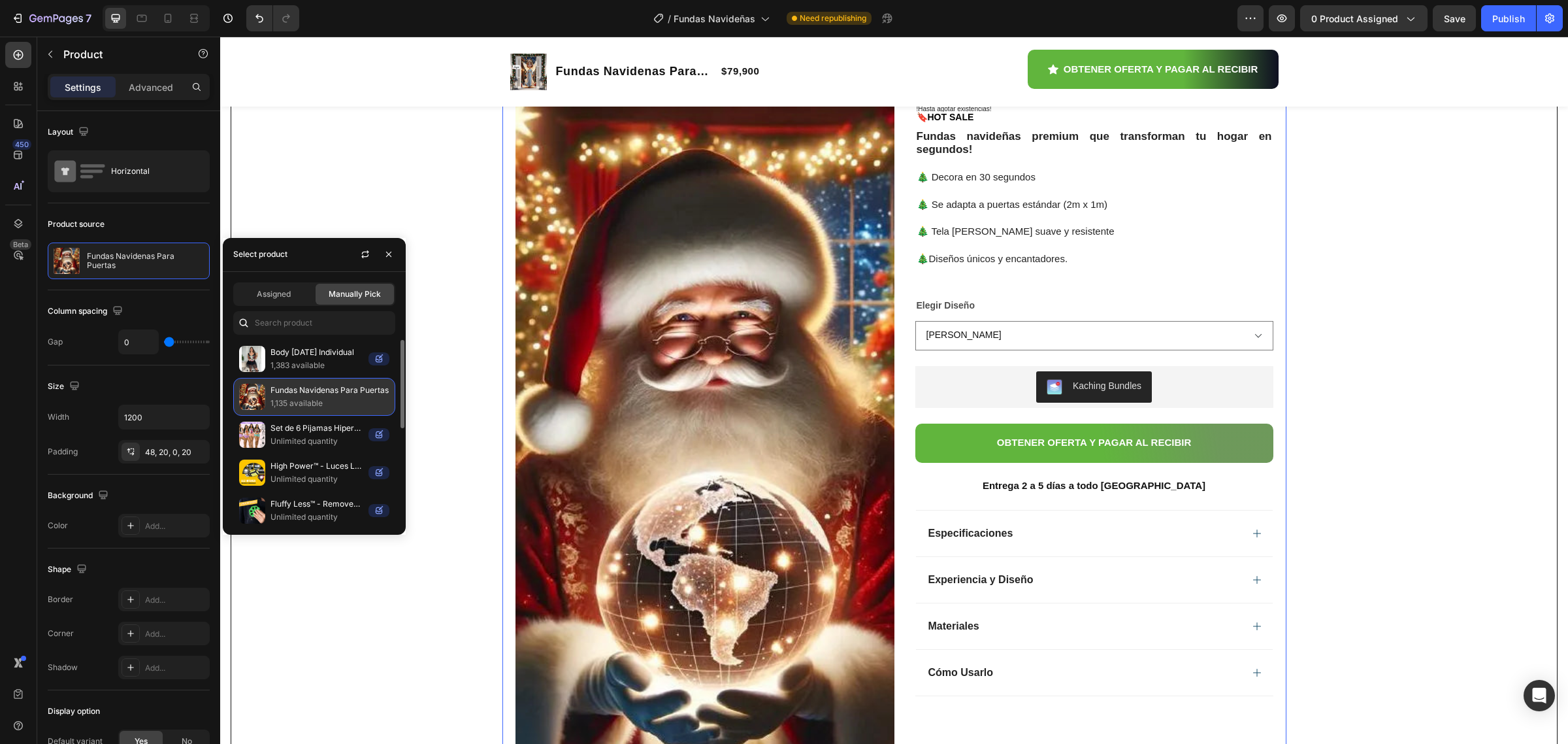
click at [330, 397] on p "1,135 available" at bounding box center [330, 404] width 119 height 13
click at [337, 404] on p "1,135 available" at bounding box center [330, 404] width 119 height 13
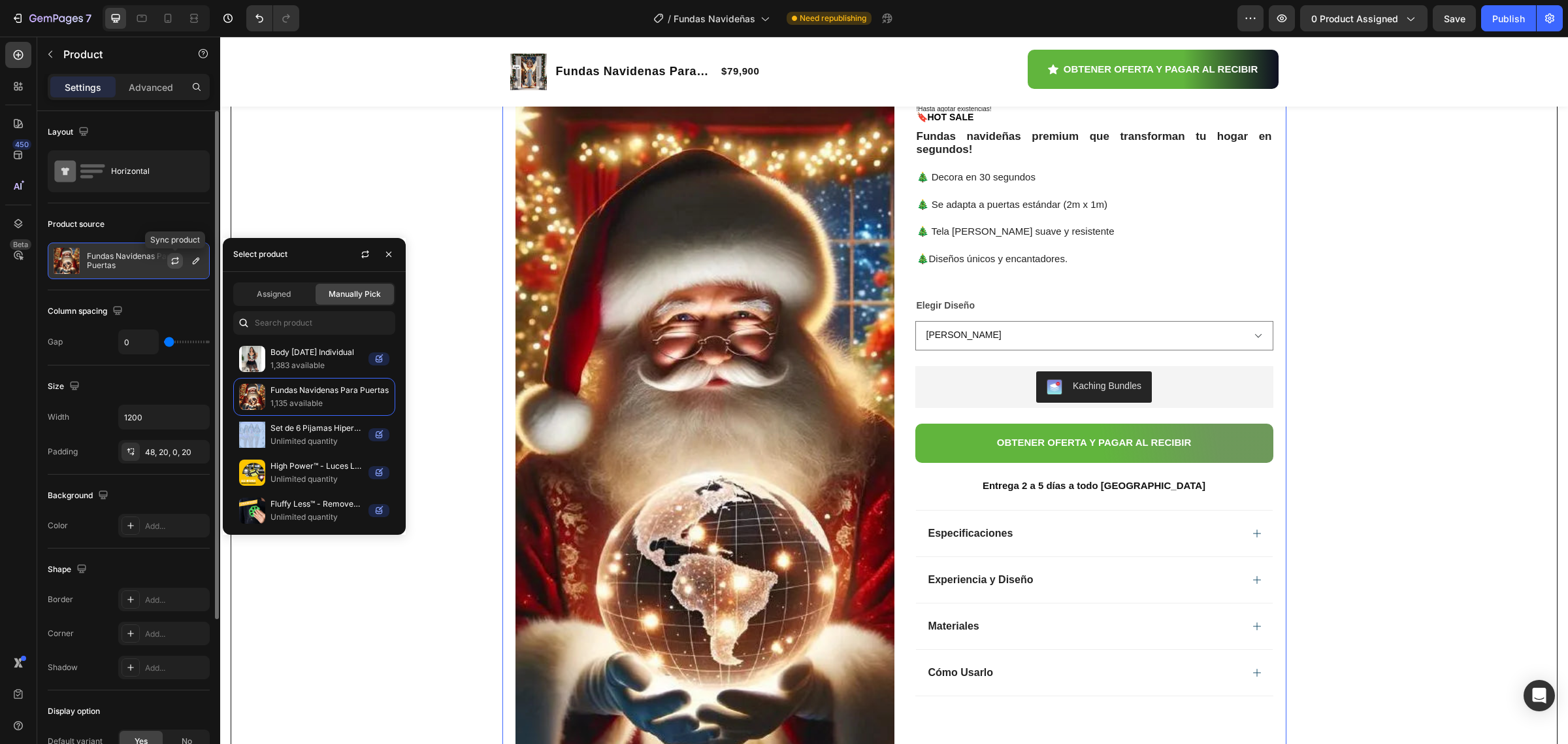
click at [170, 263] on icon "button" at bounding box center [174, 260] width 10 height 10
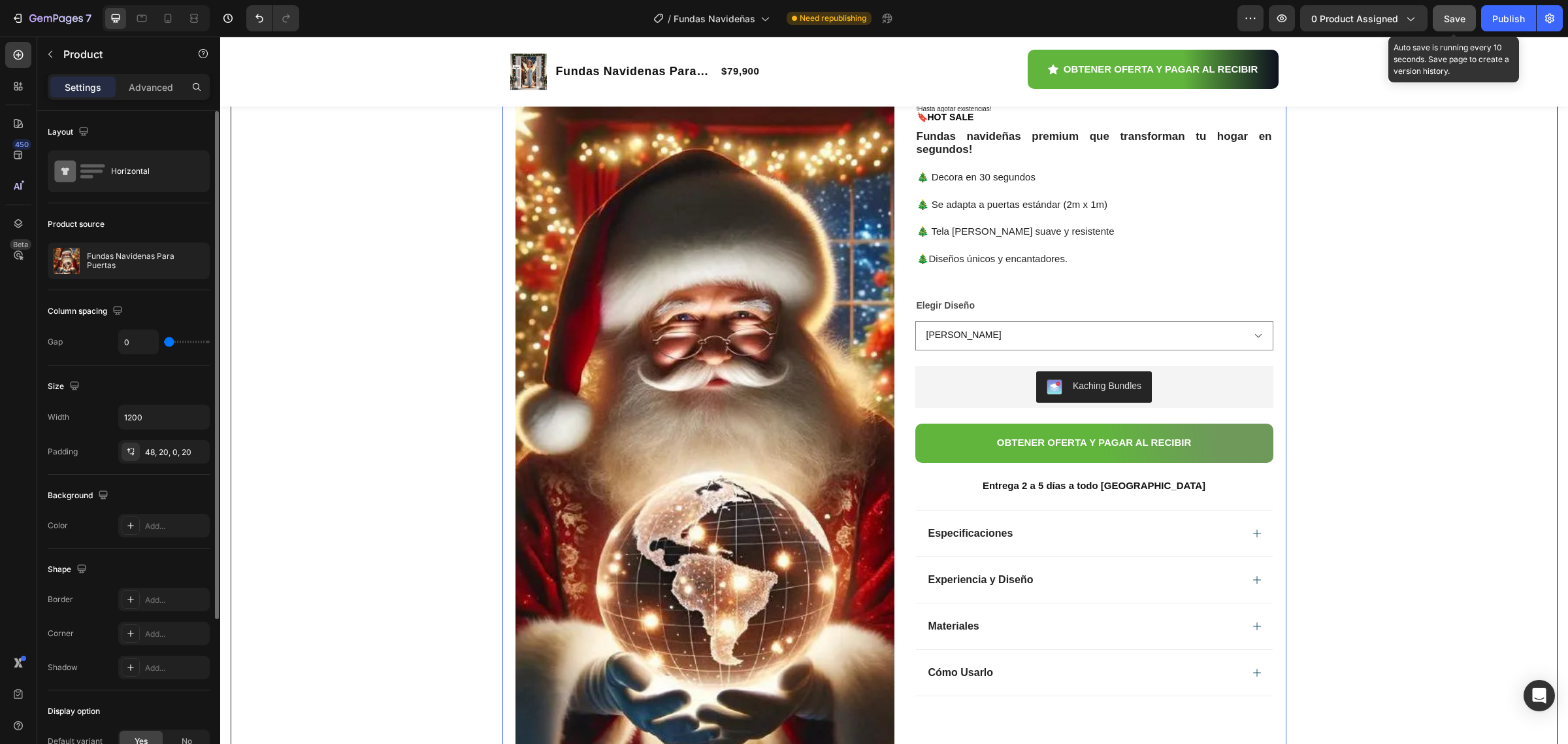
drag, startPoint x: 1452, startPoint y: 18, endPoint x: 1472, endPoint y: 20, distance: 20.1
click at [1452, 19] on span "Save" at bounding box center [1455, 19] width 21 height 11
click at [1509, 15] on div "Publish" at bounding box center [1509, 19] width 32 height 14
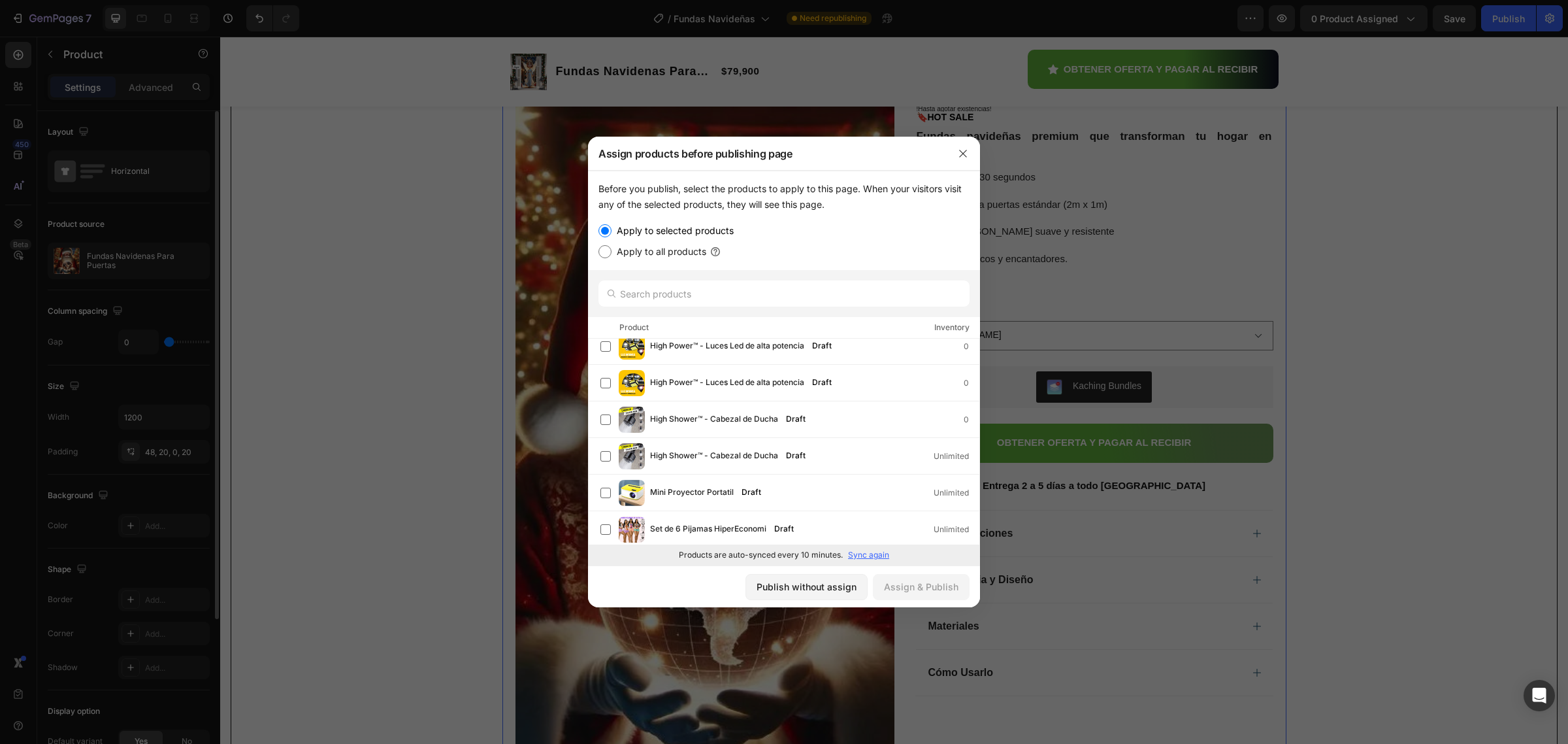
scroll to position [103, 0]
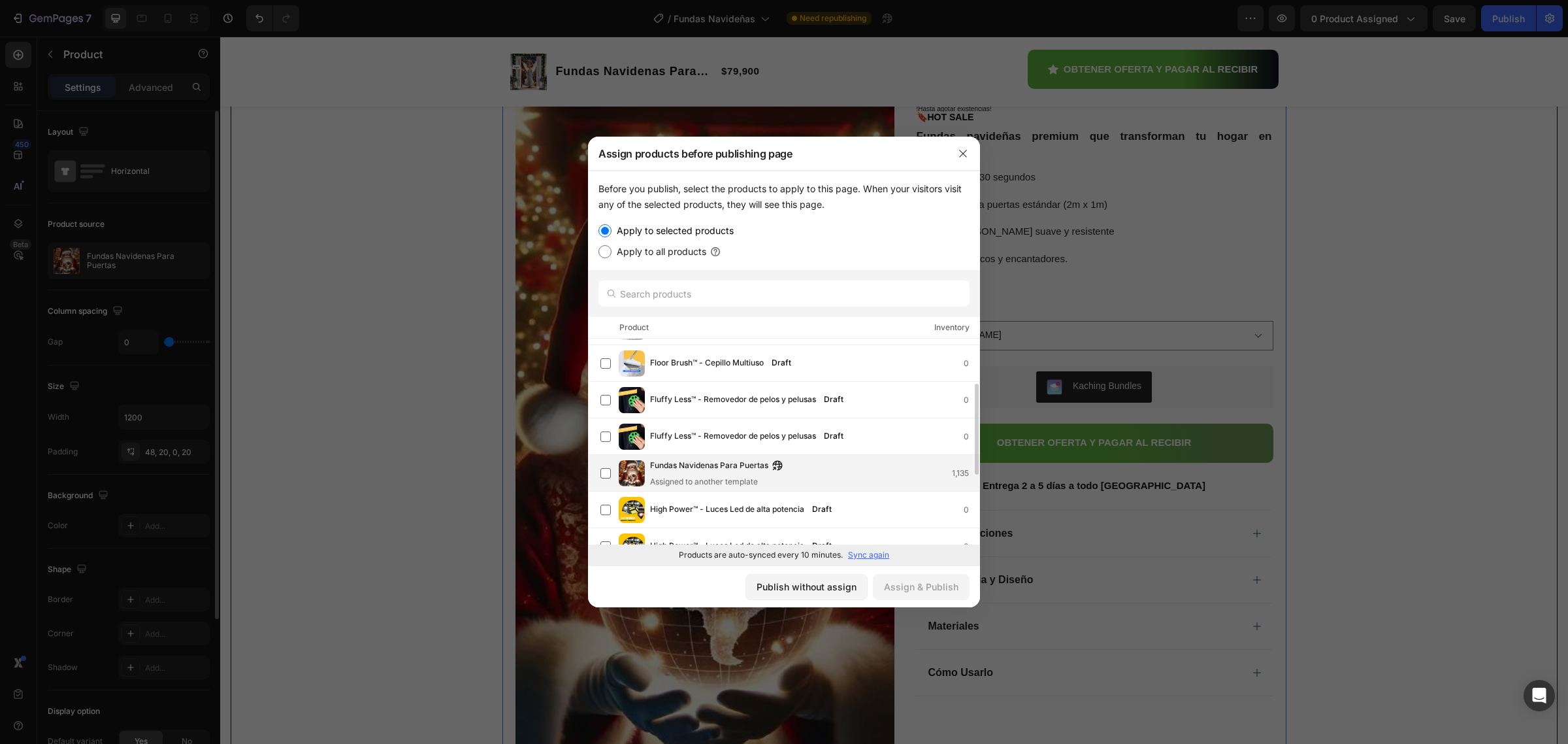
click at [687, 472] on span "Fundas Navidenas Para Puertas" at bounding box center [709, 465] width 118 height 14
click at [909, 593] on div "Assign & Publish" at bounding box center [921, 586] width 74 height 14
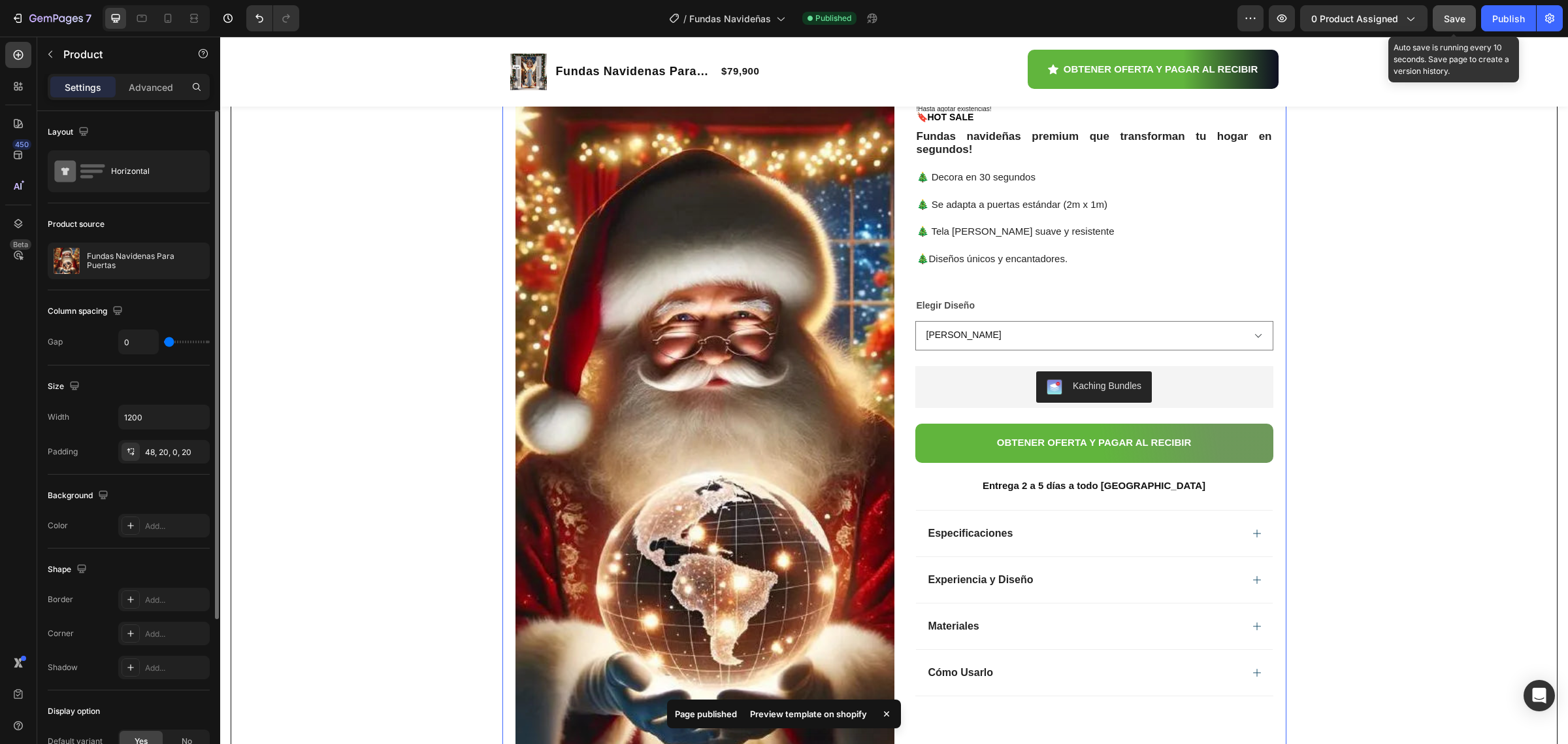
click at [1443, 20] on button "Save" at bounding box center [1455, 19] width 43 height 26
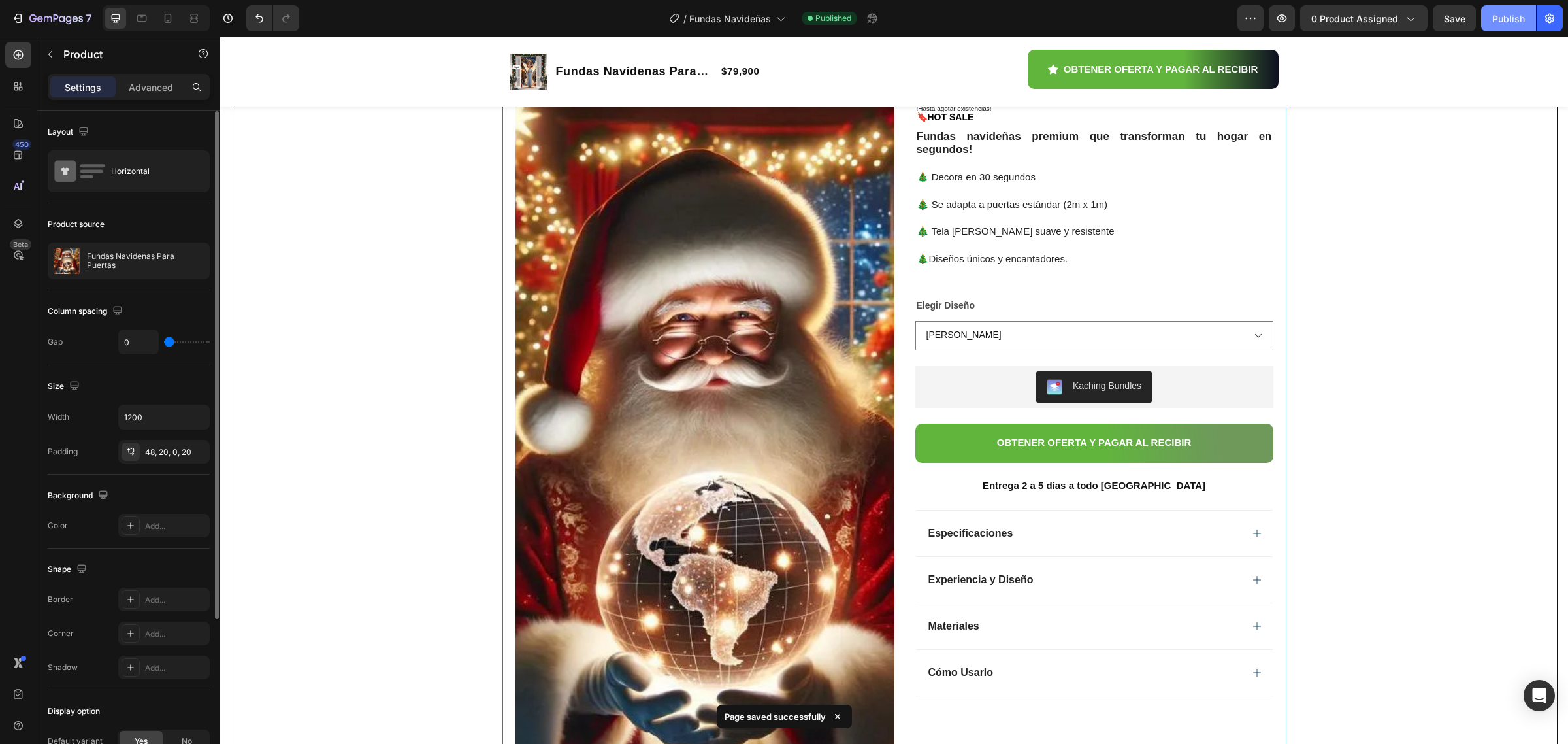
click at [1508, 26] on button "Publish" at bounding box center [1509, 19] width 55 height 26
click at [1415, 17] on icon "button" at bounding box center [1410, 19] width 13 height 13
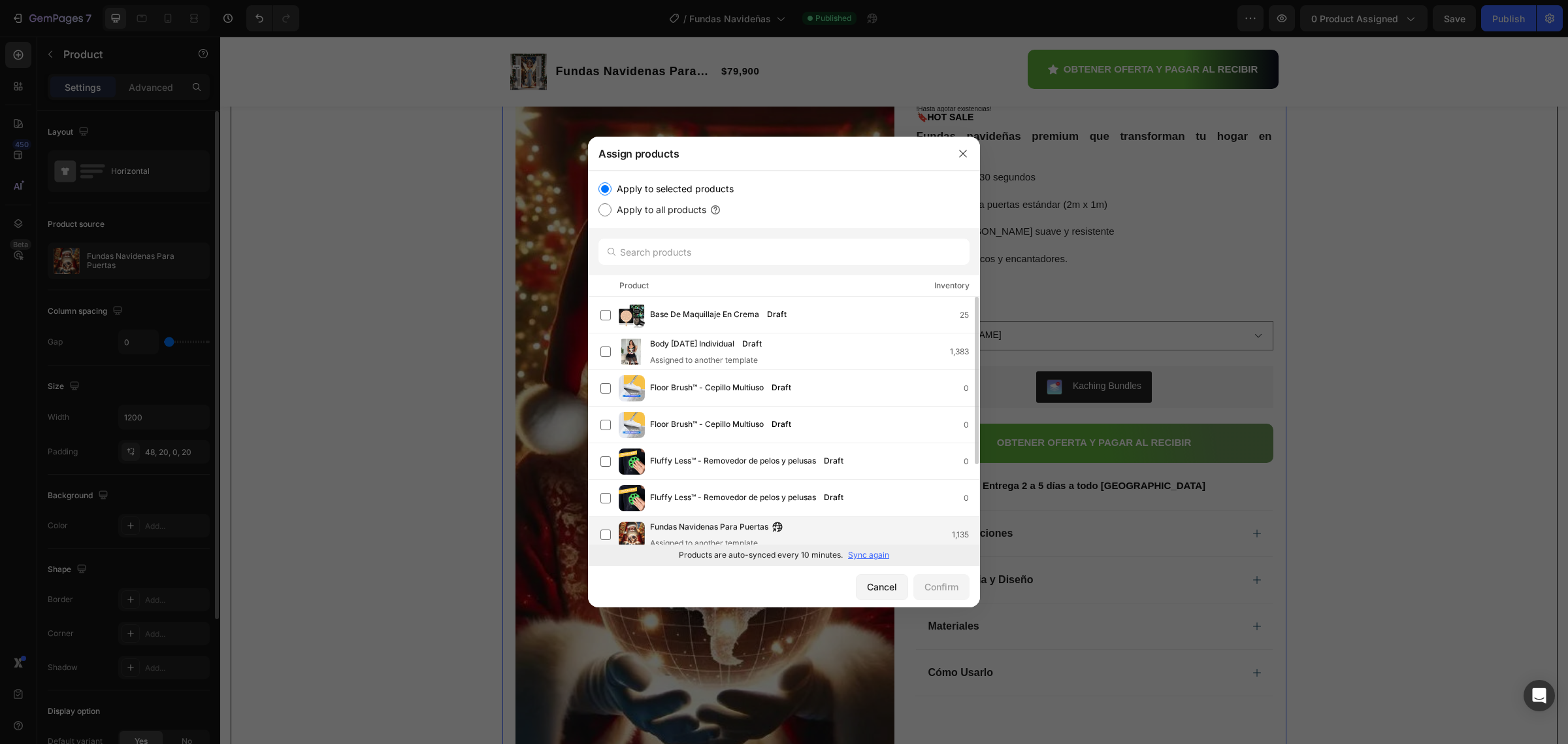
click at [703, 530] on span "Fundas Navidenas Para Puertas" at bounding box center [709, 527] width 118 height 14
click at [943, 596] on button "Confirm" at bounding box center [942, 586] width 57 height 26
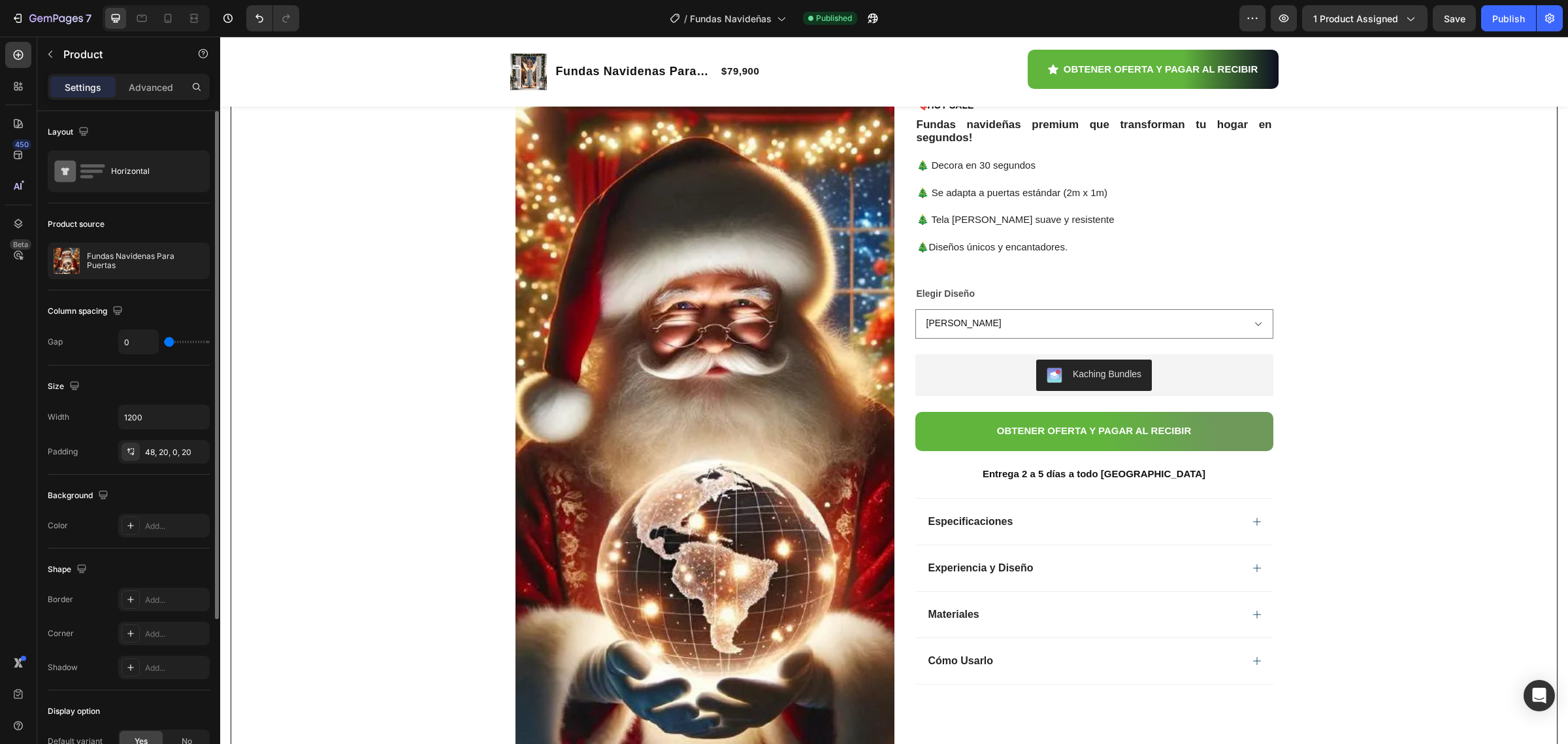
scroll to position [0, 0]
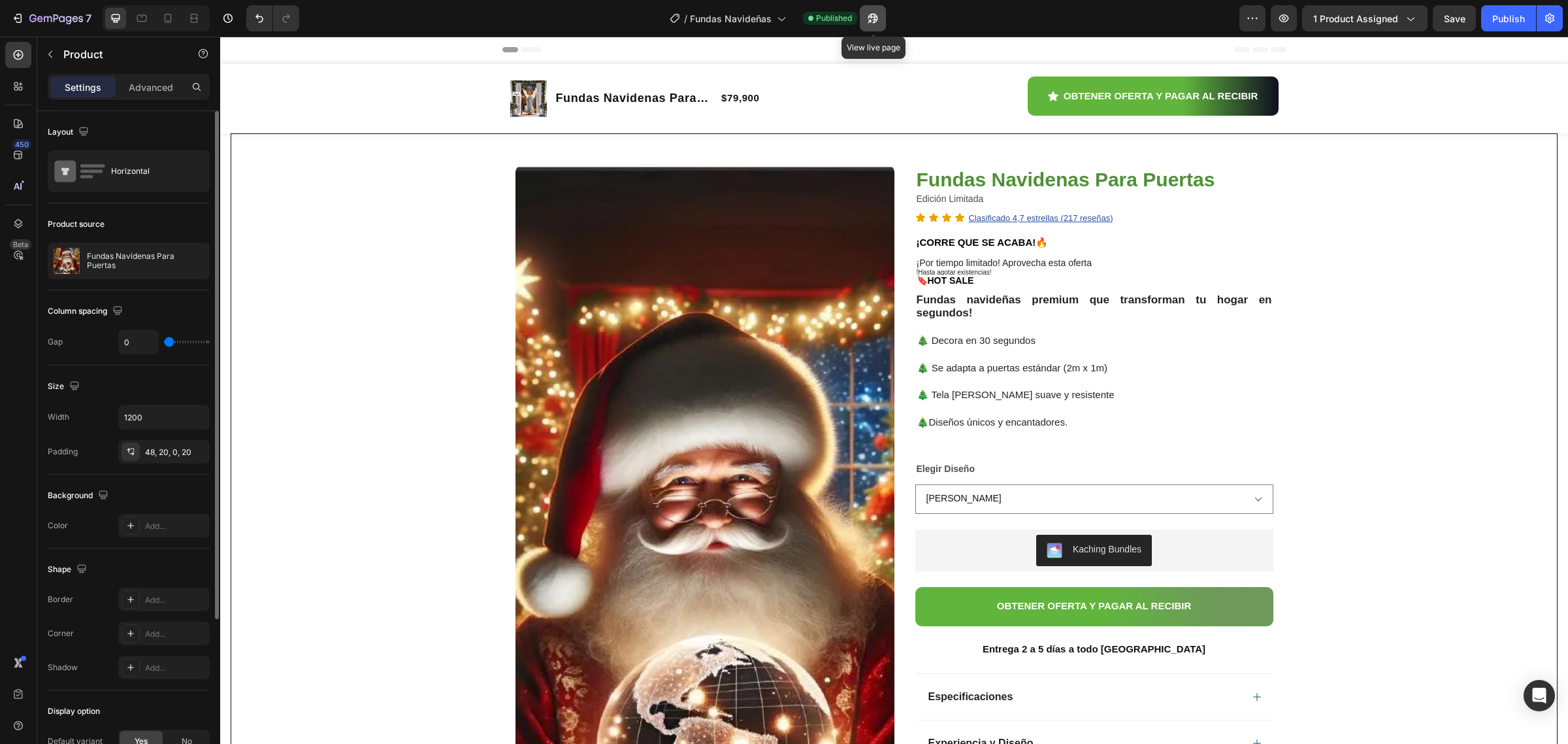
click at [877, 19] on icon "button" at bounding box center [873, 19] width 13 height 13
click at [877, 18] on icon "button" at bounding box center [873, 19] width 13 height 13
click at [870, 14] on icon "button" at bounding box center [873, 19] width 10 height 10
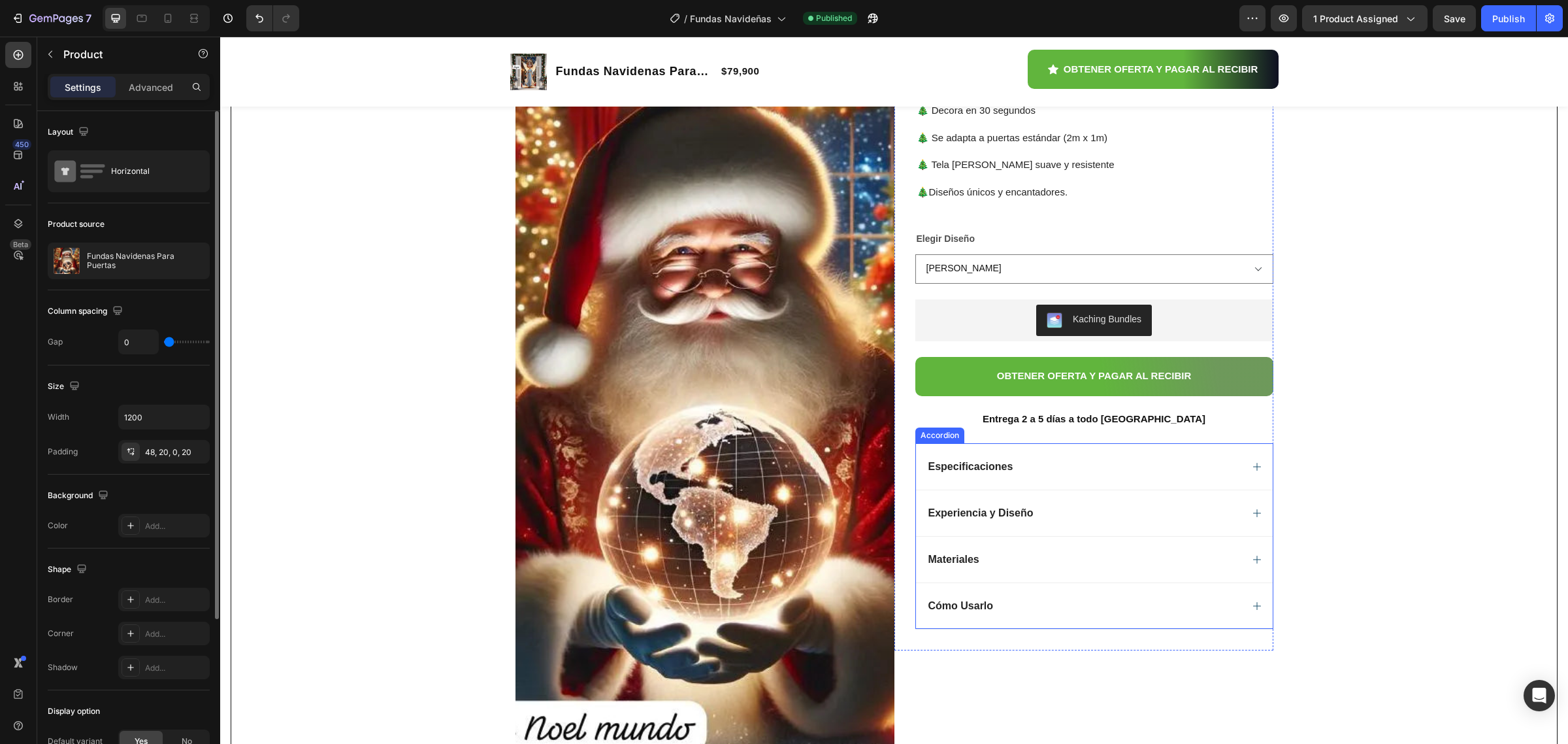
scroll to position [245, 0]
